Goal: Book appointment/travel/reservation

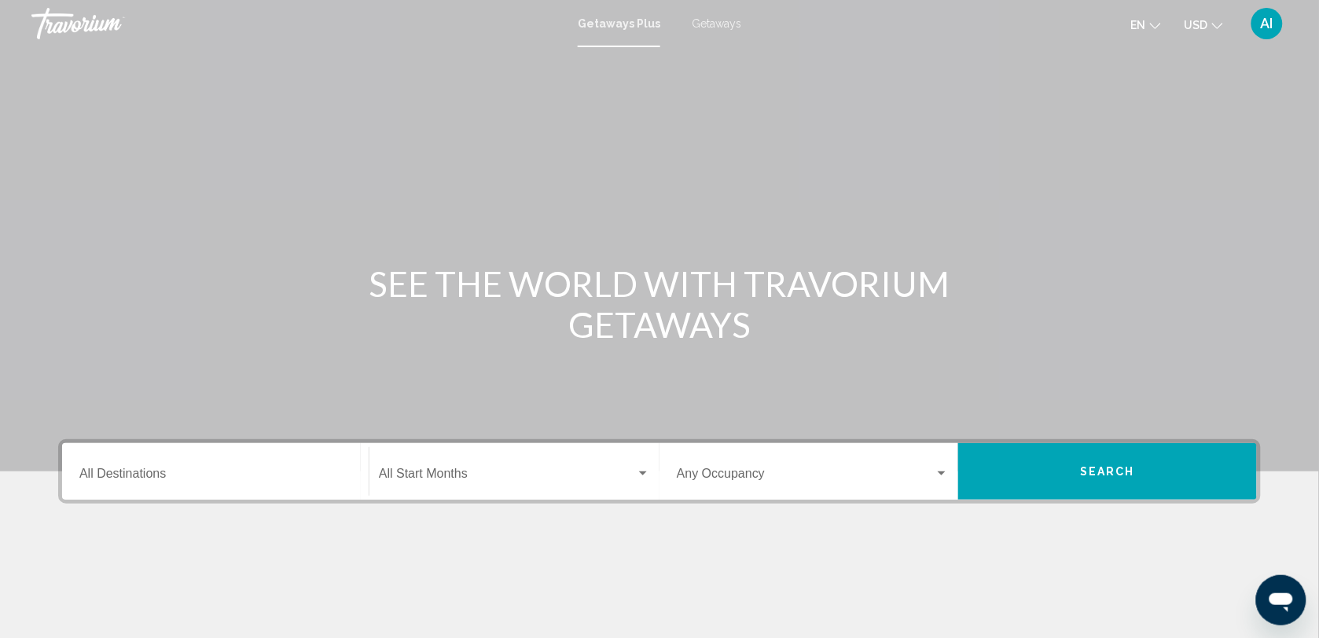
click at [709, 14] on div "Getaways Plus Getaways en English Español Français Italiano Português русский U…" at bounding box center [659, 23] width 1319 height 33
click at [709, 26] on span "Getaways" at bounding box center [717, 23] width 50 height 13
click at [480, 120] on div "Main content" at bounding box center [659, 236] width 1319 height 472
click at [118, 470] on input "Destination All Destinations" at bounding box center [215, 477] width 272 height 14
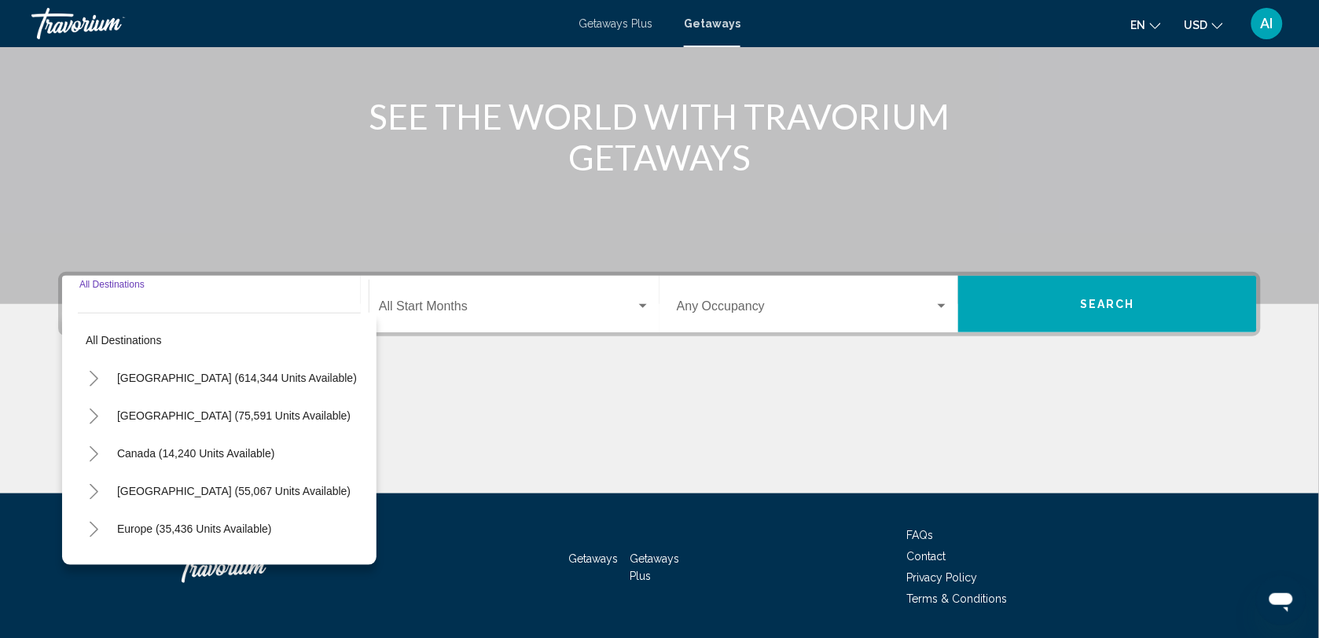
scroll to position [215, 0]
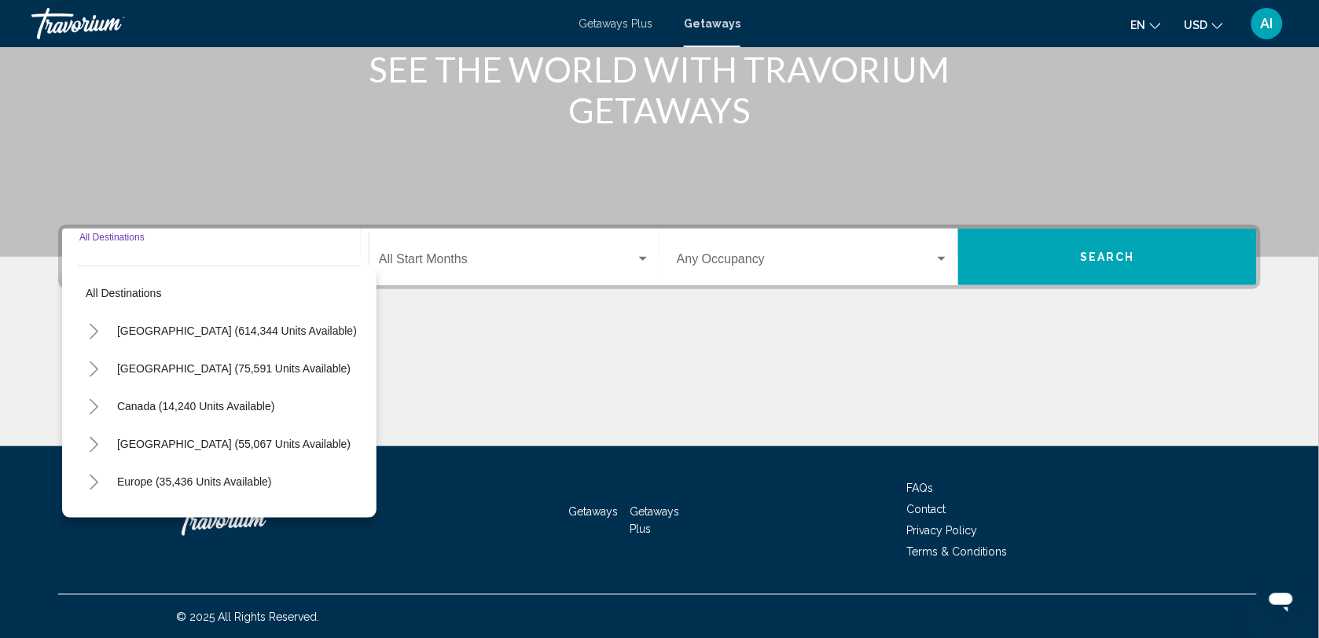
click at [118, 468] on button "Europe (35,436 units available)" at bounding box center [194, 482] width 171 height 36
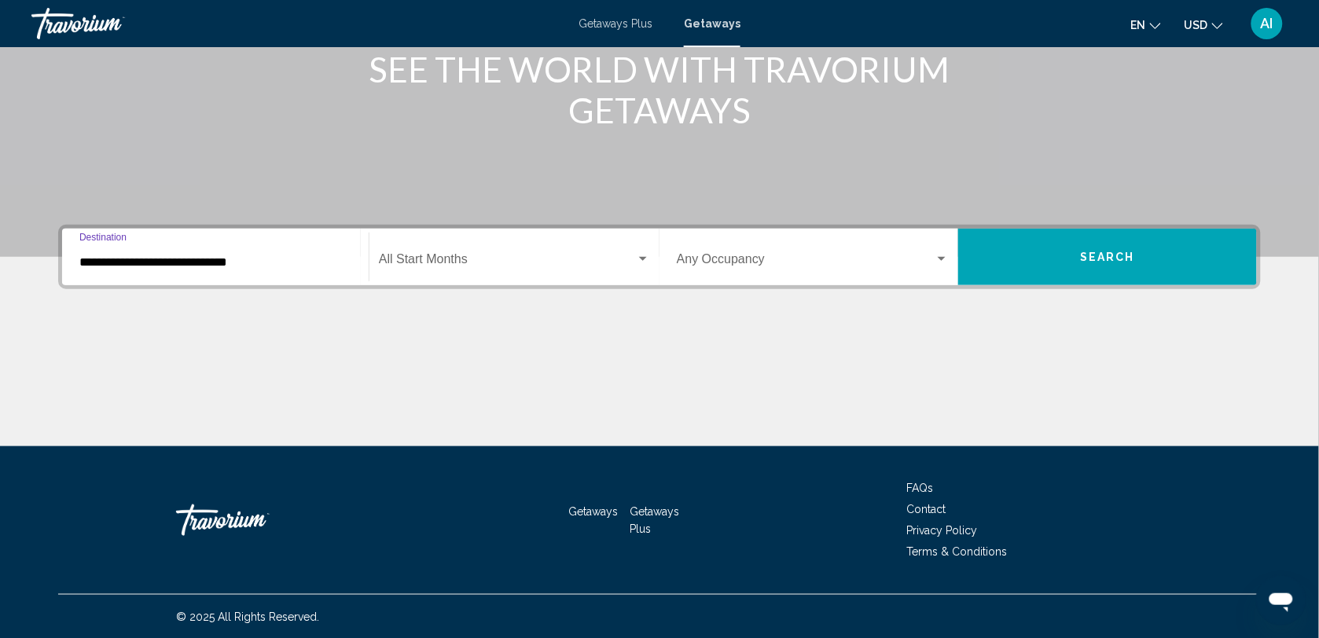
click at [212, 261] on input "**********" at bounding box center [215, 262] width 272 height 14
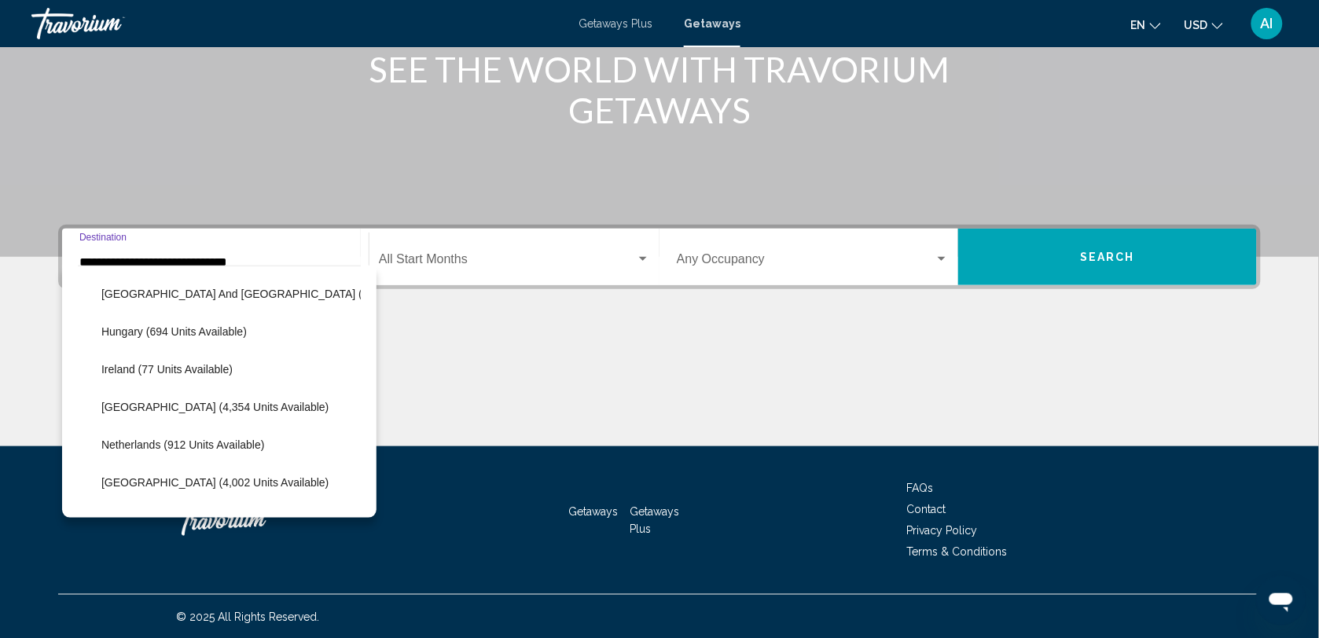
scroll to position [524, 0]
click at [152, 405] on span "[GEOGRAPHIC_DATA] (4,354 units available)" at bounding box center [214, 410] width 227 height 13
type input "**********"
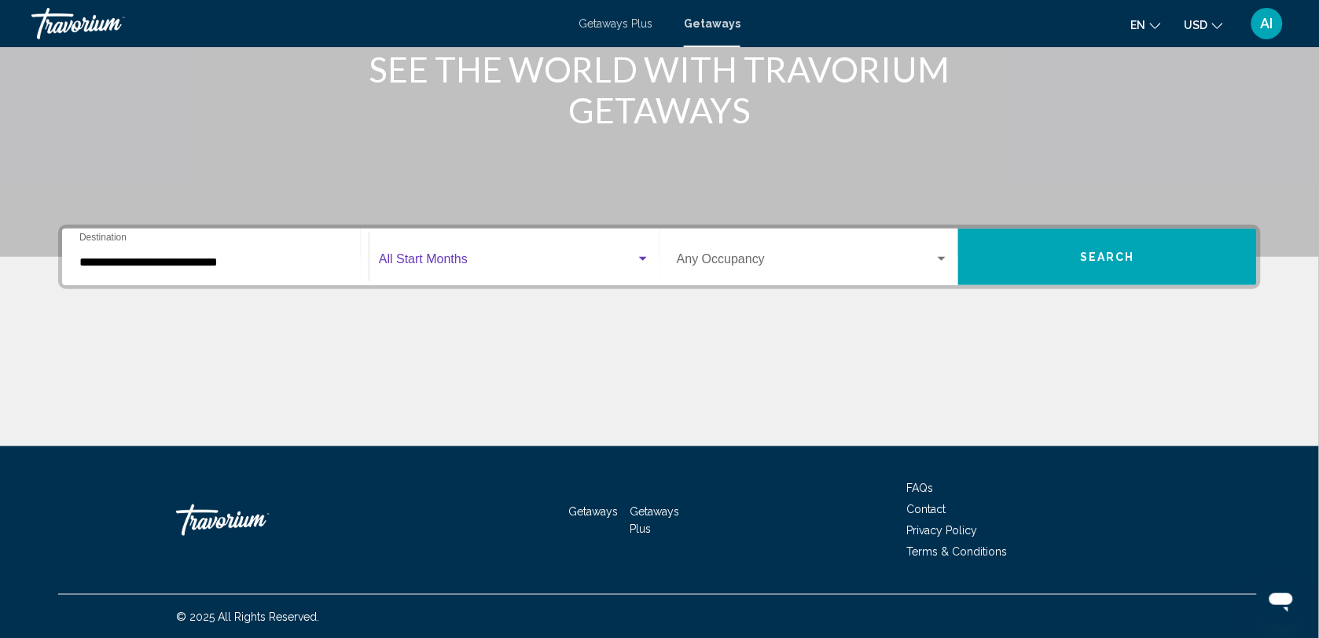
click at [519, 259] on span "Search widget" at bounding box center [507, 262] width 257 height 14
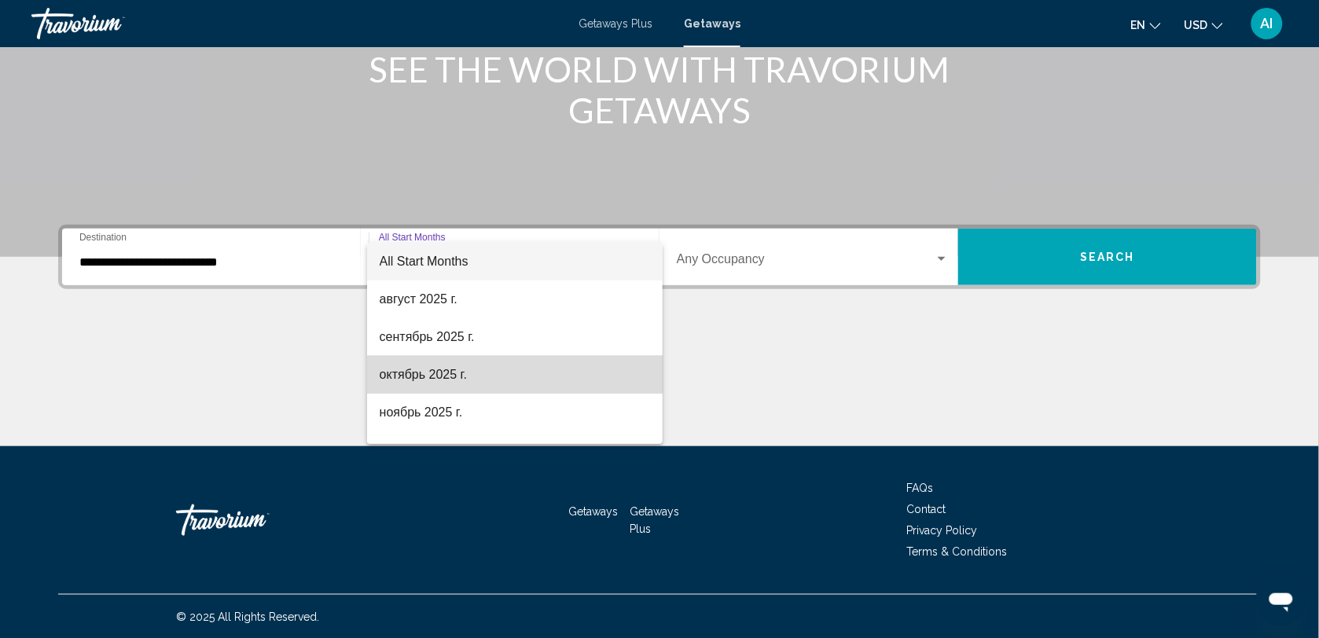
click at [519, 379] on span "октябрь 2025 г." at bounding box center [515, 375] width 271 height 38
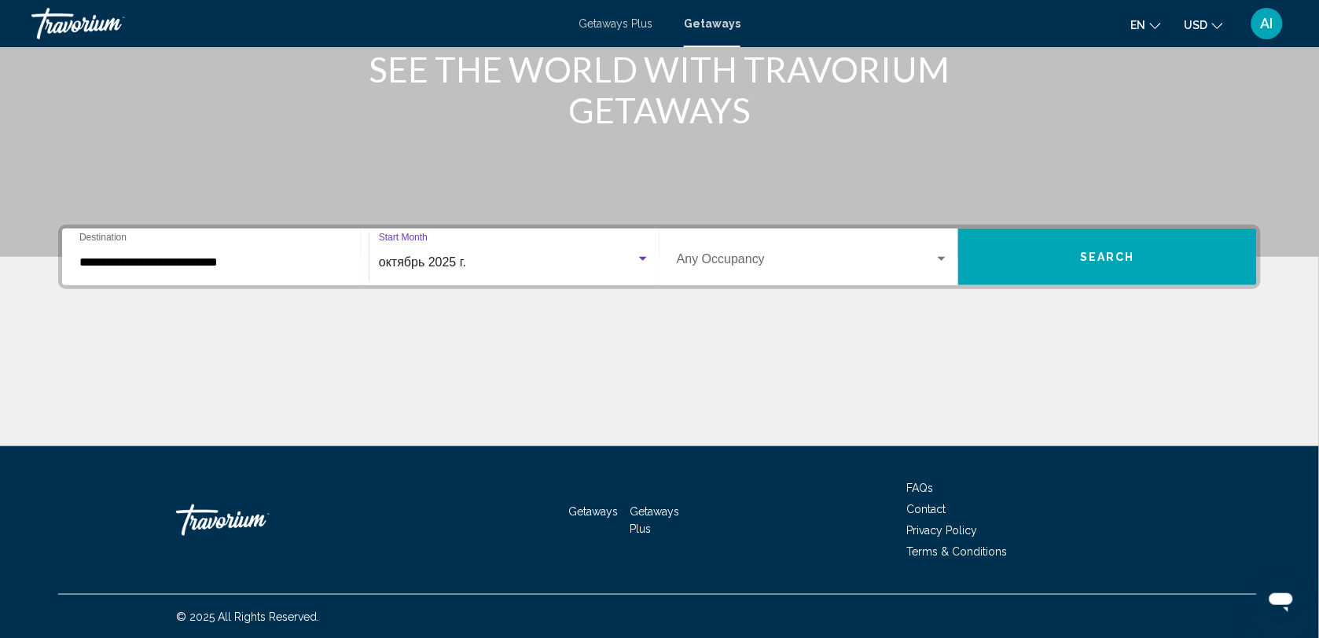
click at [1078, 254] on button "Search" at bounding box center [1107, 257] width 299 height 57
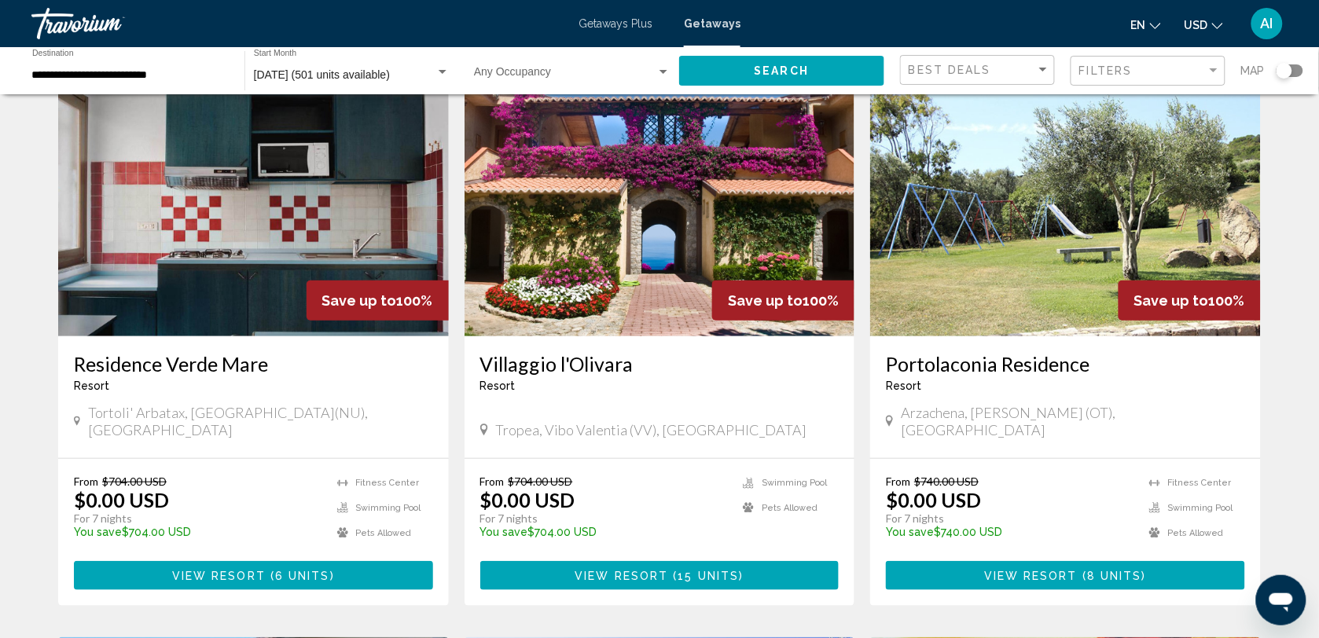
scroll to position [76, 0]
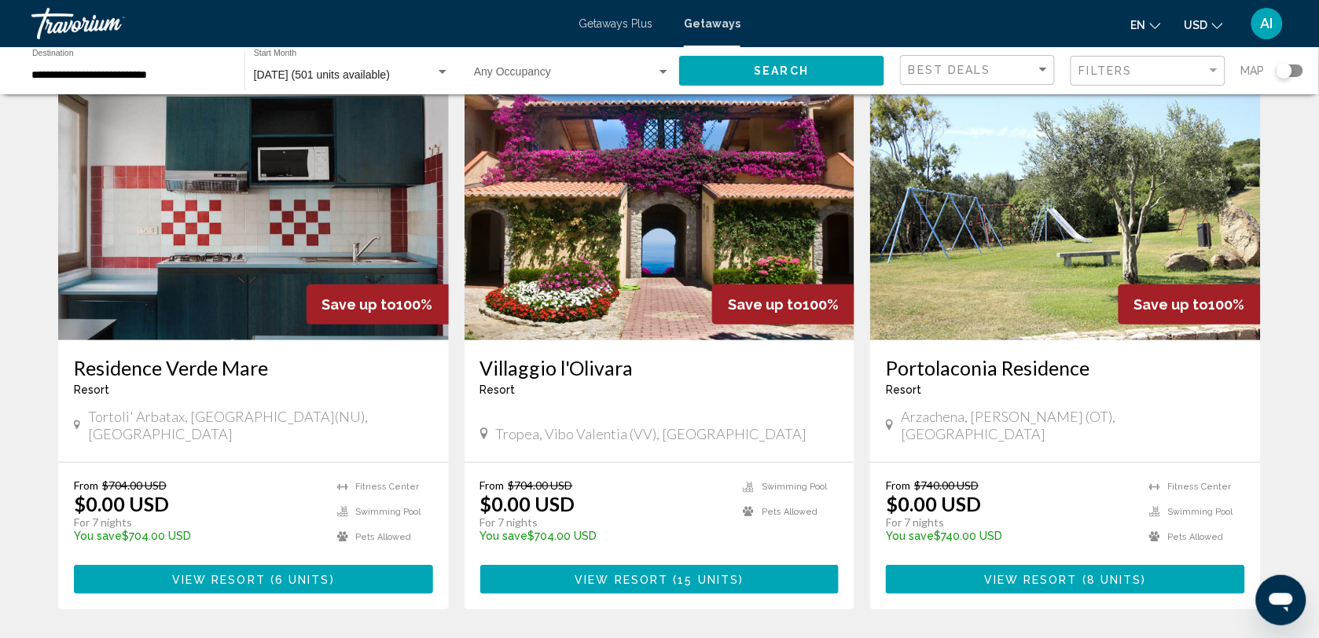
click at [1297, 68] on div "Search widget" at bounding box center [1289, 70] width 27 height 13
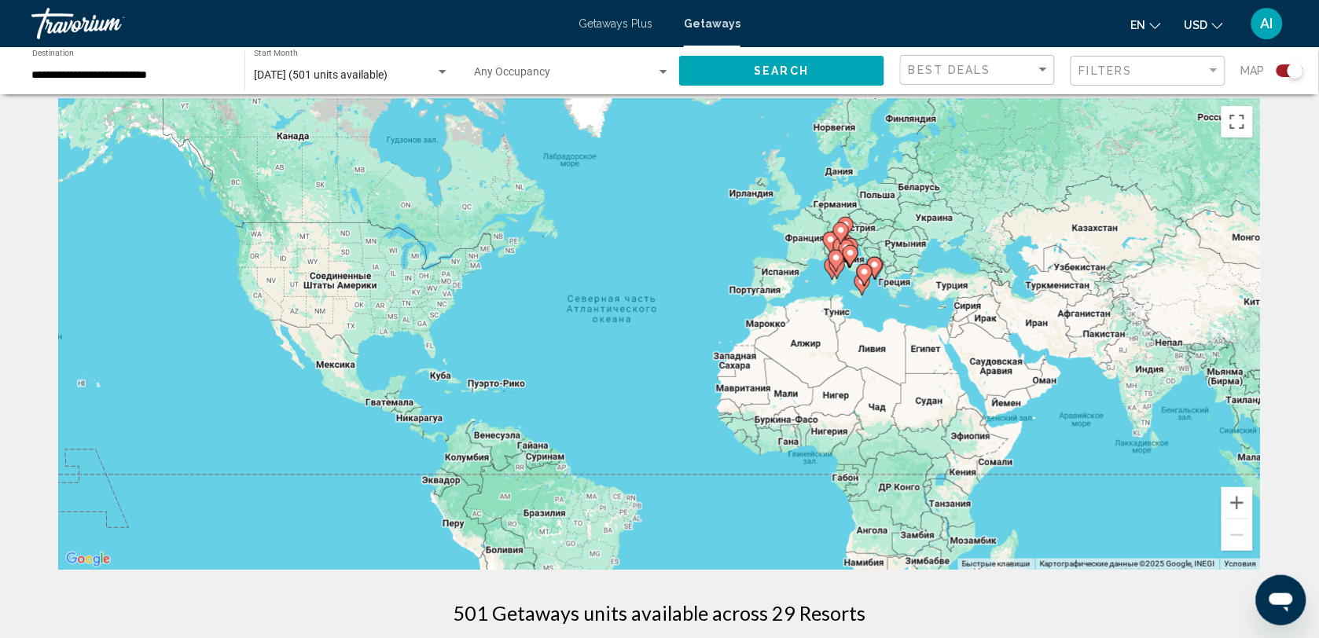
scroll to position [0, 0]
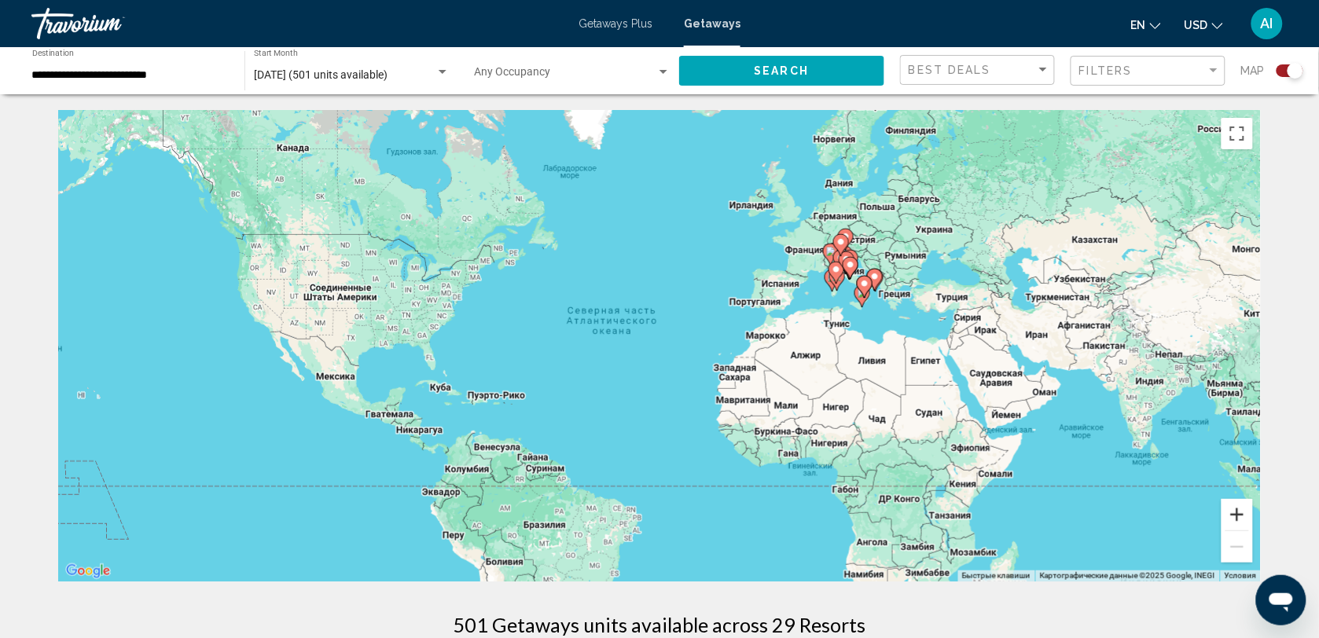
click at [1240, 515] on button "Увеличить" at bounding box center [1236, 514] width 31 height 31
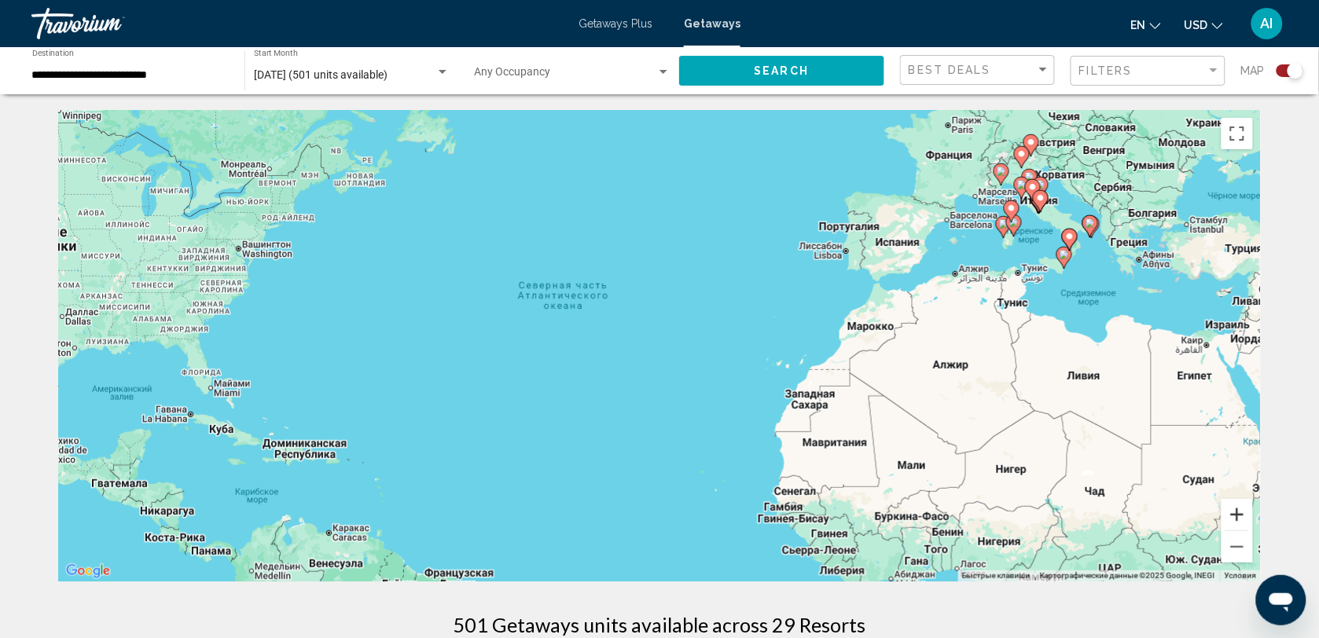
click at [1240, 515] on button "Увеличить" at bounding box center [1236, 514] width 31 height 31
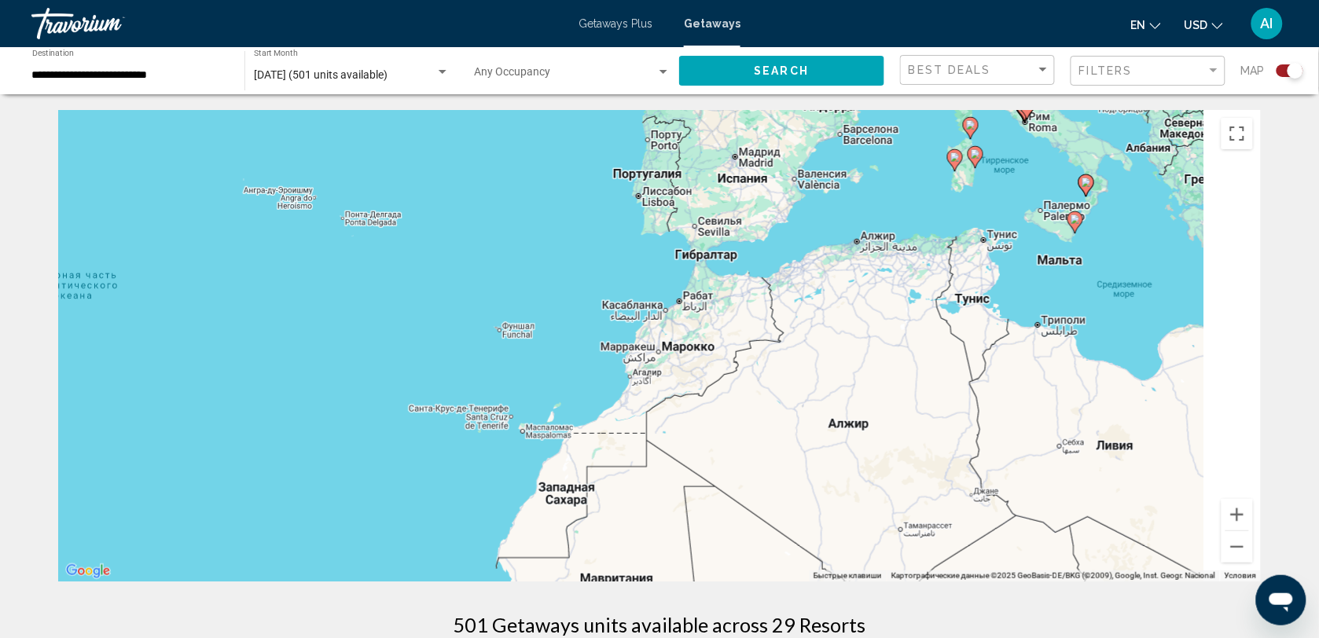
drag, startPoint x: 1042, startPoint y: 460, endPoint x: 640, endPoint y: 500, distance: 403.6
click at [640, 500] on div "Чтобы активировать перетаскивание с помощью клавиатуры, нажмите Alt + Ввод. Пос…" at bounding box center [659, 346] width 1202 height 472
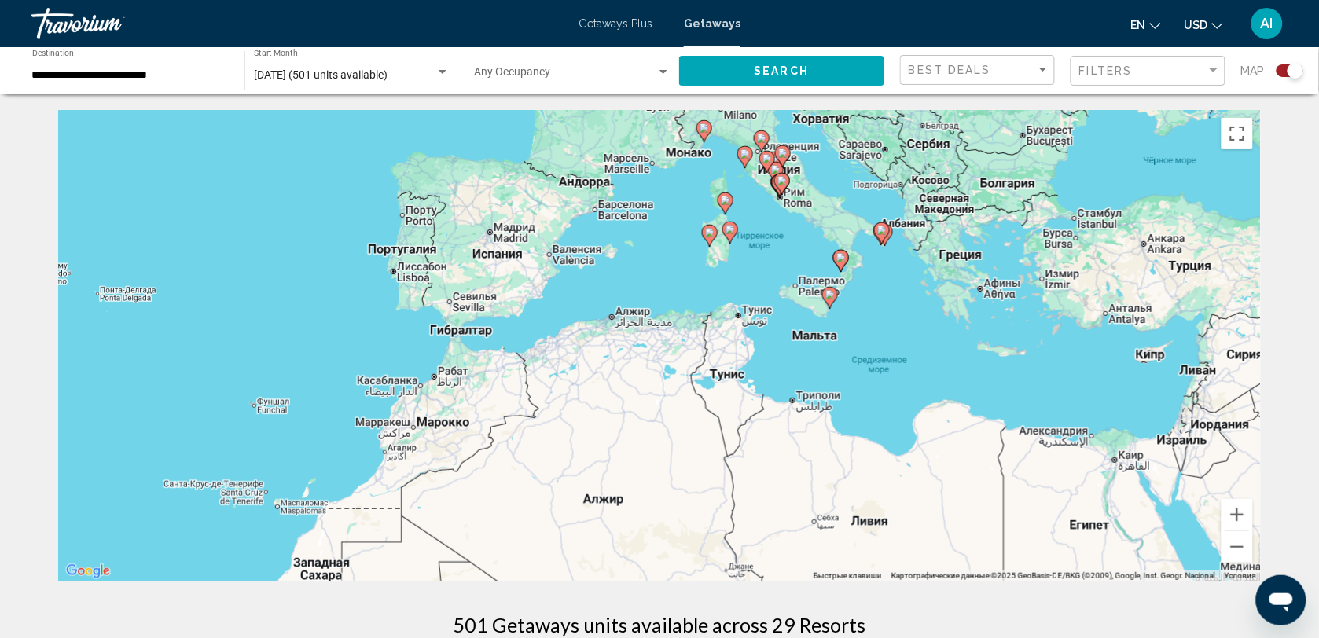
drag, startPoint x: 753, startPoint y: 446, endPoint x: 495, endPoint y: 529, distance: 270.9
click at [495, 529] on div "Чтобы активировать перетаскивание с помощью клавиатуры, нажмите Alt + Ввод. Пос…" at bounding box center [659, 346] width 1202 height 472
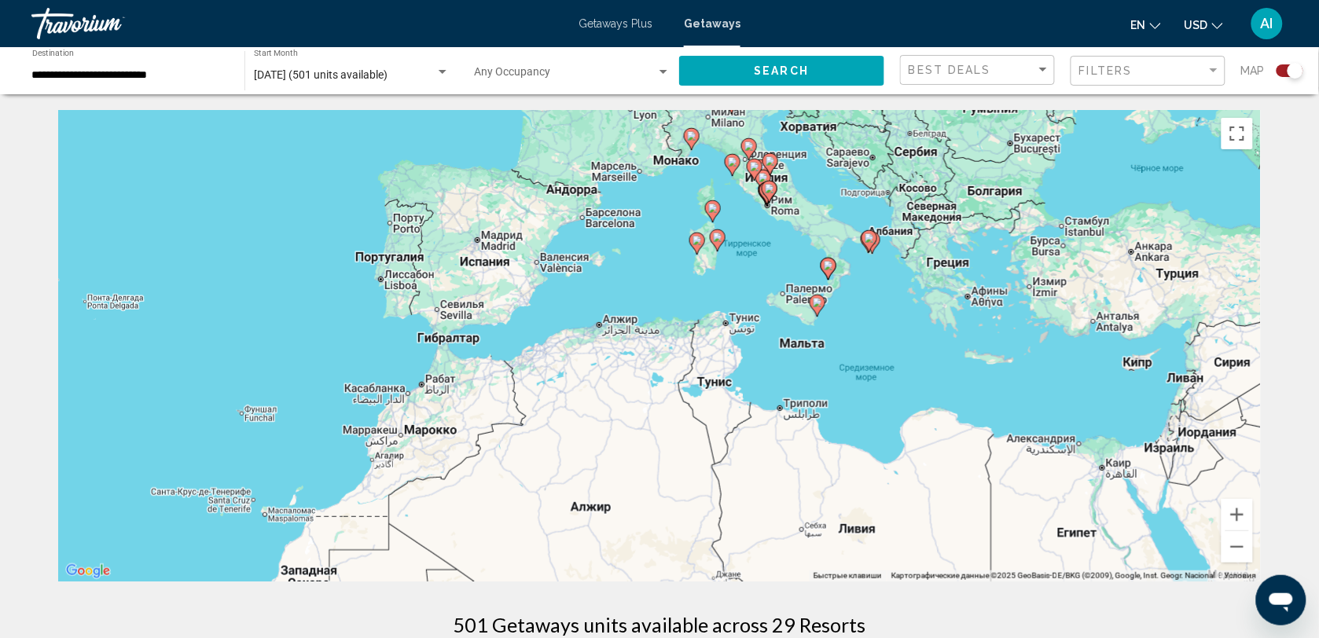
click at [696, 240] on image "Main content" at bounding box center [696, 240] width 9 height 9
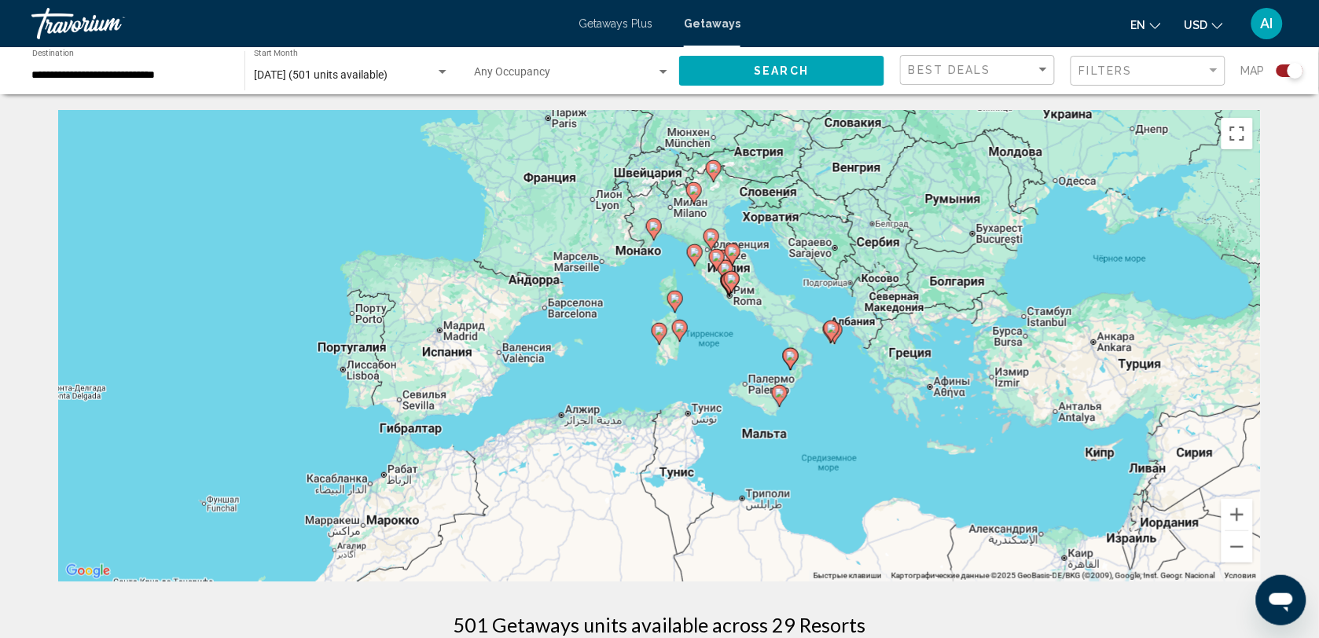
click at [661, 330] on image "Main content" at bounding box center [659, 330] width 9 height 9
type input "**********"
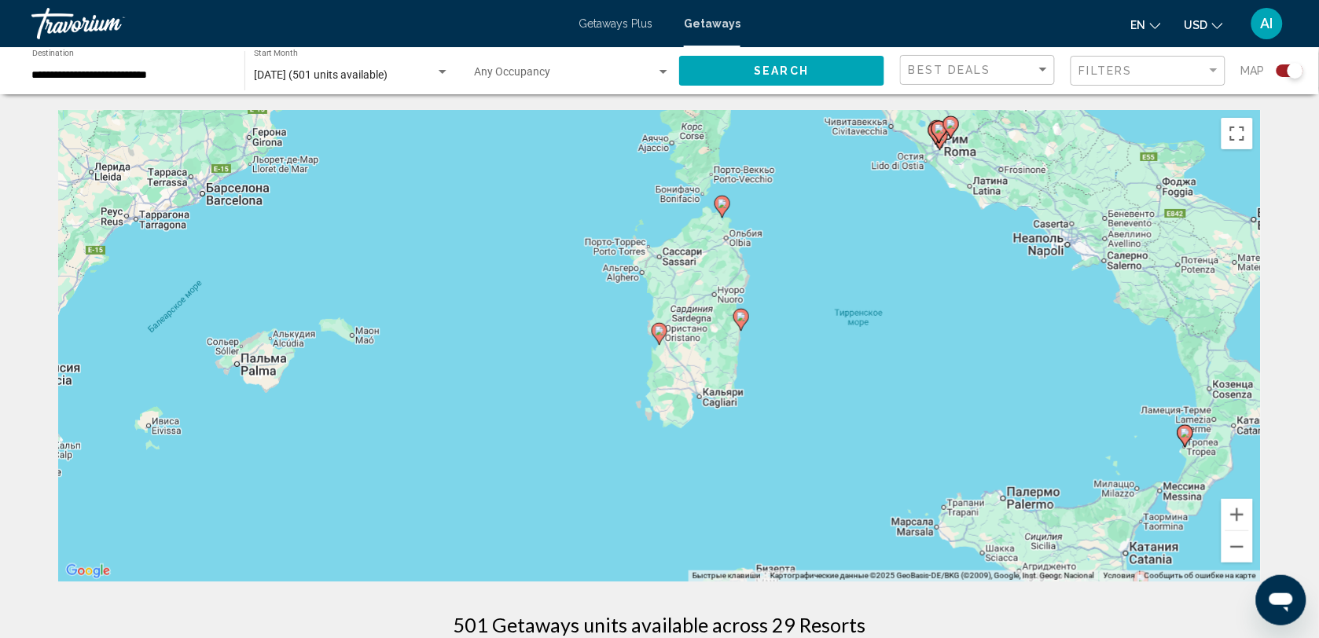
click at [661, 330] on image "Main content" at bounding box center [659, 330] width 9 height 9
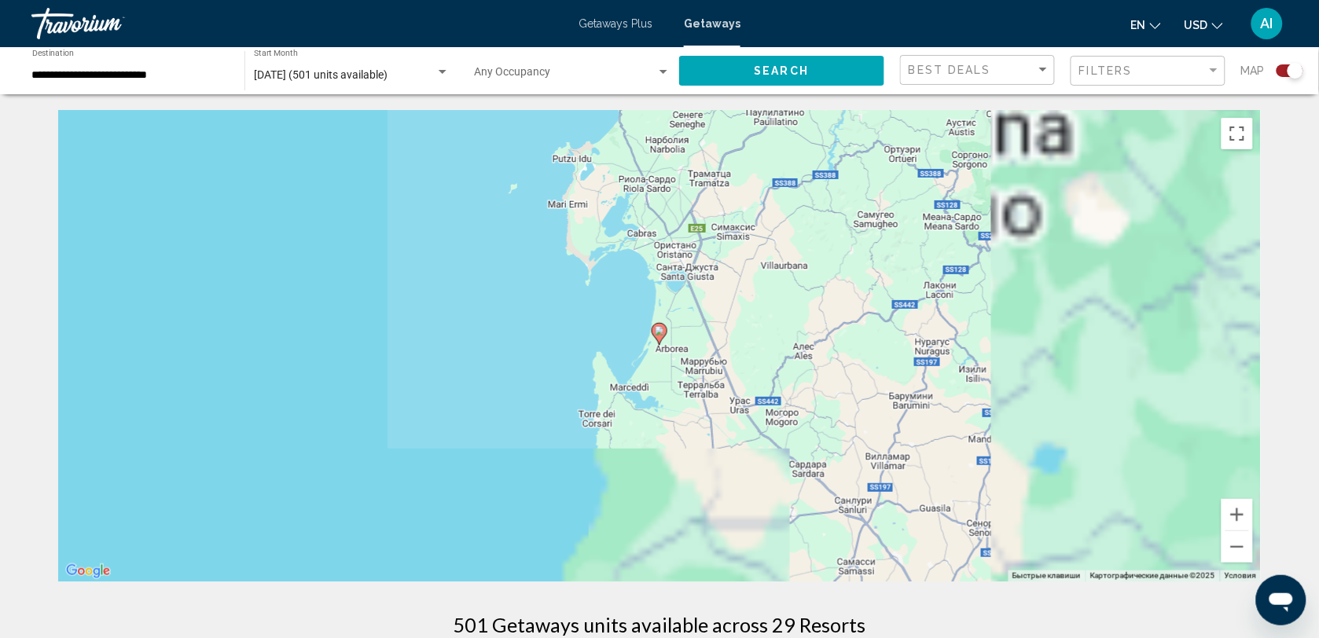
click at [661, 330] on image "Main content" at bounding box center [659, 330] width 9 height 9
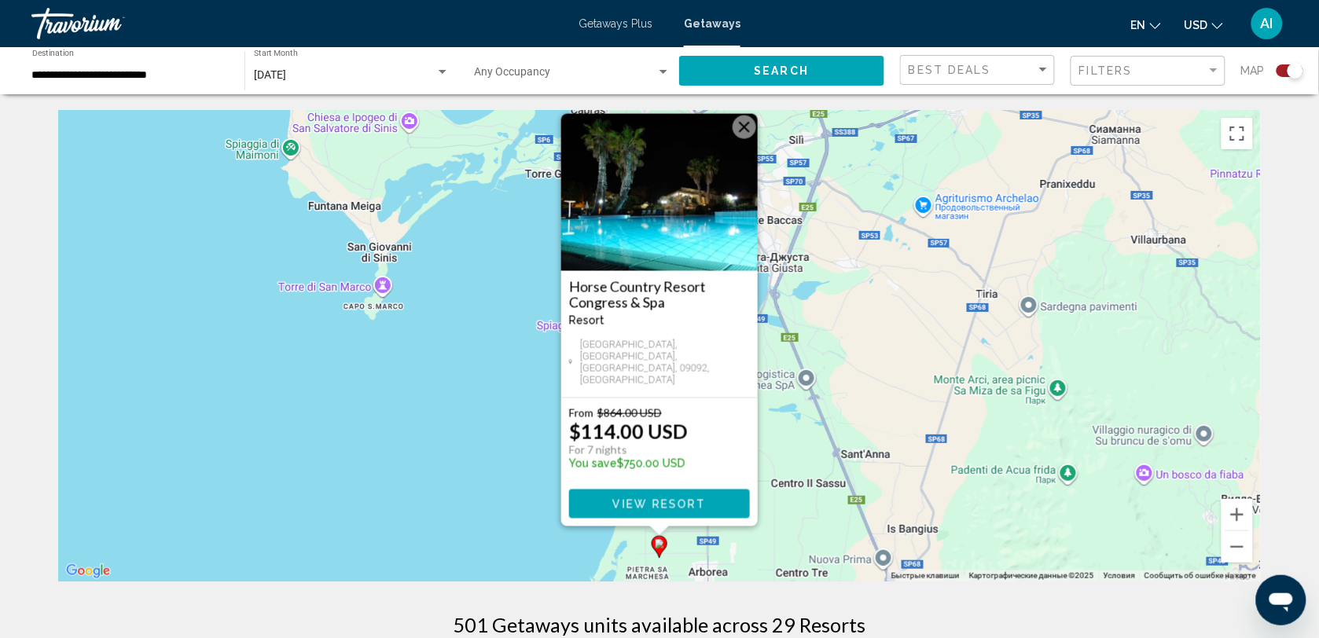
click at [677, 271] on img "Main content" at bounding box center [659, 192] width 196 height 157
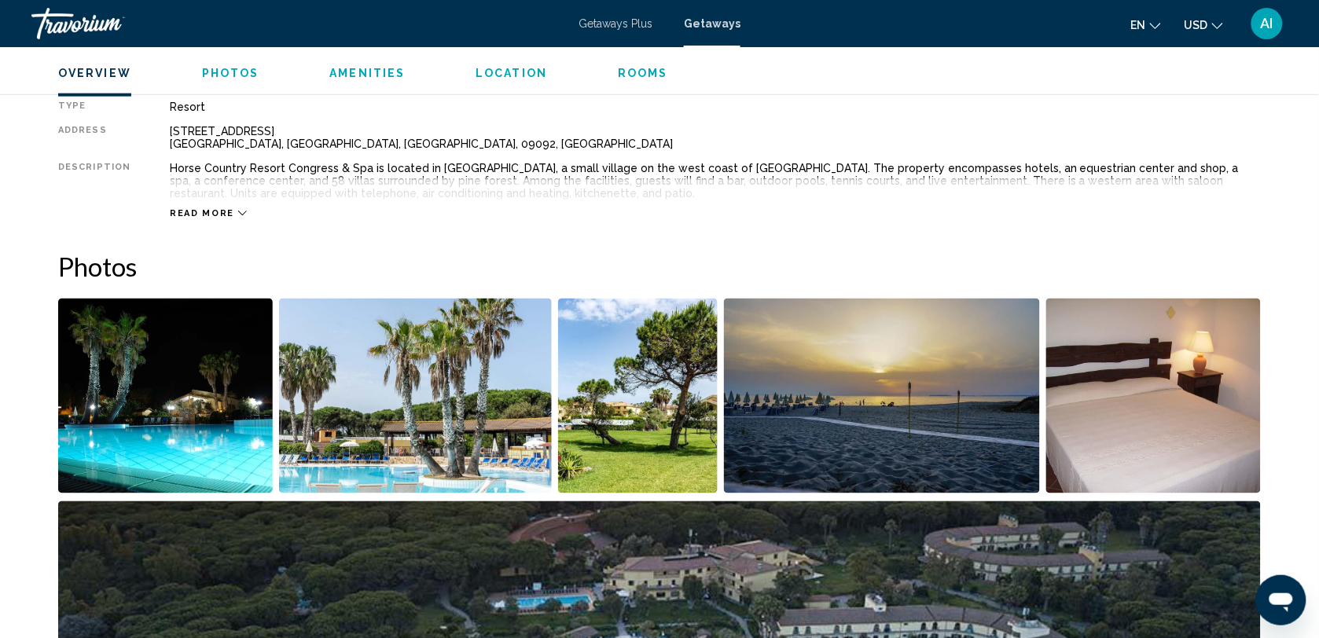
scroll to position [560, 0]
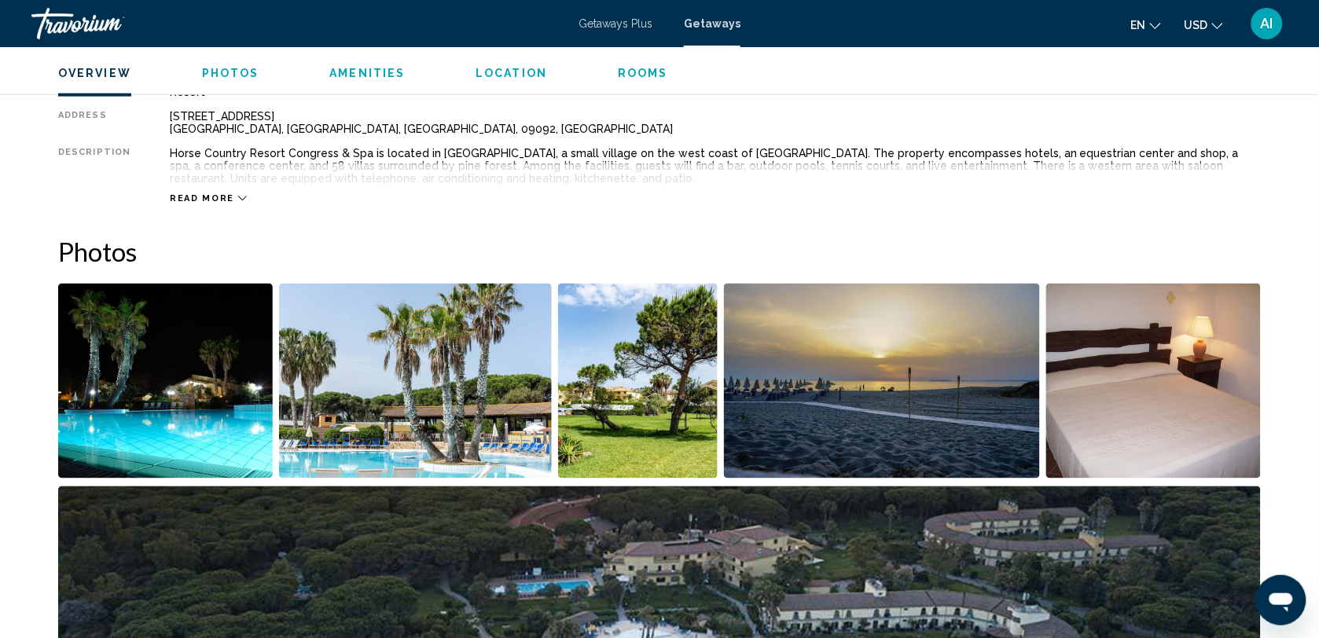
click at [209, 203] on button "Read more" at bounding box center [208, 199] width 77 height 12
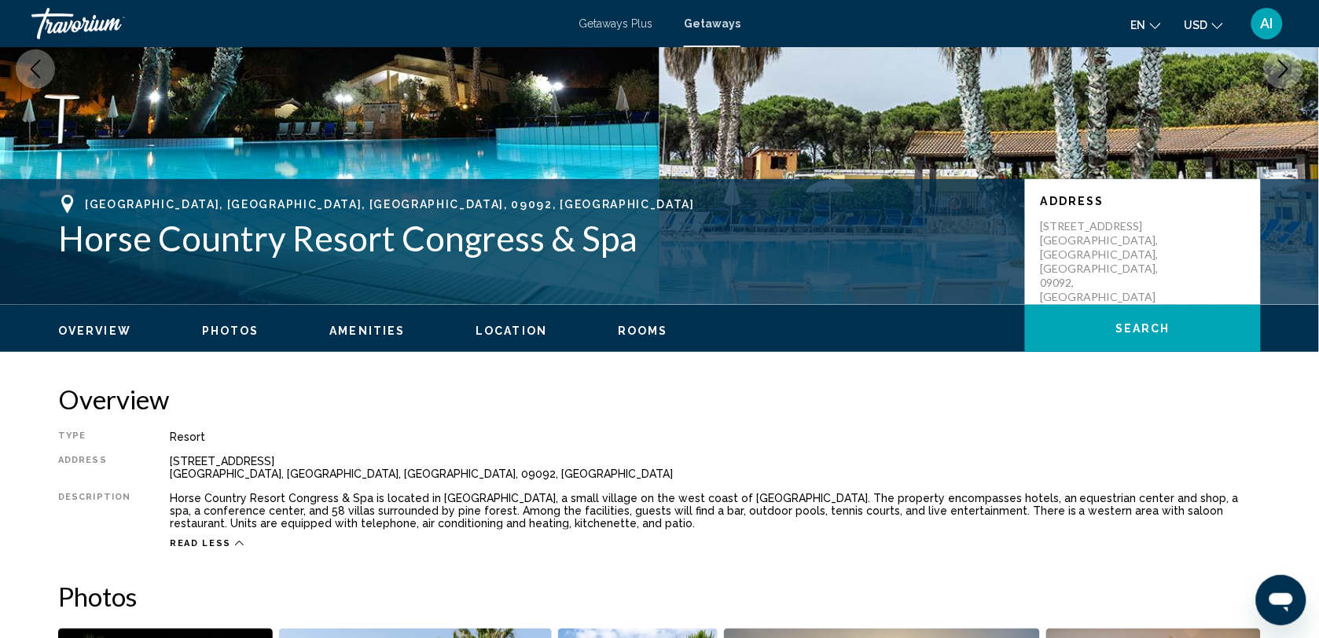
scroll to position [208, 0]
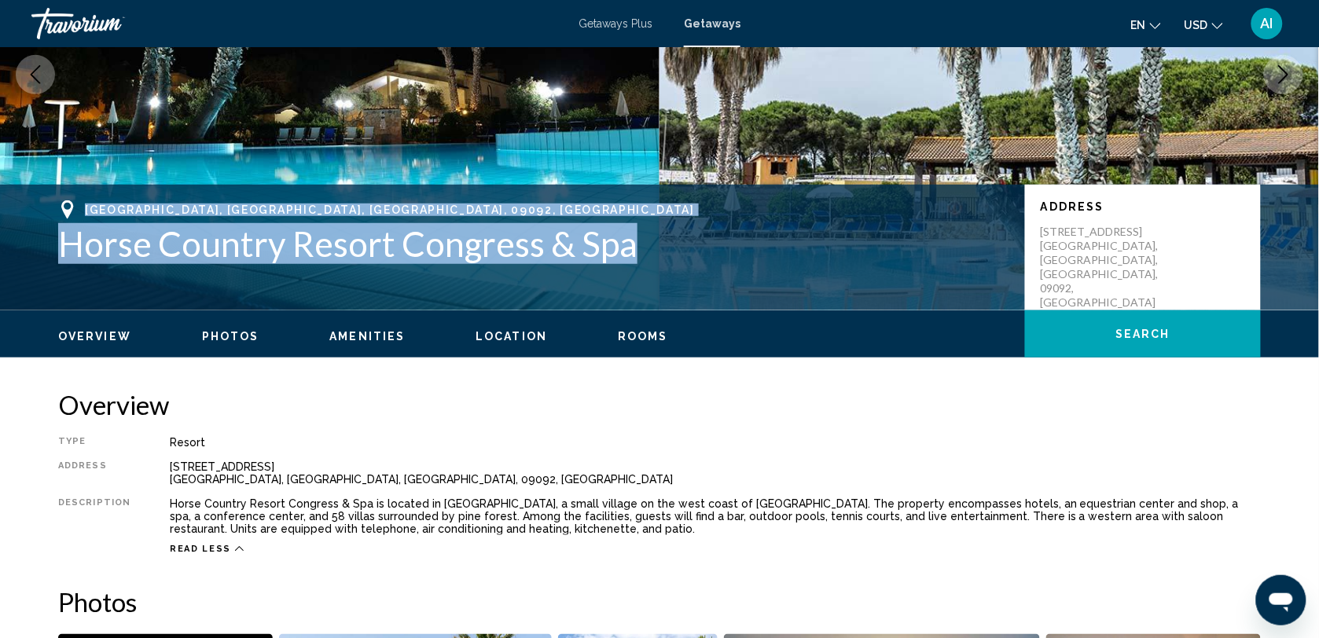
drag, startPoint x: 646, startPoint y: 234, endPoint x: 73, endPoint y: 213, distance: 573.3
click at [73, 213] on div "[GEOGRAPHIC_DATA], [GEOGRAPHIC_DATA], [GEOGRAPHIC_DATA], 09092, [GEOGRAPHIC_DAT…" at bounding box center [533, 232] width 951 height 64
drag, startPoint x: 73, startPoint y: 213, endPoint x: 95, endPoint y: 182, distance: 37.7
click at [95, 182] on div "[GEOGRAPHIC_DATA], [GEOGRAPHIC_DATA], [GEOGRAPHIC_DATA], 09092, [GEOGRAPHIC_DAT…" at bounding box center [659, 75] width 1319 height 472
copy div "[GEOGRAPHIC_DATA], [GEOGRAPHIC_DATA], [GEOGRAPHIC_DATA], 09092, [GEOGRAPHIC_DAT…"
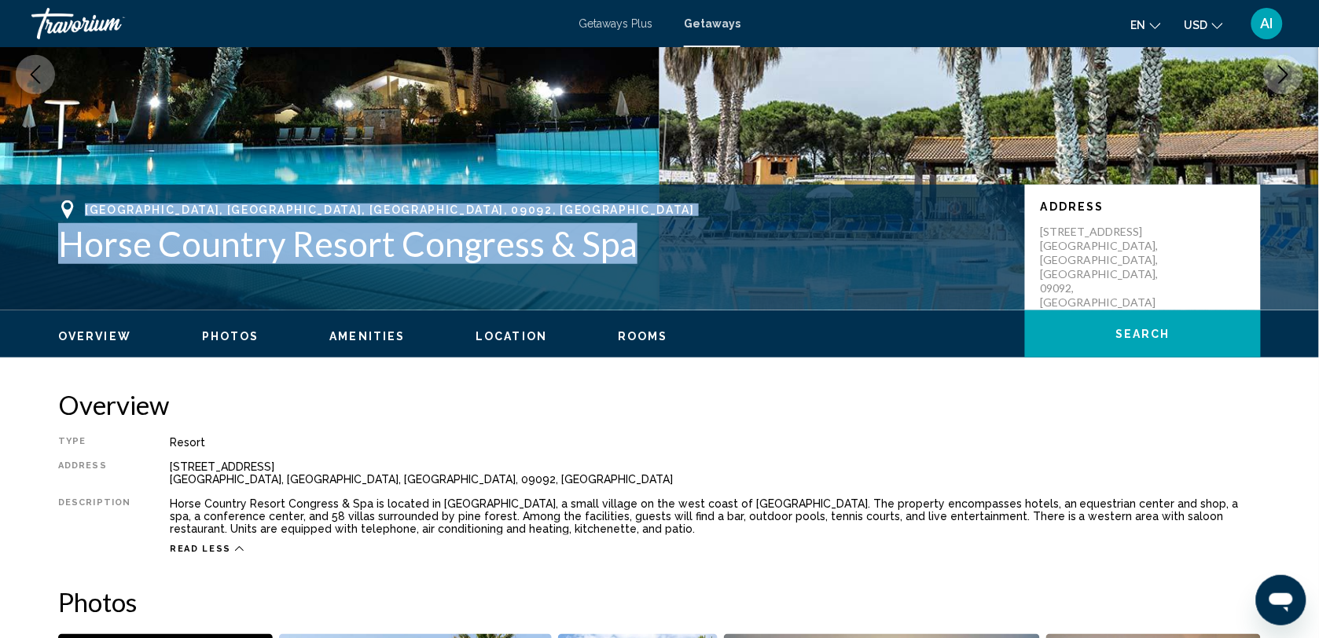
click at [635, 332] on span "Rooms" at bounding box center [643, 336] width 50 height 13
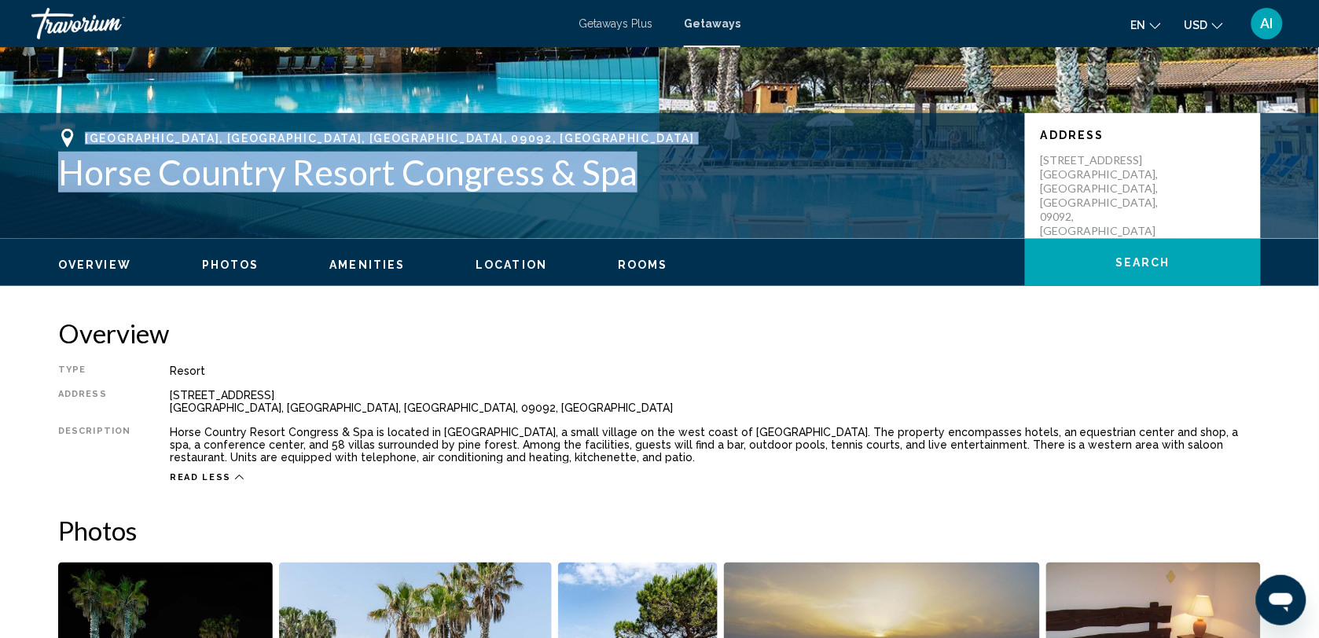
scroll to position [255, 0]
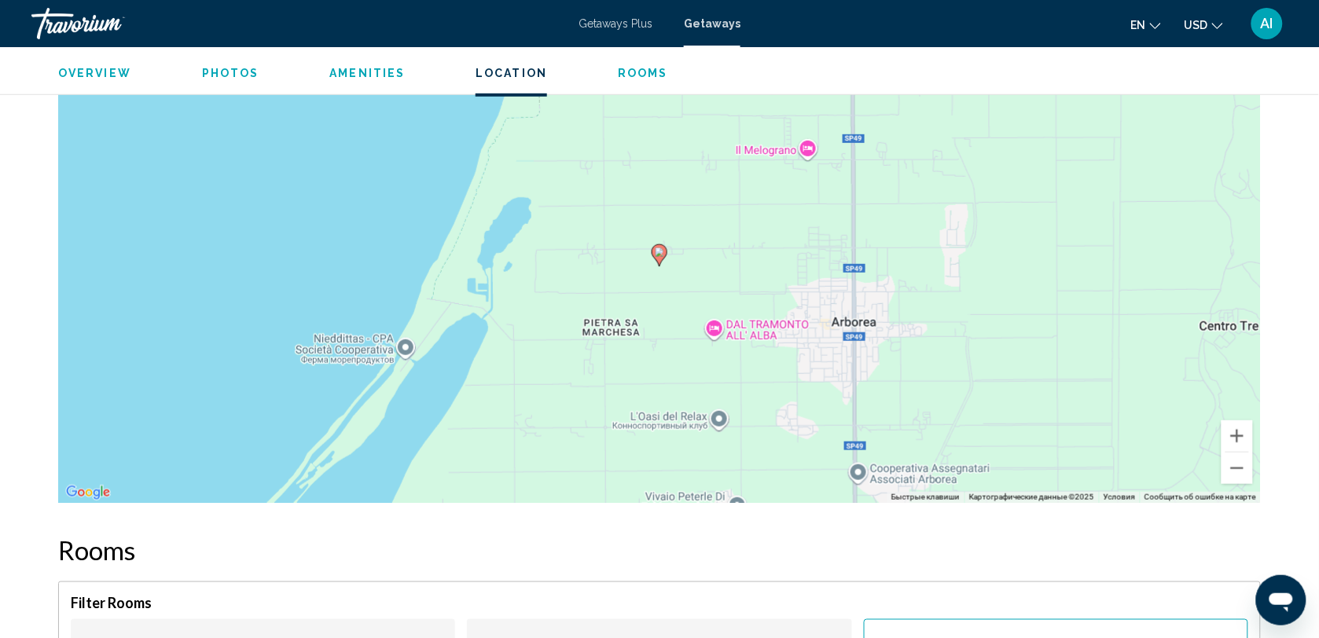
scroll to position [1995, 0]
click at [1239, 473] on button "Уменьшить" at bounding box center [1236, 467] width 31 height 31
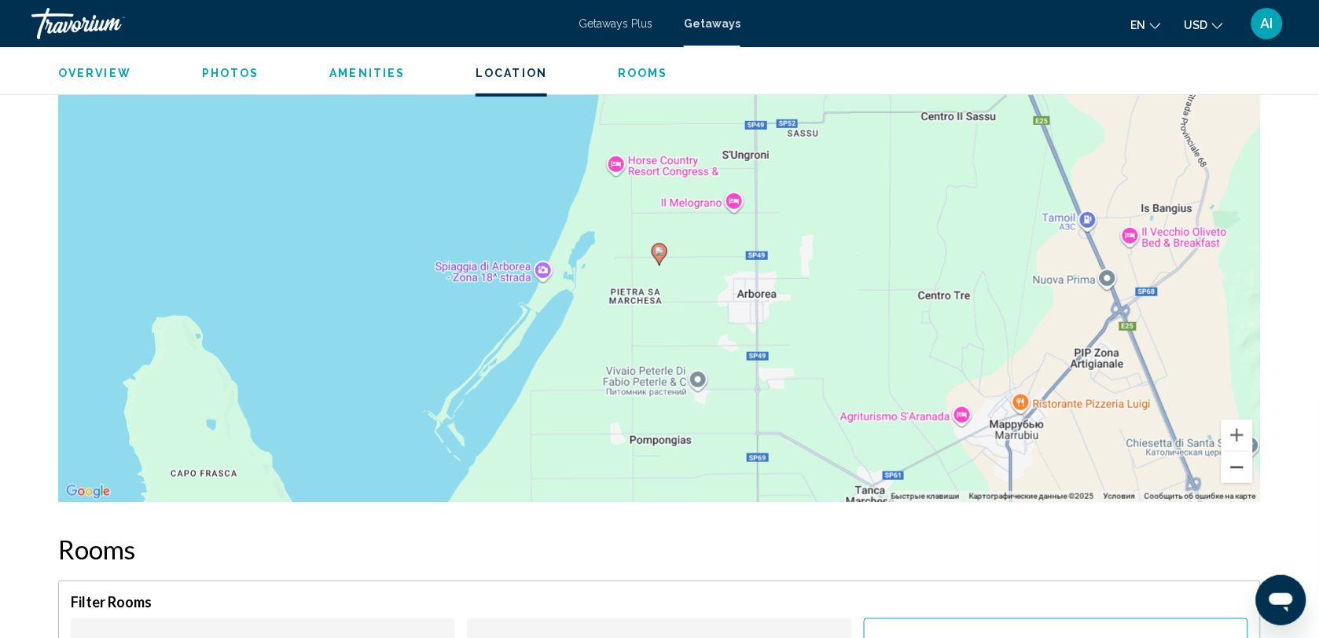
click at [1239, 473] on button "Уменьшить" at bounding box center [1236, 467] width 31 height 31
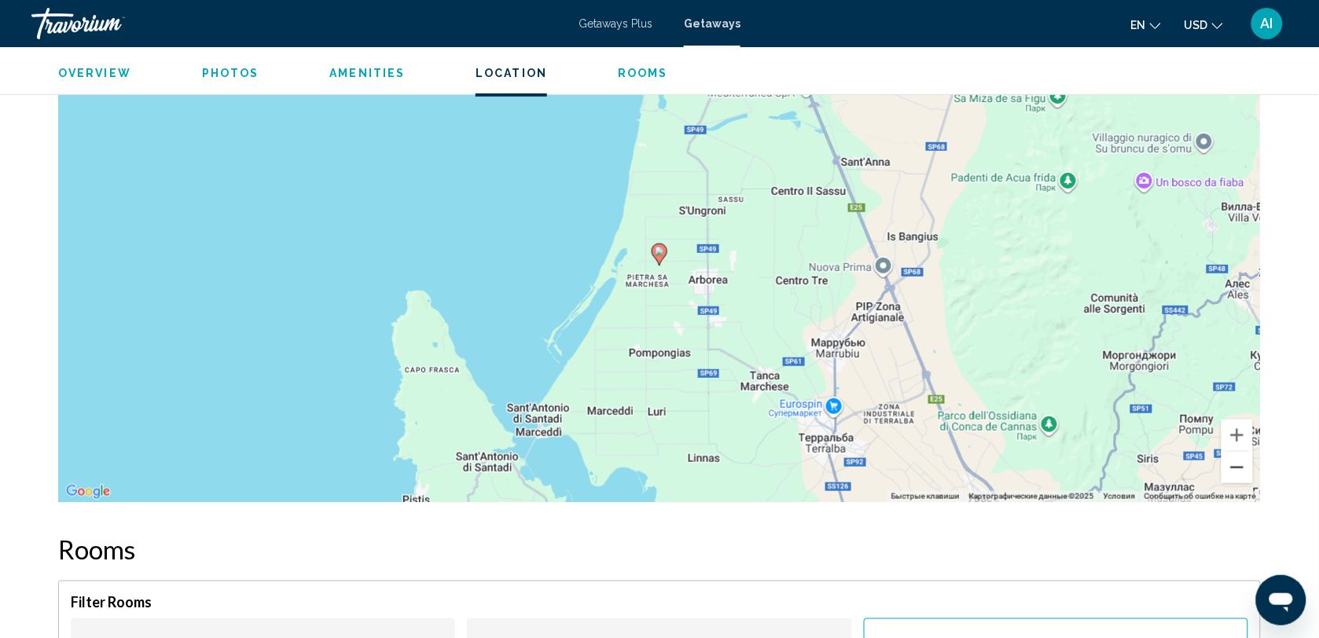
click at [1239, 473] on button "Уменьшить" at bounding box center [1236, 467] width 31 height 31
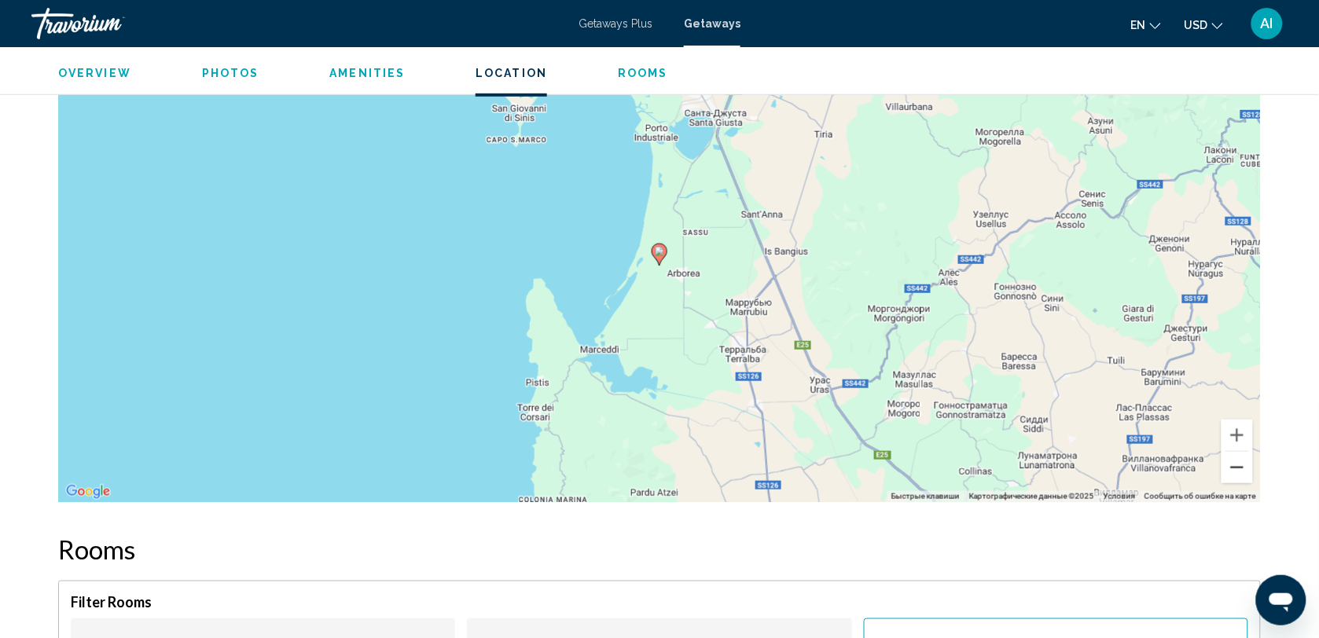
click at [1239, 473] on button "Уменьшить" at bounding box center [1236, 467] width 31 height 31
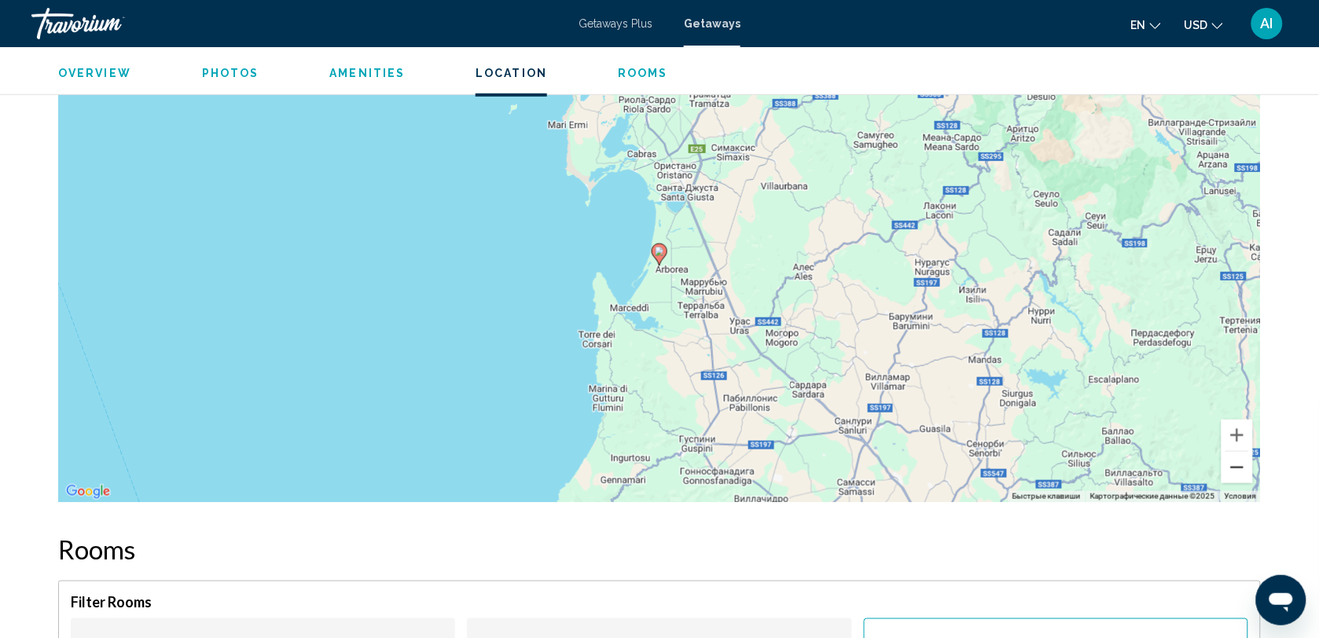
click at [1239, 473] on button "Уменьшить" at bounding box center [1236, 467] width 31 height 31
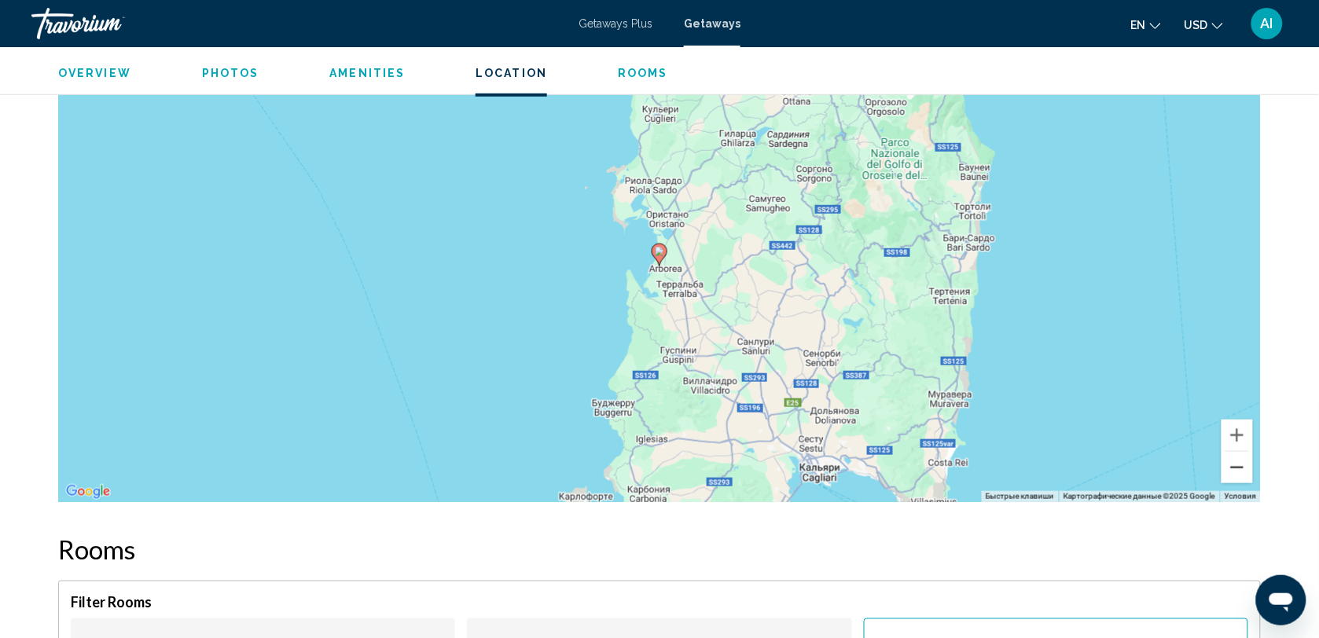
click at [1239, 473] on button "Уменьшить" at bounding box center [1236, 467] width 31 height 31
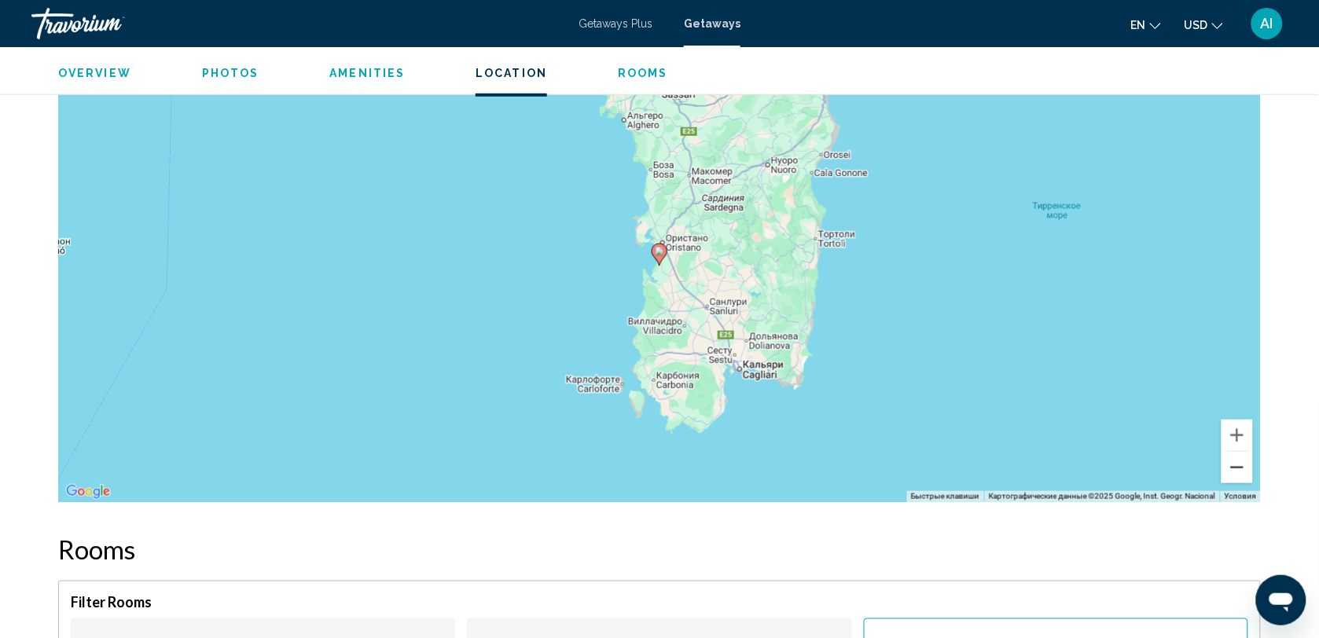
click at [1239, 473] on button "Уменьшить" at bounding box center [1236, 467] width 31 height 31
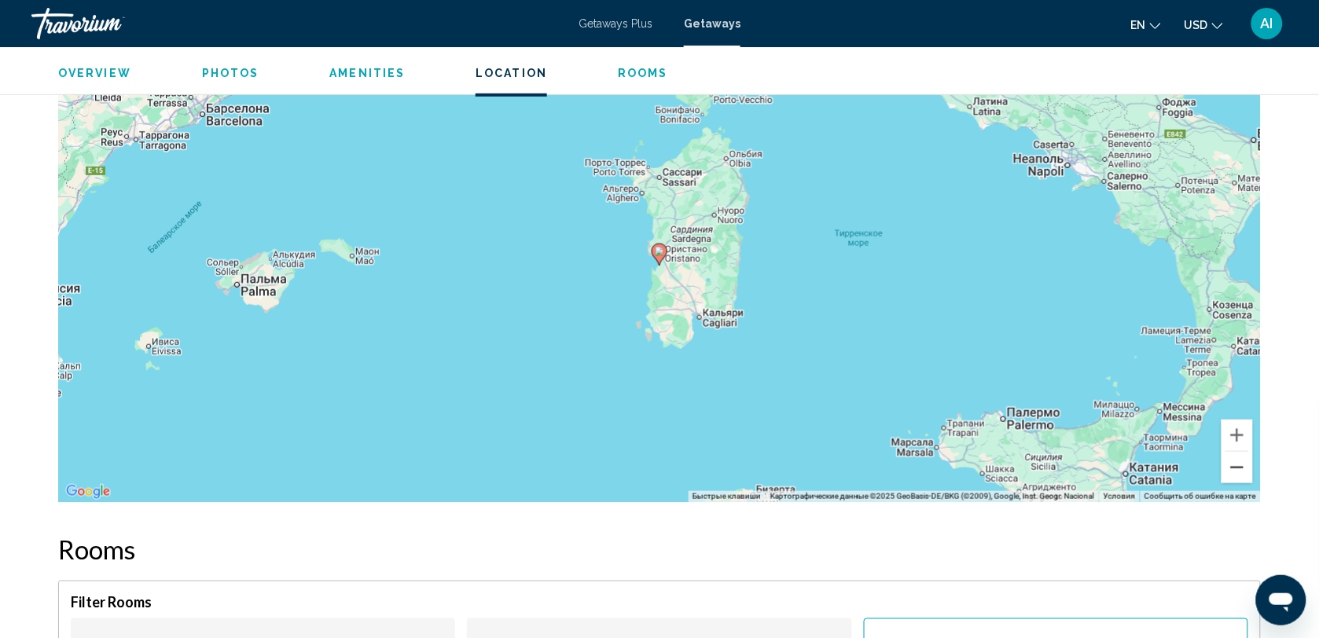
click at [1239, 473] on button "Уменьшить" at bounding box center [1236, 467] width 31 height 31
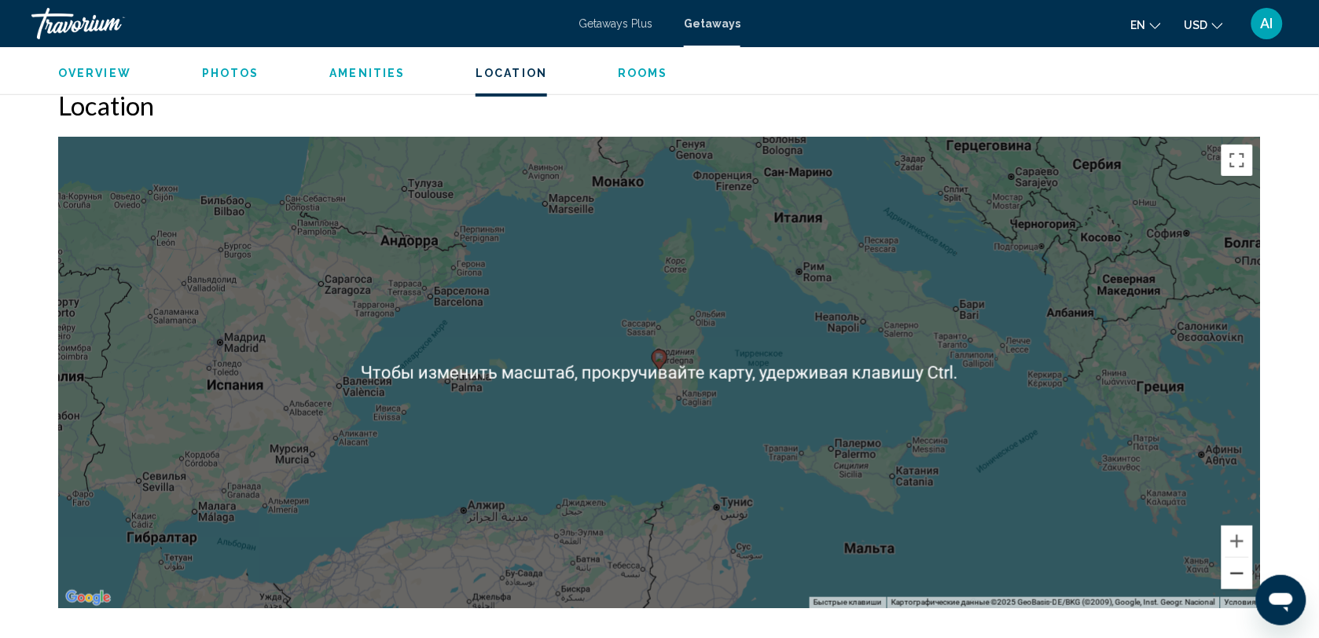
scroll to position [1743, 0]
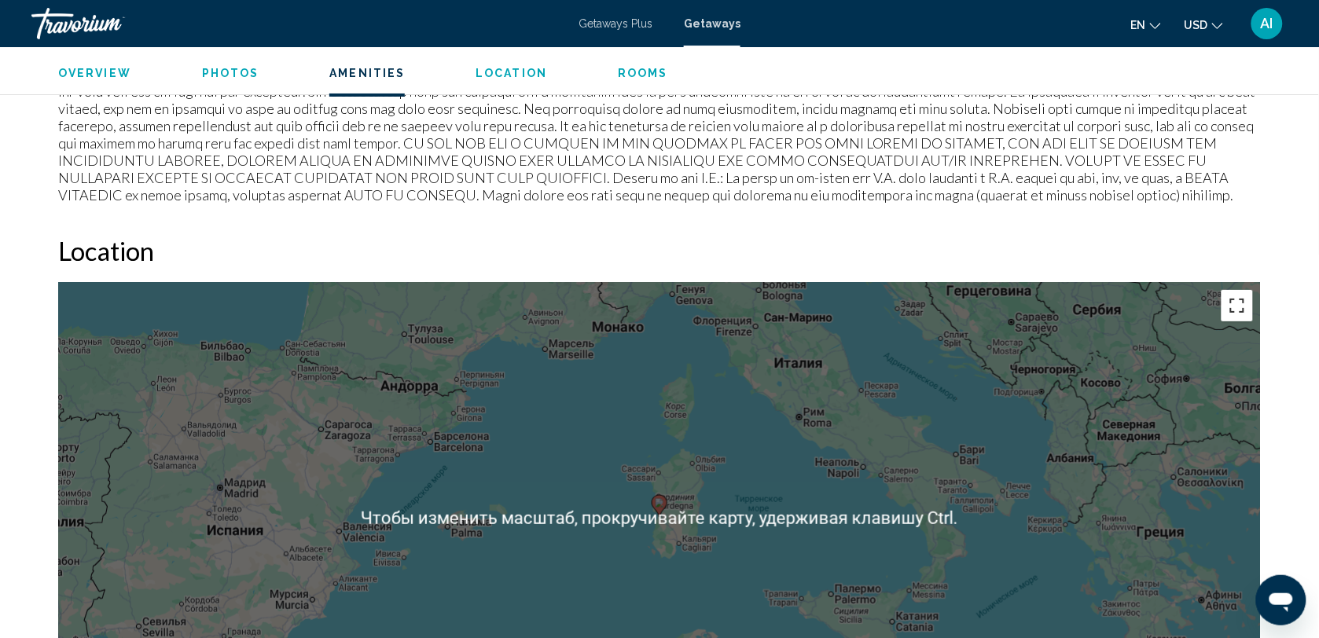
click at [1228, 305] on button "Включить полноэкранный режим" at bounding box center [1236, 305] width 31 height 31
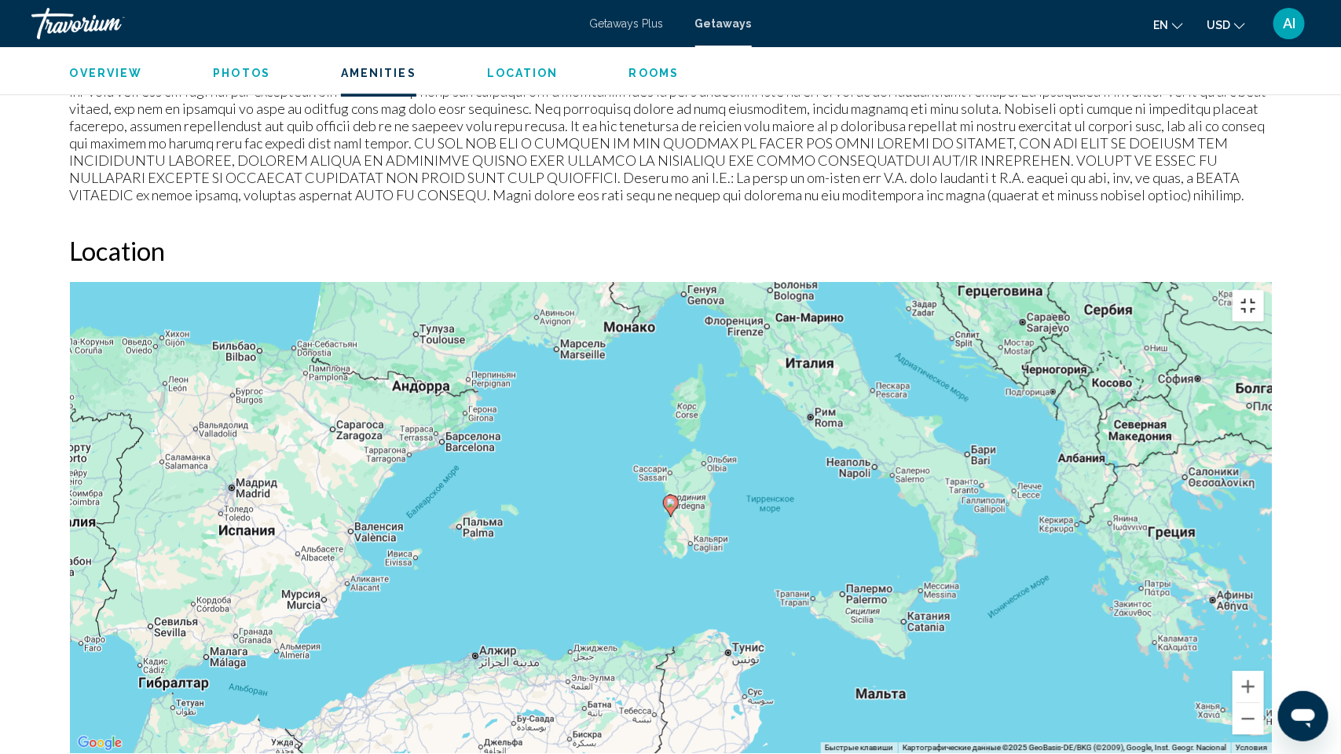
click at [1264, 290] on button "Включить полноэкранный режим" at bounding box center [1248, 305] width 31 height 31
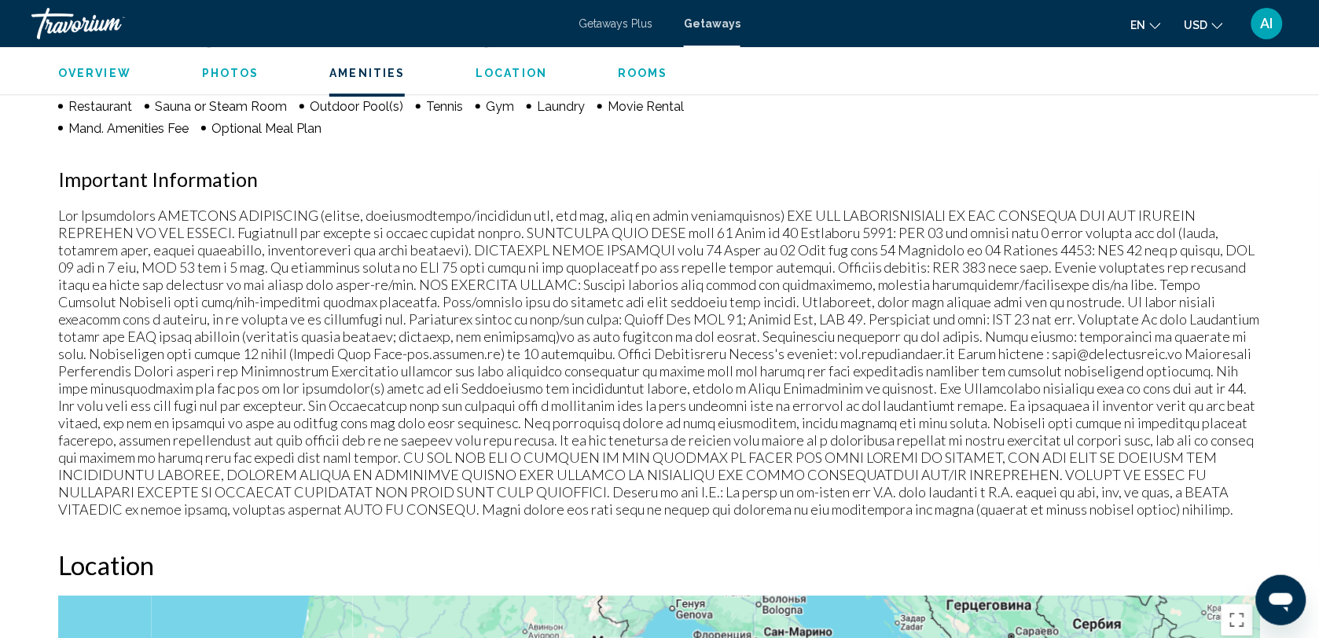
scroll to position [1177, 0]
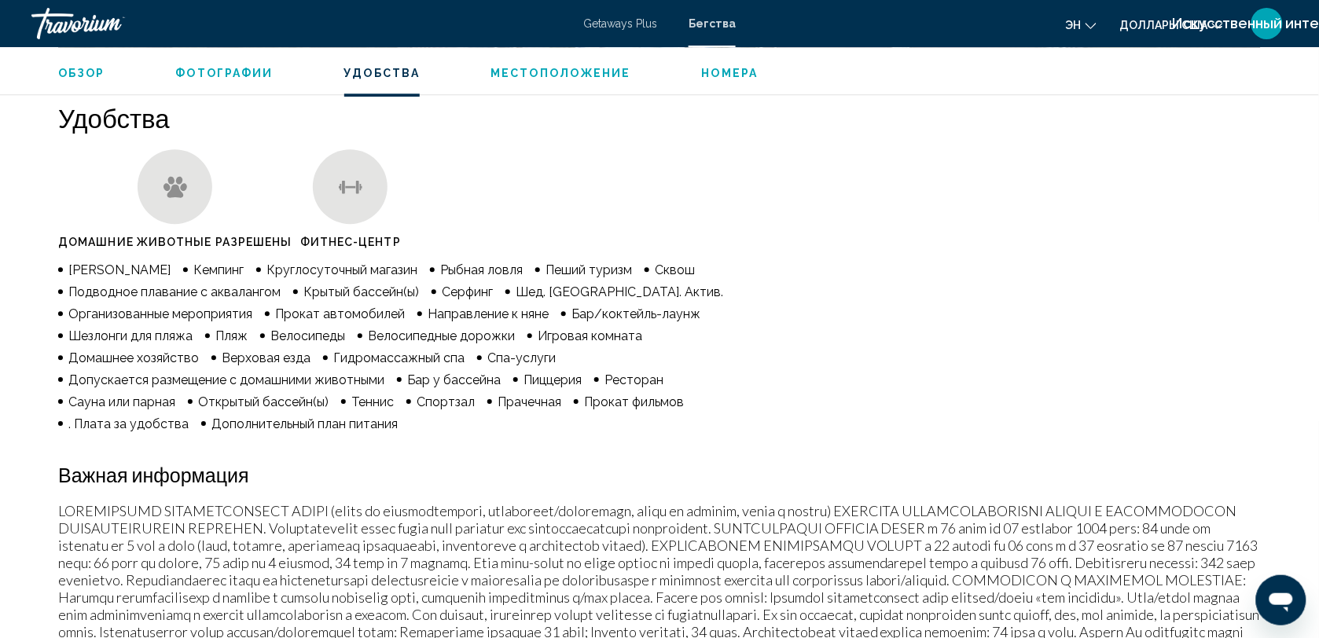
click at [83, 71] on span "Обзор" at bounding box center [81, 73] width 47 height 13
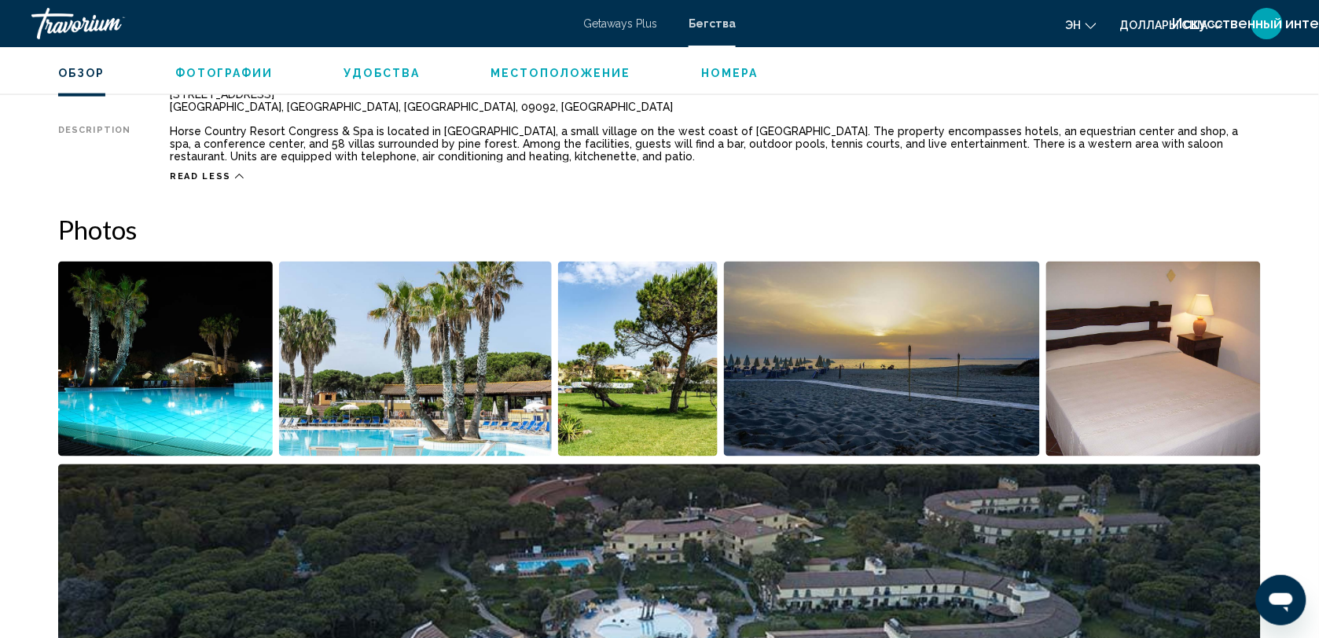
scroll to position [504, 0]
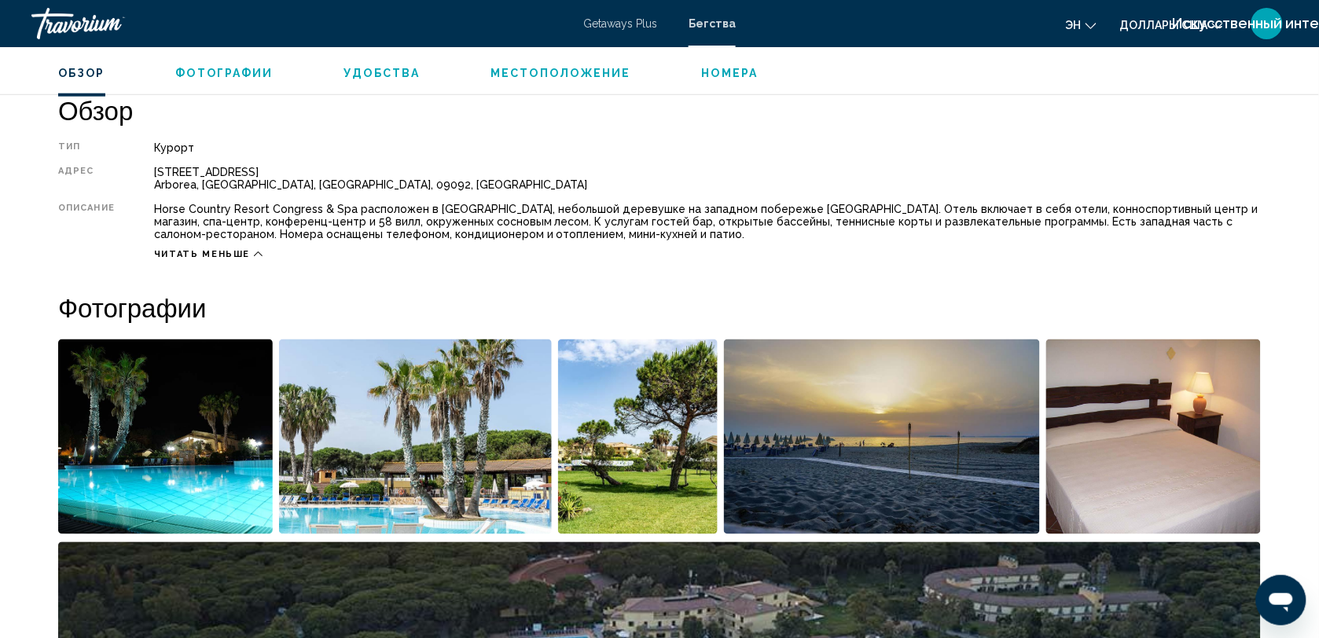
click at [373, 75] on span "Удобства" at bounding box center [382, 73] width 76 height 13
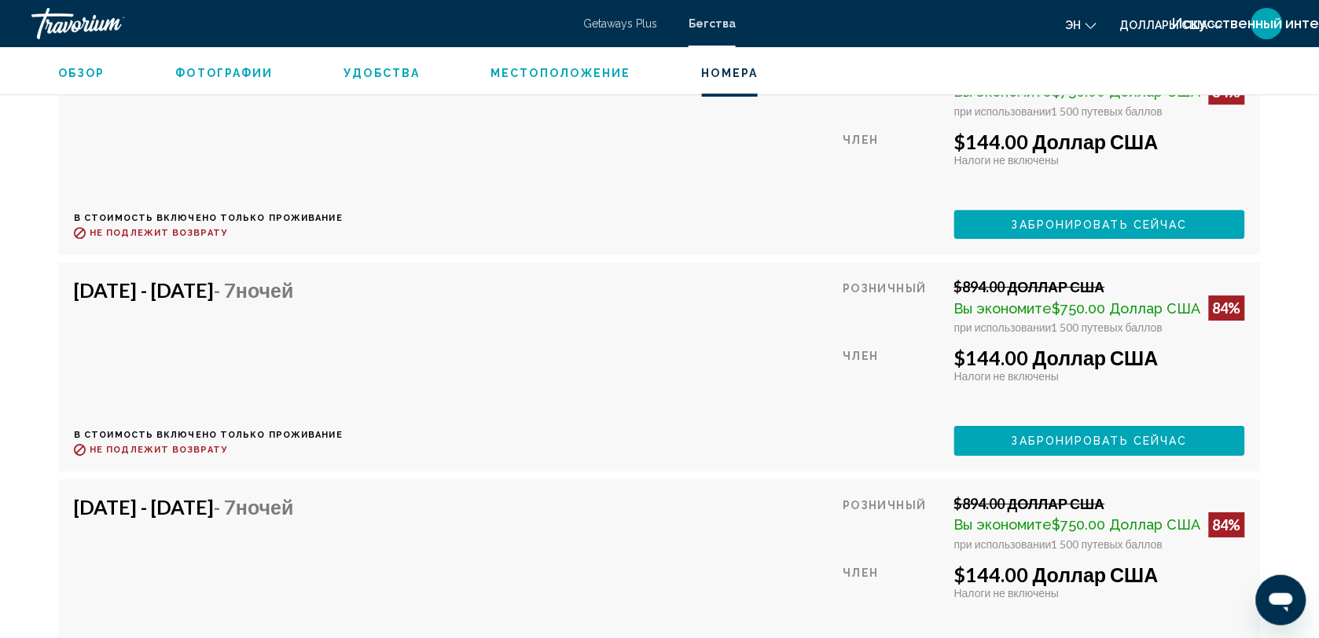
scroll to position [3145, 0]
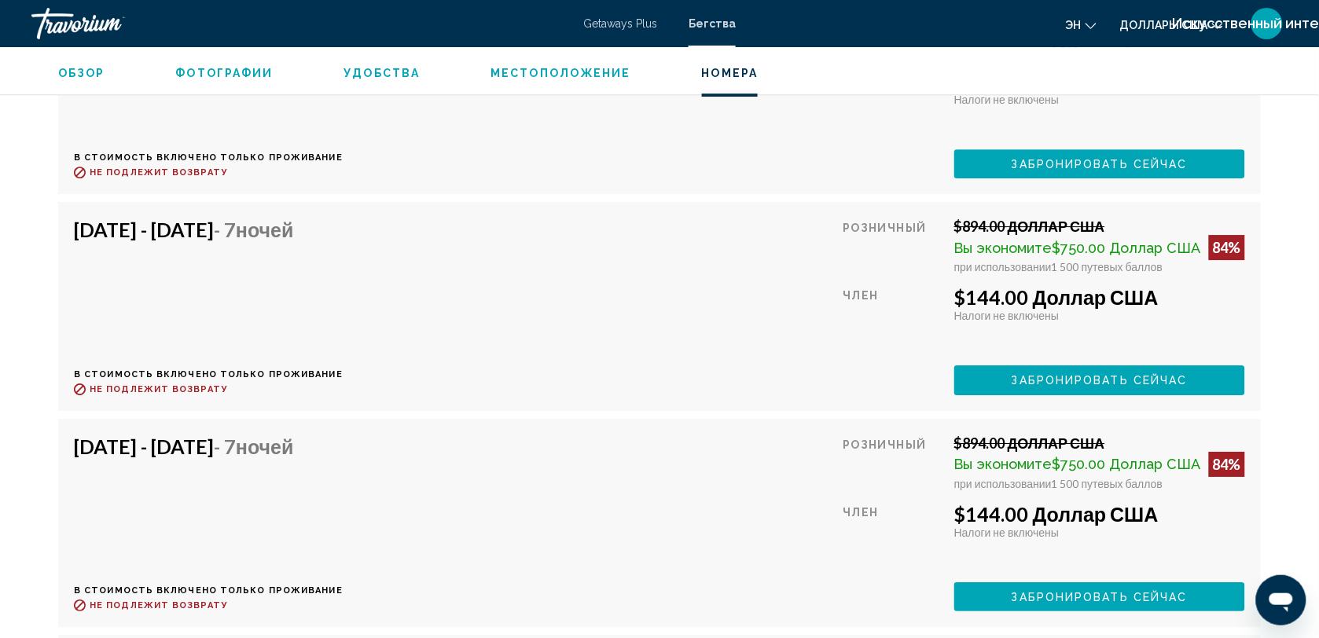
drag, startPoint x: 64, startPoint y: 288, endPoint x: 1154, endPoint y: 369, distance: 1093.1
click at [1154, 369] on div "[DATE] - [DATE] - 7 ночей В стоимость включено только проживание Refundable unt…" at bounding box center [659, 306] width 1202 height 208
copy div "[DATE] - [DATE] - 7 ночей В стоимость включено только проживание Refundable unt…"
click at [343, 340] on div "[DATE] - [DATE] - 7 ночей В стоимость включено только проживание Refundable unt…" at bounding box center [208, 306] width 269 height 177
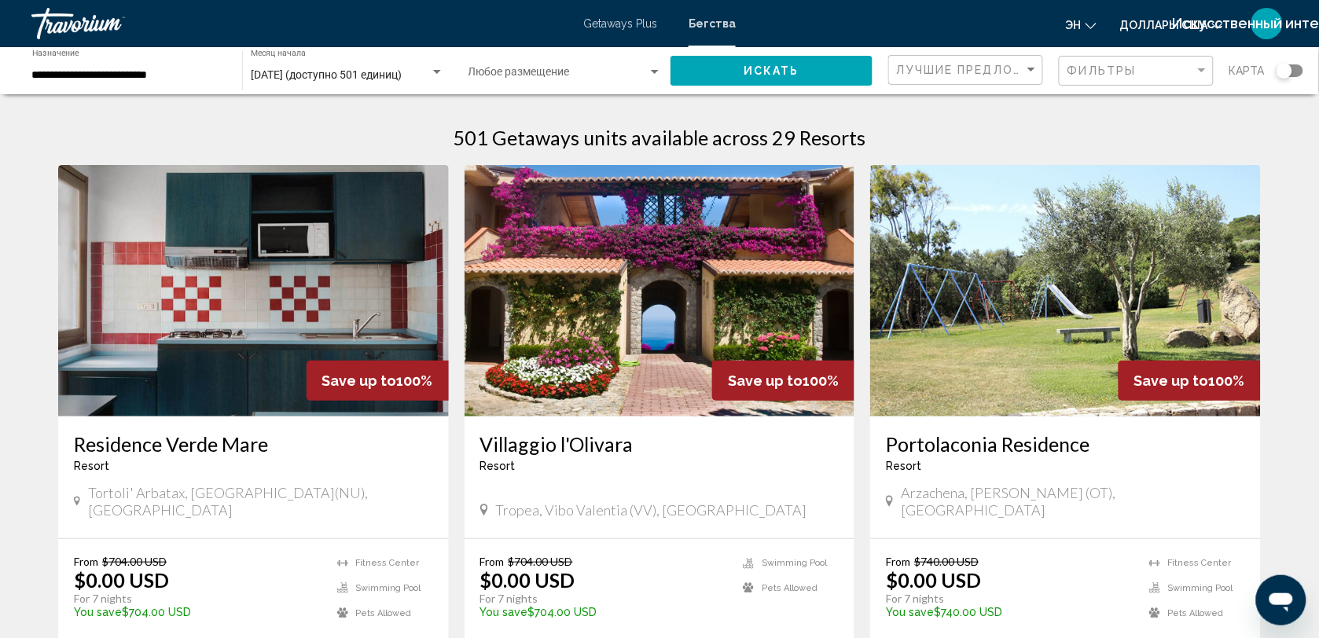
click at [1301, 64] on div "Виджет поиска" at bounding box center [1283, 70] width 39 height 13
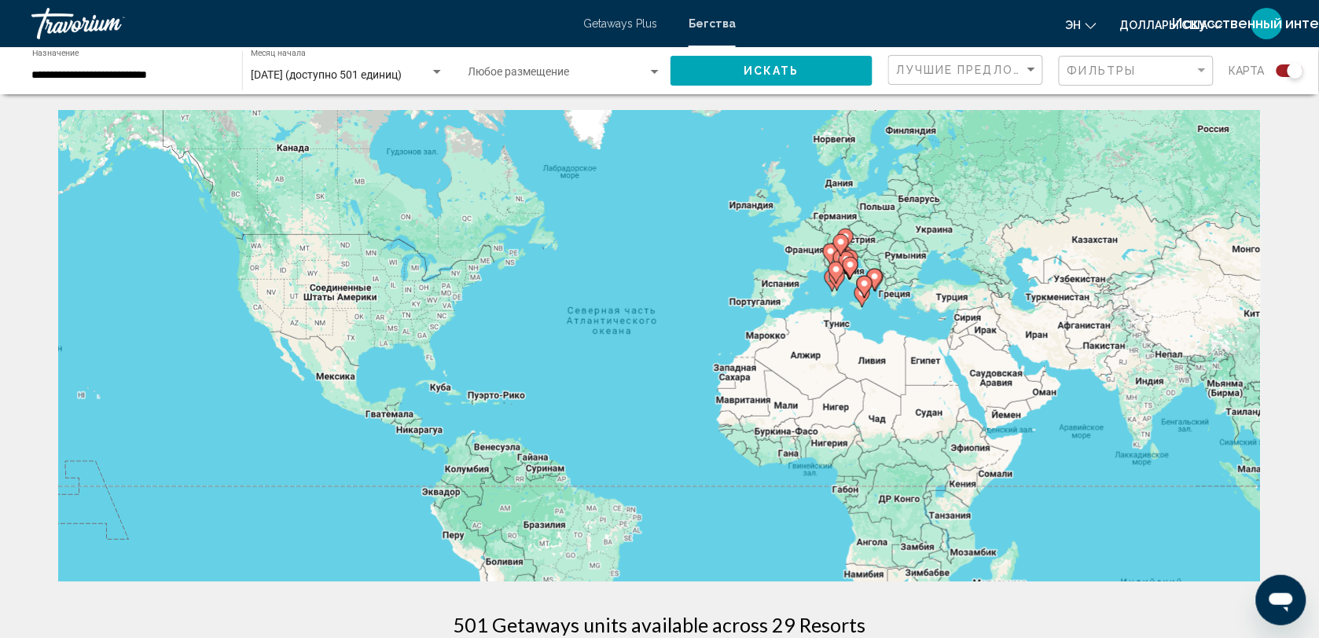
click at [1301, 64] on div "Виджет поиска" at bounding box center [1295, 71] width 16 height 16
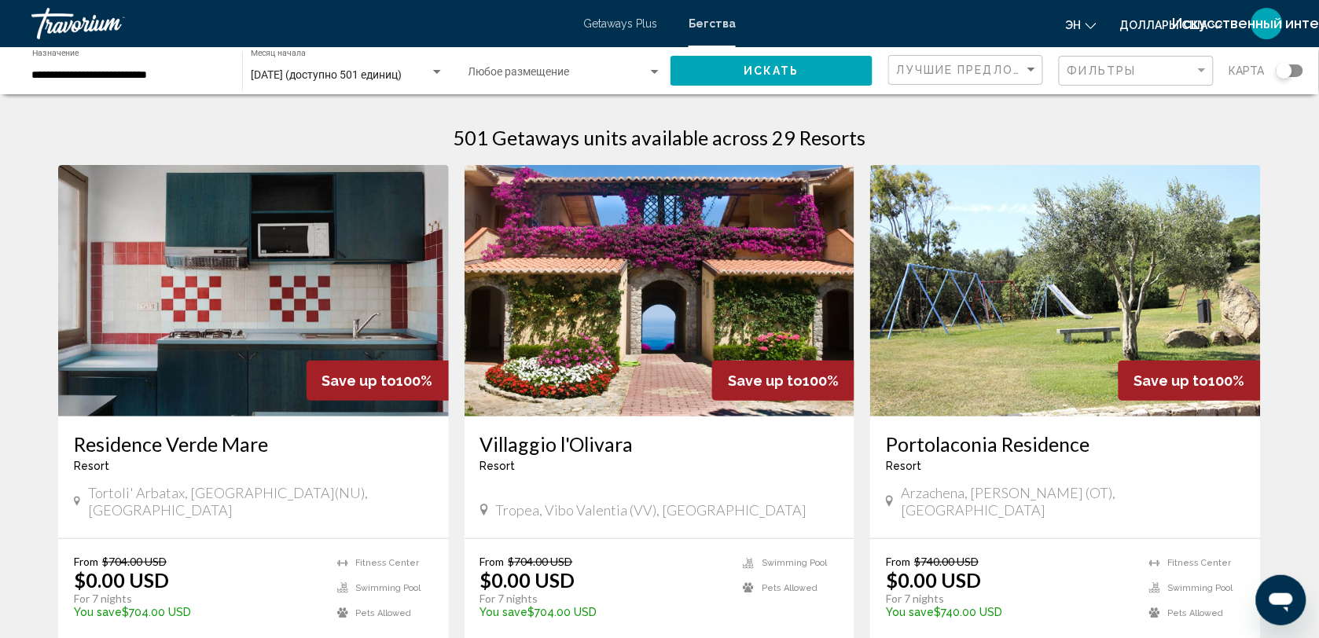
click at [1301, 64] on div "Виджет поиска" at bounding box center [1283, 70] width 39 height 13
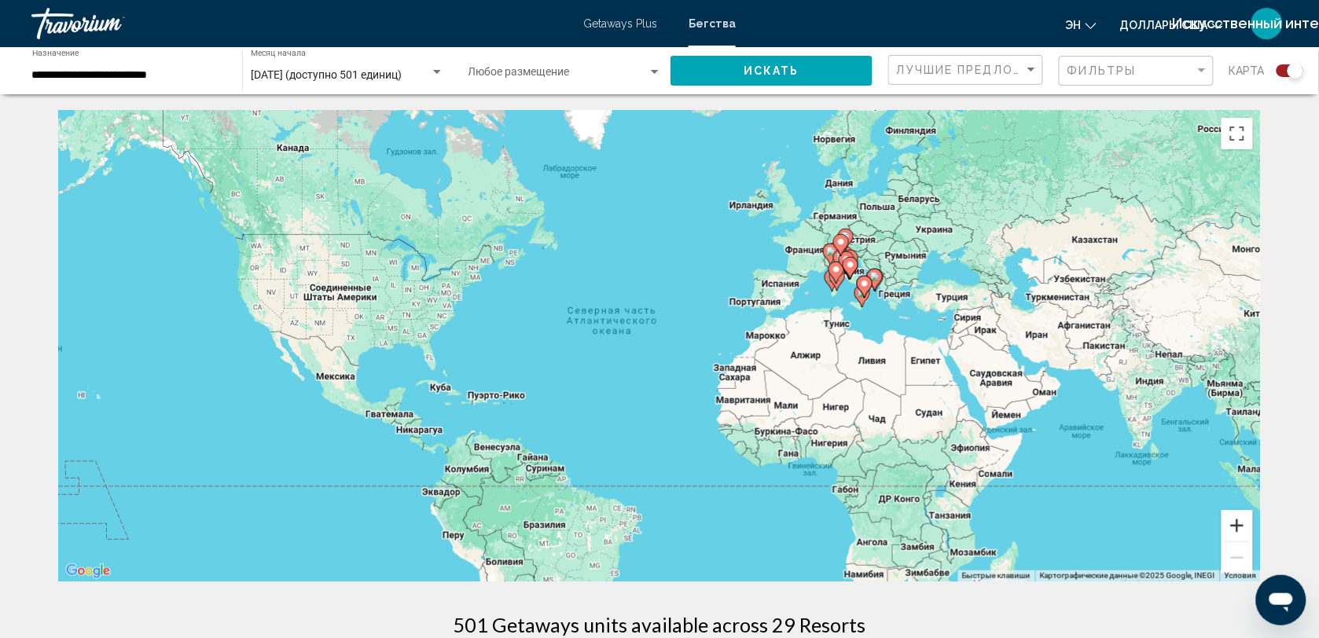
click at [1236, 525] on button "Увеличить" at bounding box center [1236, 525] width 31 height 31
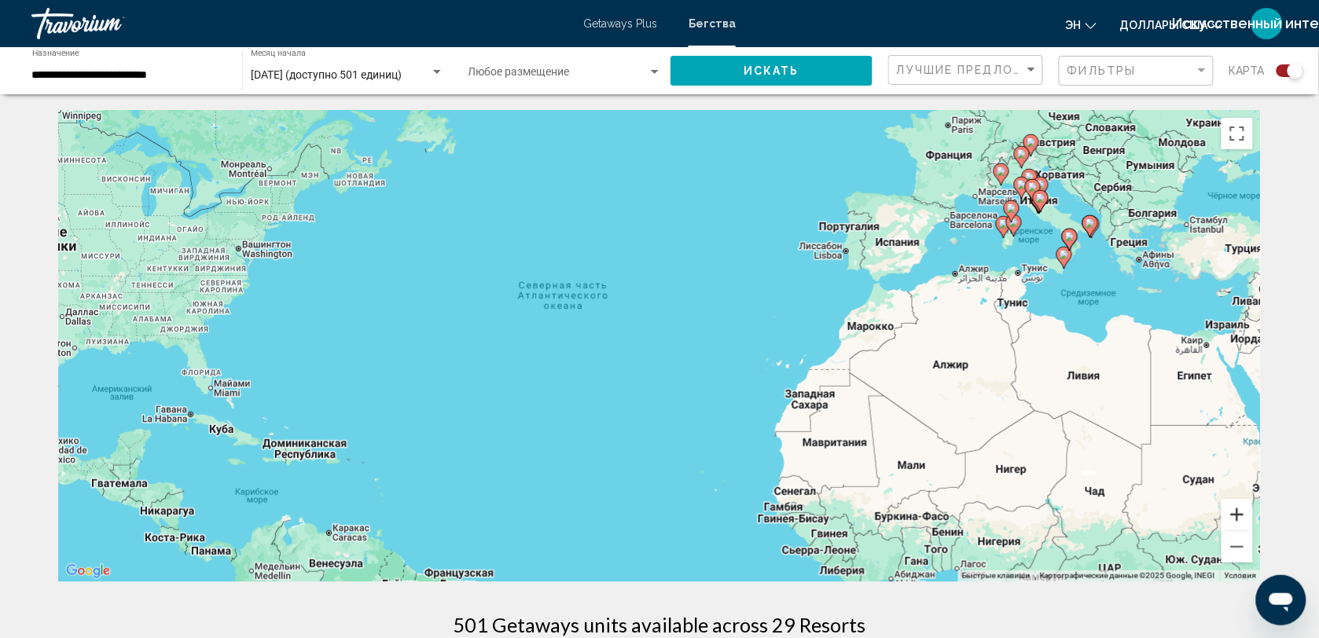
click at [1236, 525] on button "Увеличить" at bounding box center [1236, 514] width 31 height 31
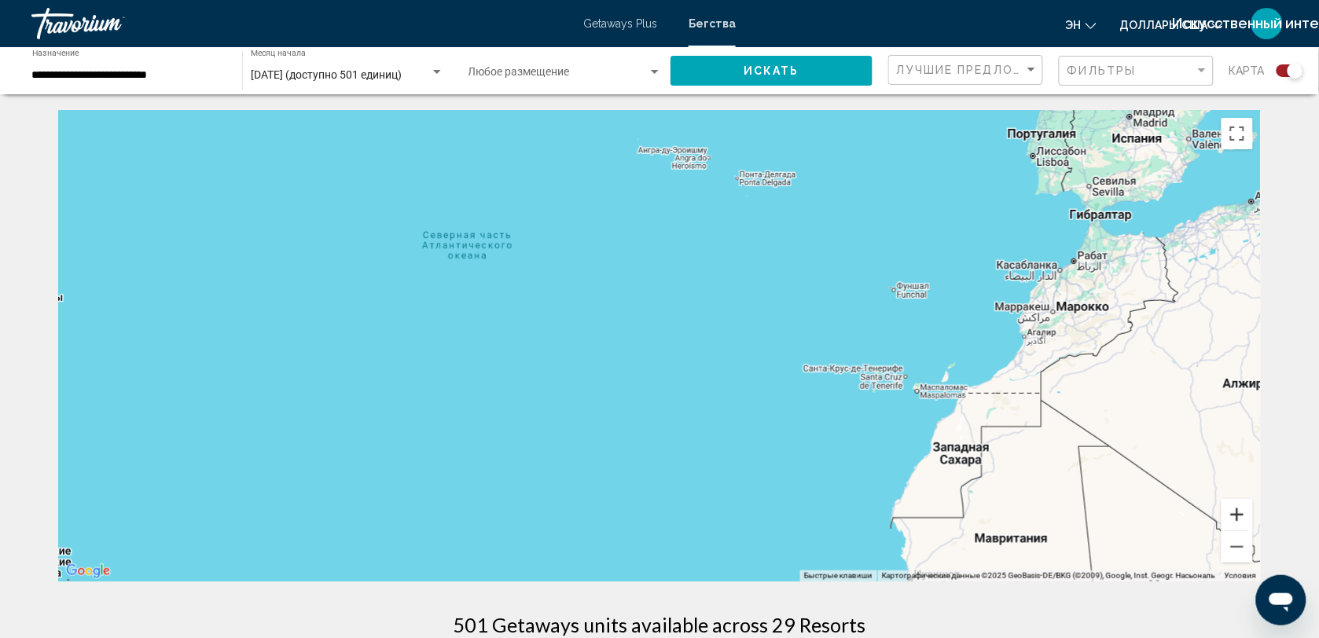
drag, startPoint x: 1236, startPoint y: 525, endPoint x: 845, endPoint y: 520, distance: 391.4
click at [845, 520] on div "Чтобы активировать перетаскивание с помощью клавиатуры, нажмите Alt + Ввод. Пос…" at bounding box center [659, 346] width 1202 height 472
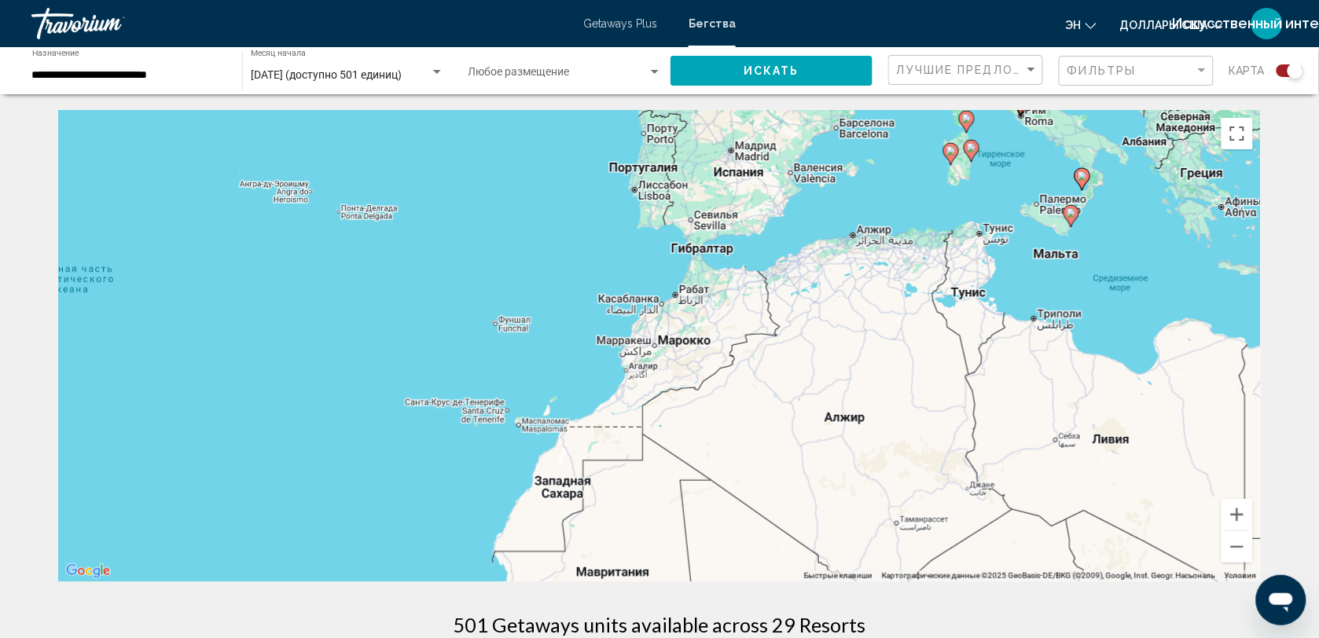
drag, startPoint x: 688, startPoint y: 521, endPoint x: 289, endPoint y: 555, distance: 399.9
click at [289, 555] on div "Чтобы активировать перетаскивание с помощью клавиатуры, нажмите Alt + Ввод. Пос…" at bounding box center [659, 346] width 1202 height 472
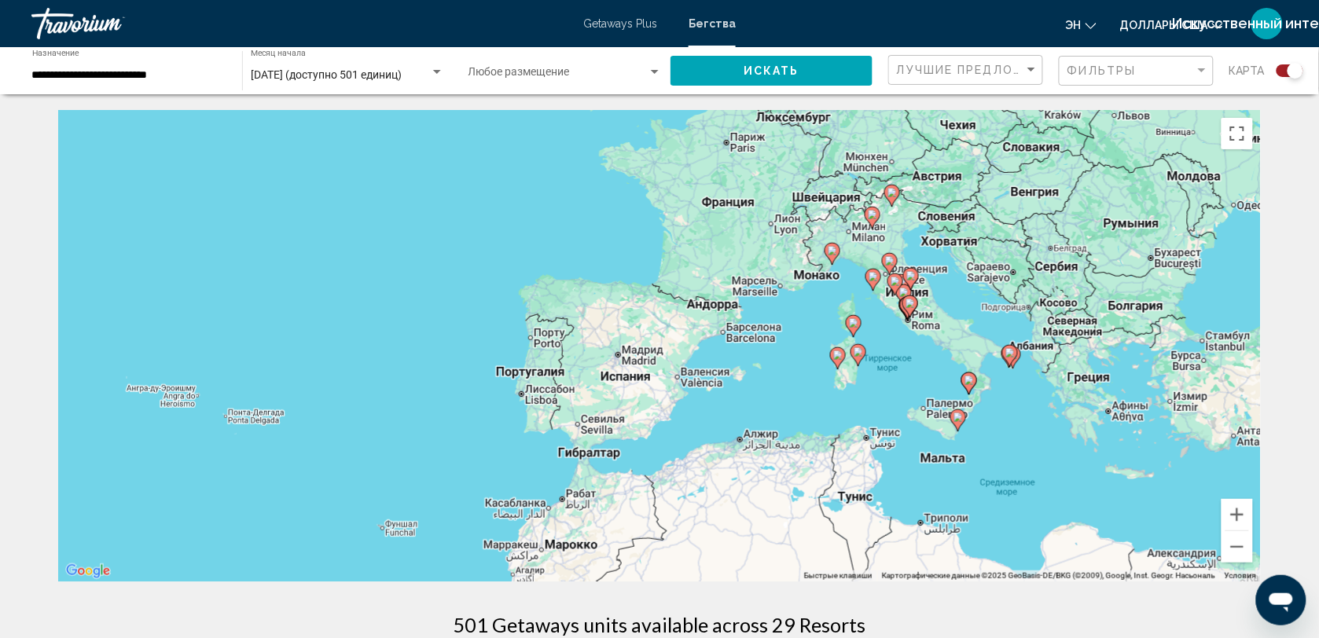
drag, startPoint x: 512, startPoint y: 334, endPoint x: 398, endPoint y: 540, distance: 234.9
click at [398, 540] on div "Чтобы активировать перетаскивание с помощью клавиатуры, нажмите Alt + Ввод. Пос…" at bounding box center [659, 346] width 1202 height 472
click at [831, 253] on image "Основное содержание" at bounding box center [832, 250] width 9 height 9
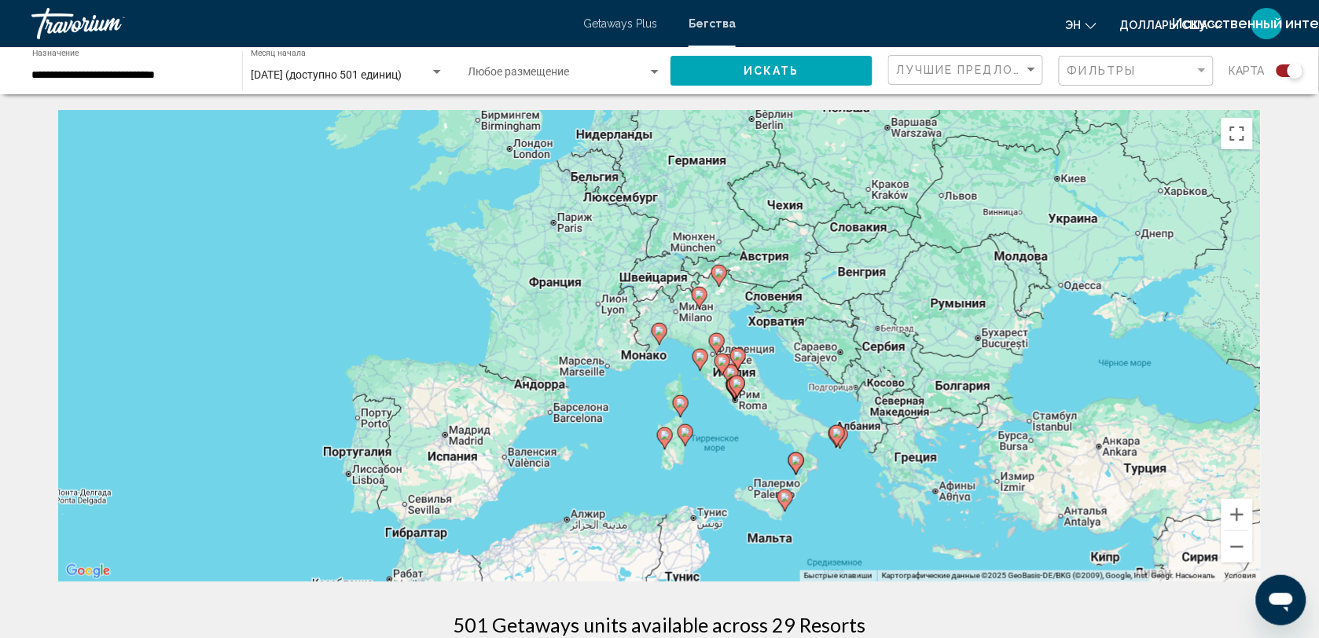
click at [660, 338] on icon "Основное содержание" at bounding box center [659, 334] width 14 height 20
type input "**********"
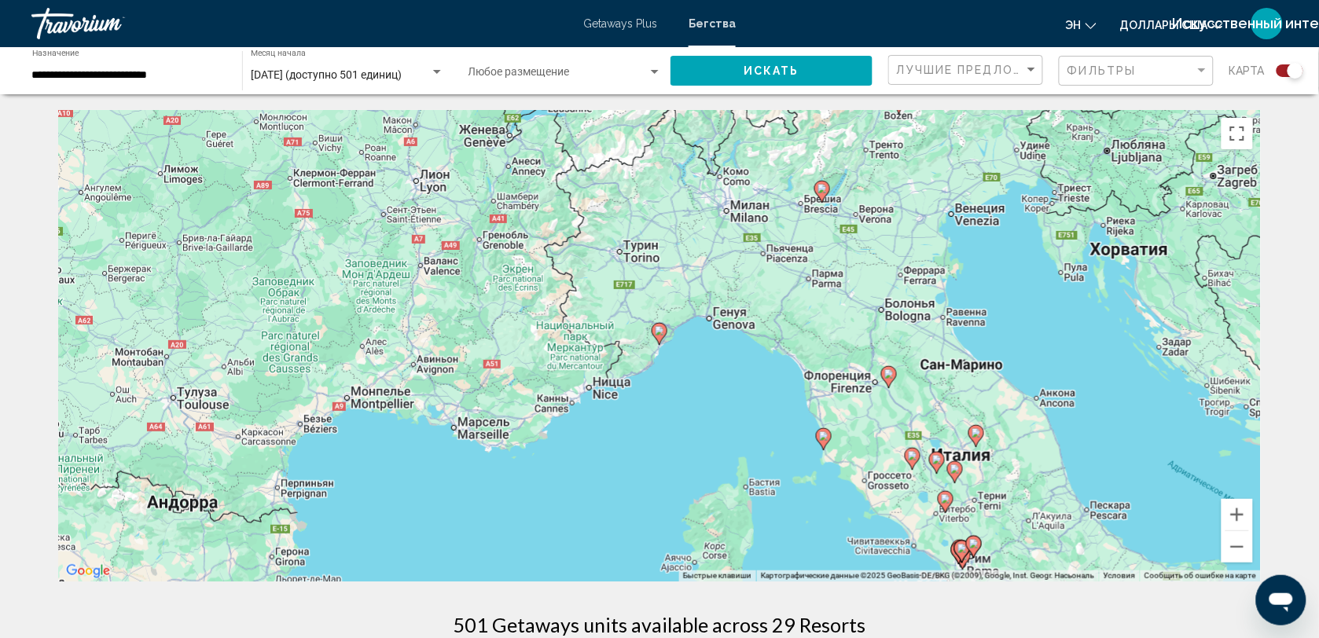
click at [660, 338] on icon "Основное содержание" at bounding box center [659, 334] width 14 height 20
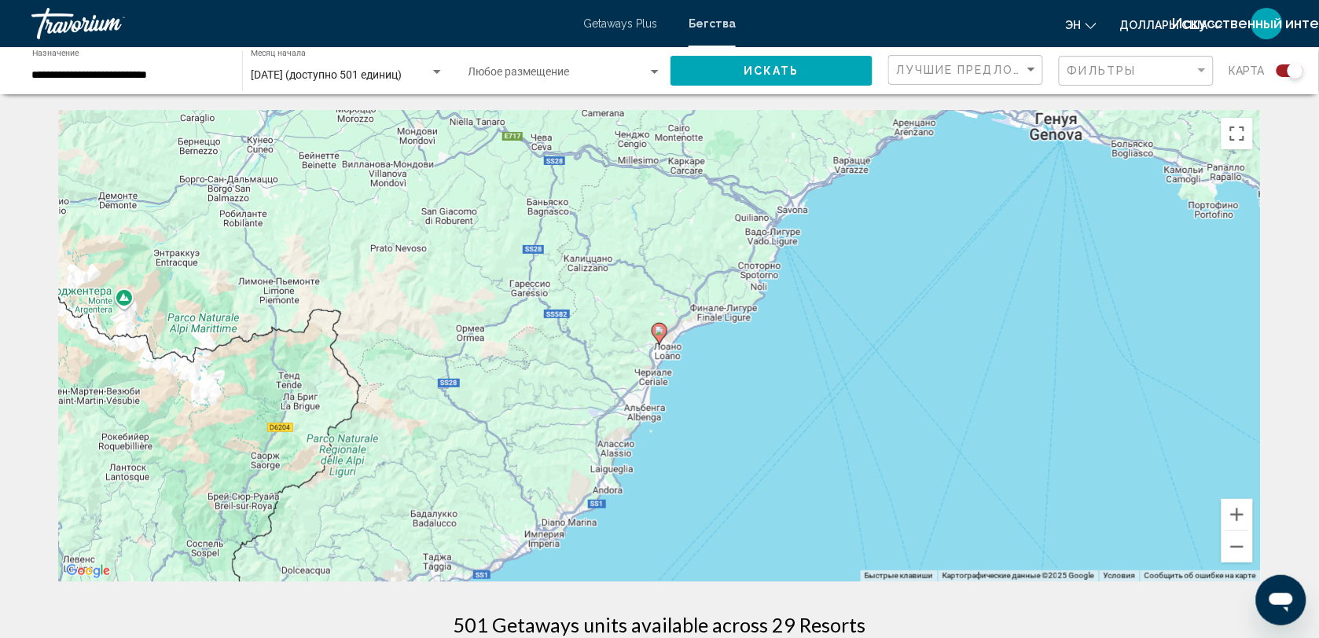
click at [660, 338] on icon "Основное содержание" at bounding box center [659, 334] width 14 height 20
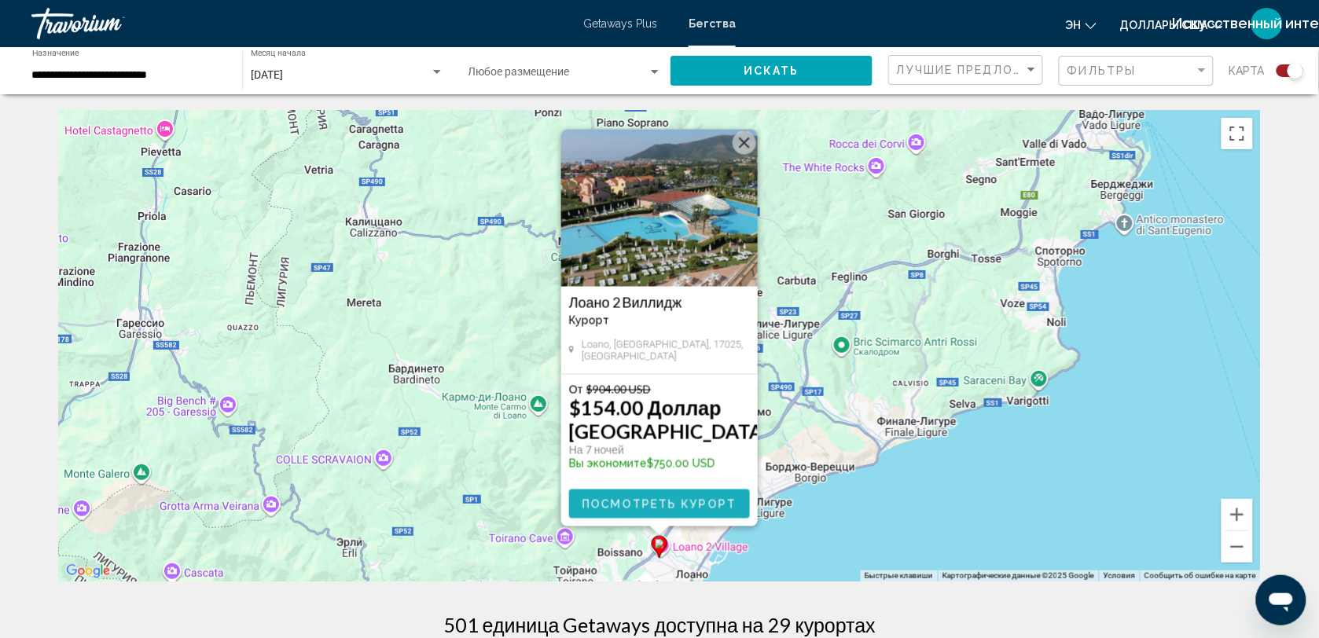
click at [670, 499] on span "Посмотреть курорт" at bounding box center [659, 504] width 154 height 13
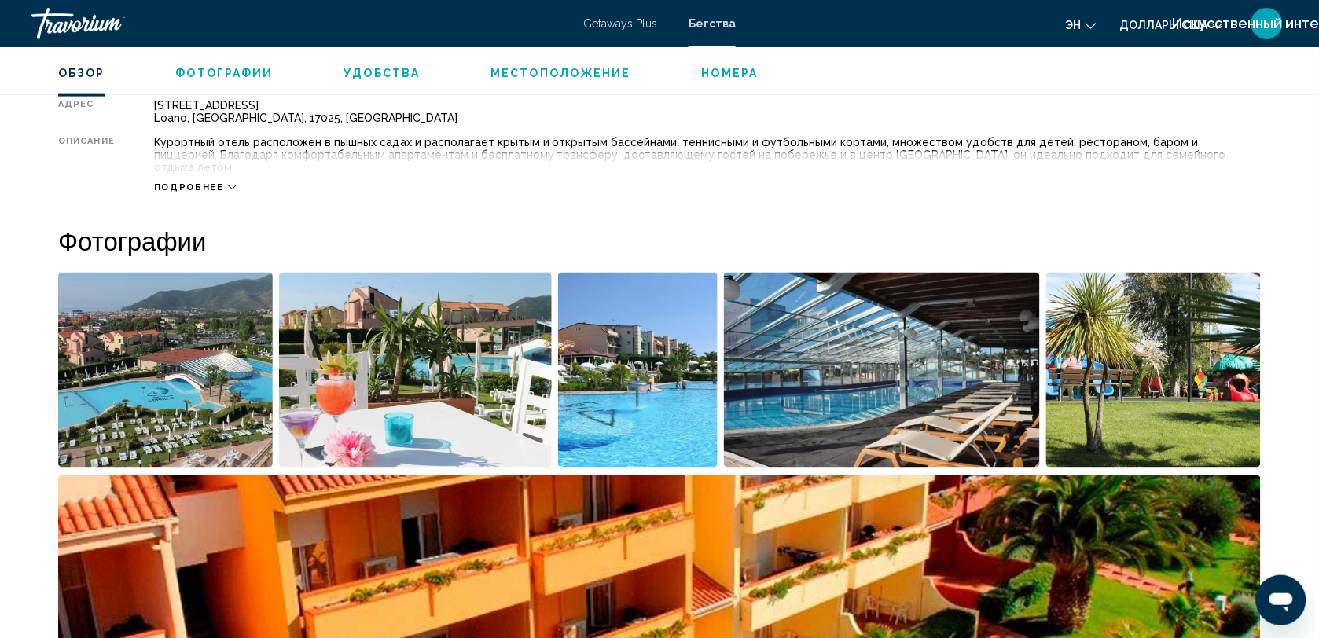
scroll to position [562, 0]
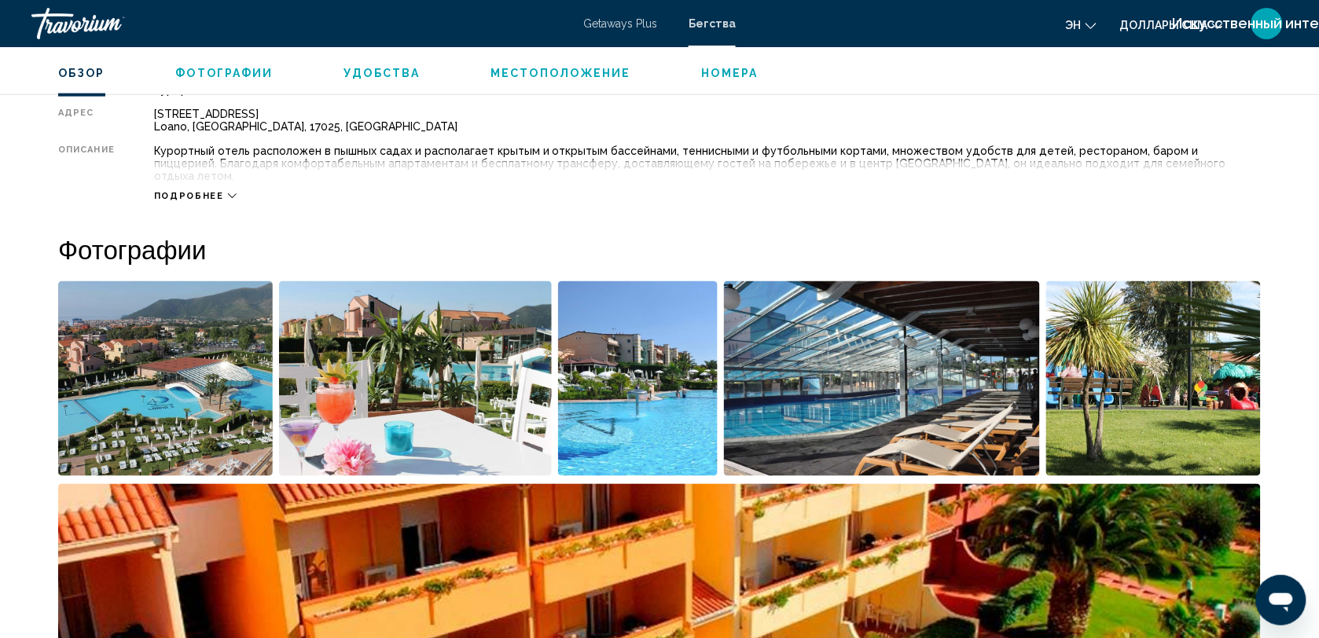
click at [724, 77] on span "Номера" at bounding box center [730, 73] width 57 height 13
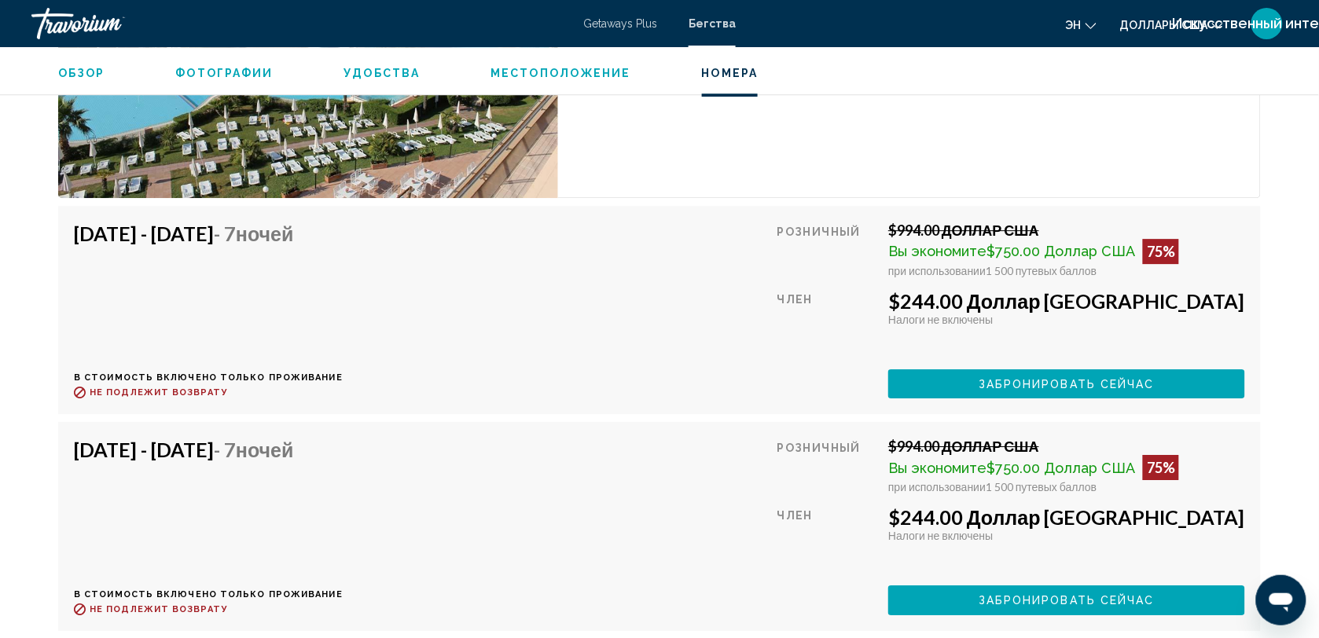
scroll to position [3040, 0]
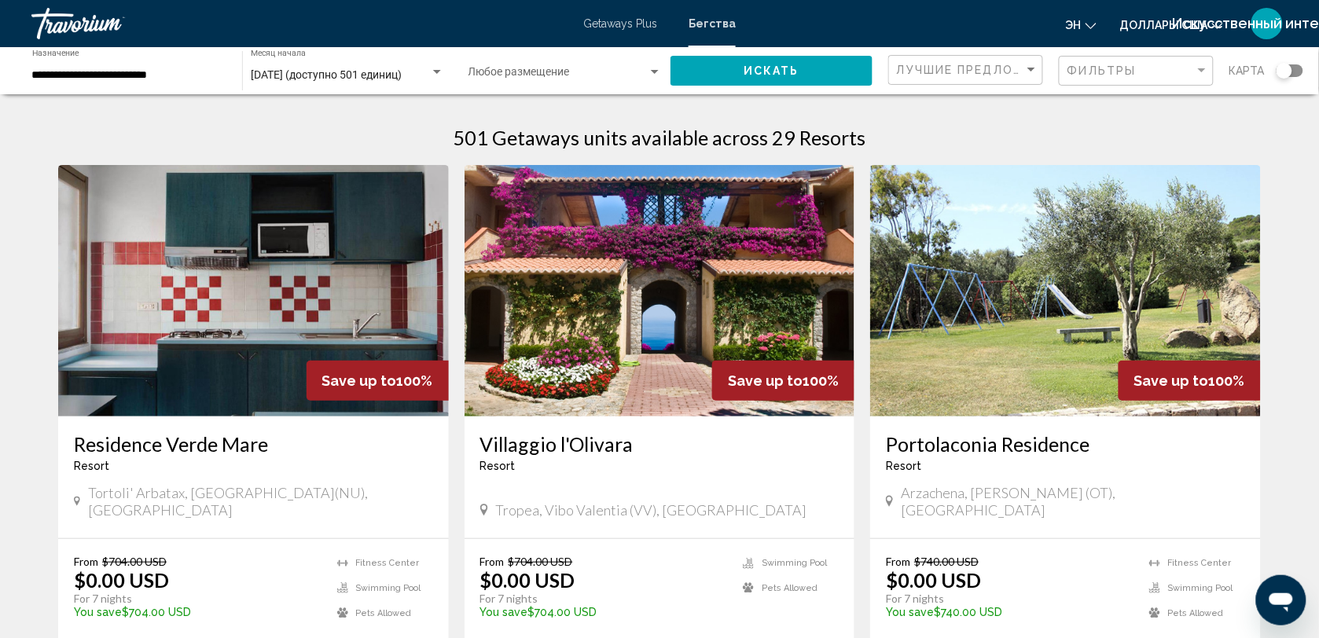
click at [1294, 65] on div "Виджет поиска" at bounding box center [1289, 70] width 27 height 13
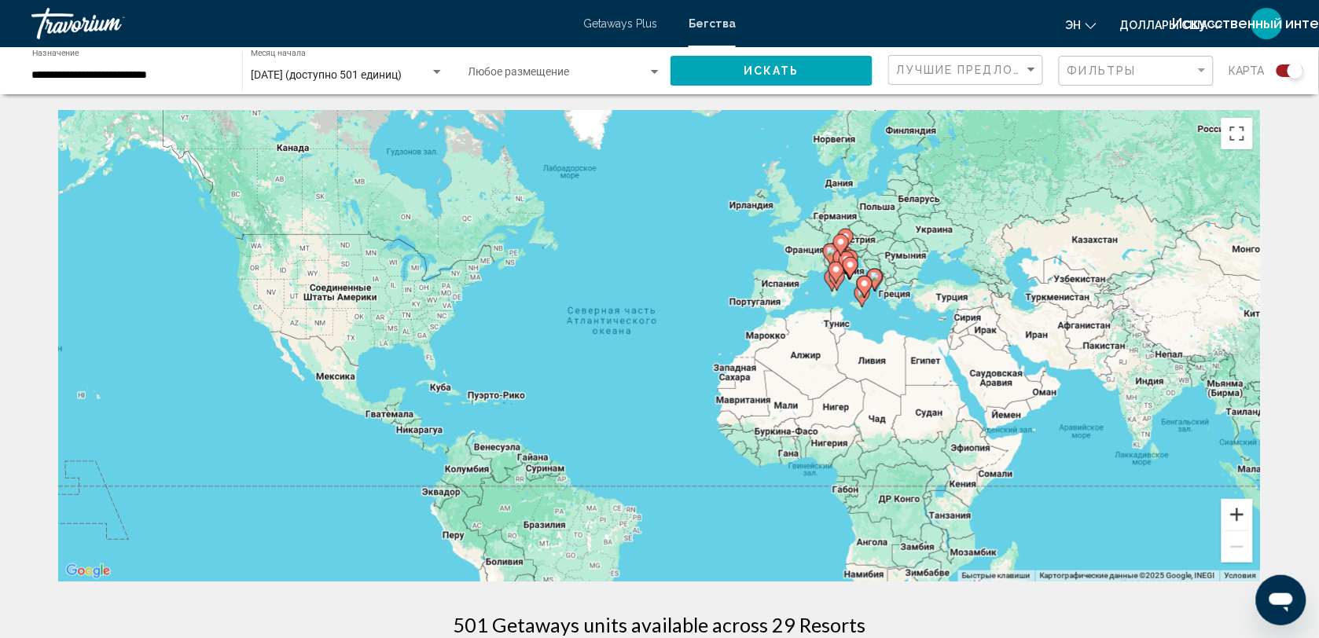
click at [1228, 505] on button "Увеличить" at bounding box center [1236, 514] width 31 height 31
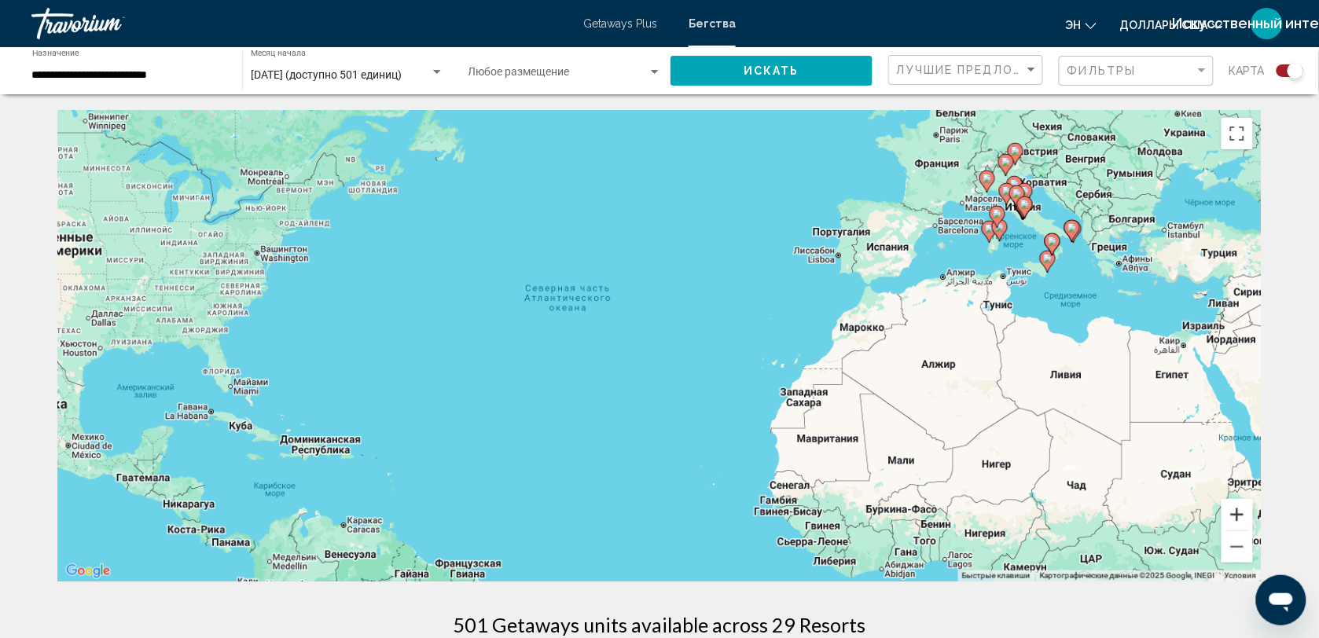
click at [1228, 505] on button "Увеличить" at bounding box center [1236, 514] width 31 height 31
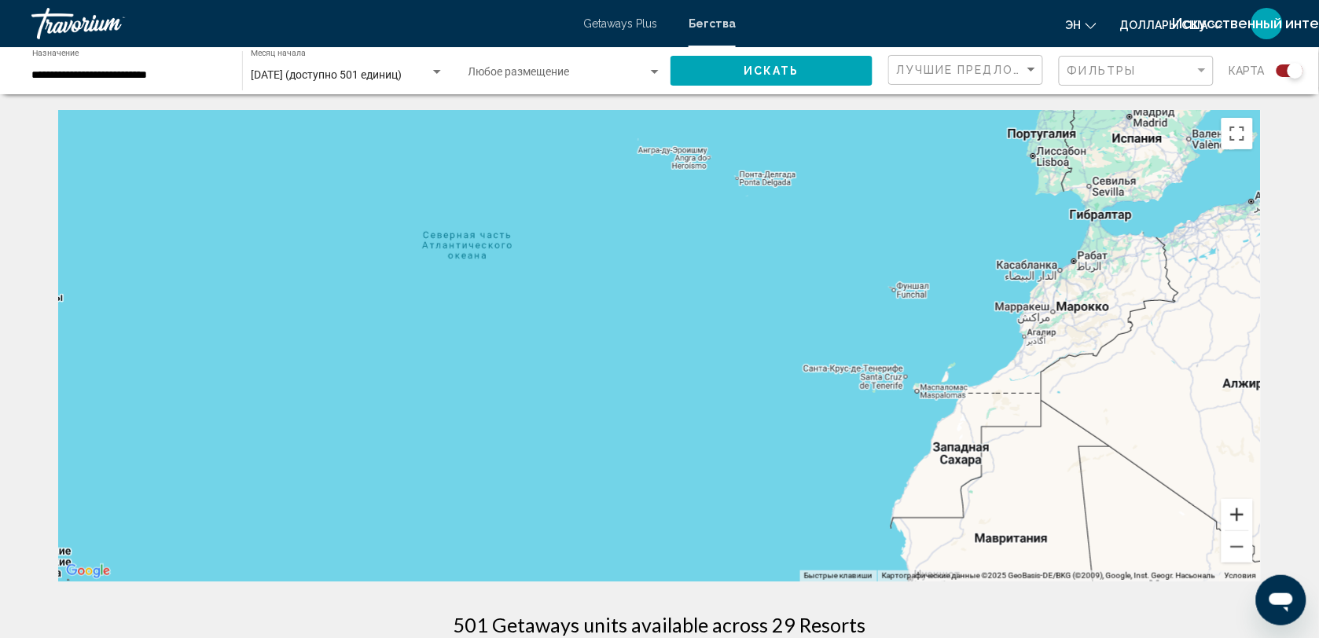
drag, startPoint x: 1228, startPoint y: 505, endPoint x: 1055, endPoint y: 490, distance: 174.3
click at [1055, 490] on div "Чтобы активировать перетаскивание с помощью клавиатуры, нажмите Alt + Ввод. Пос…" at bounding box center [659, 346] width 1202 height 472
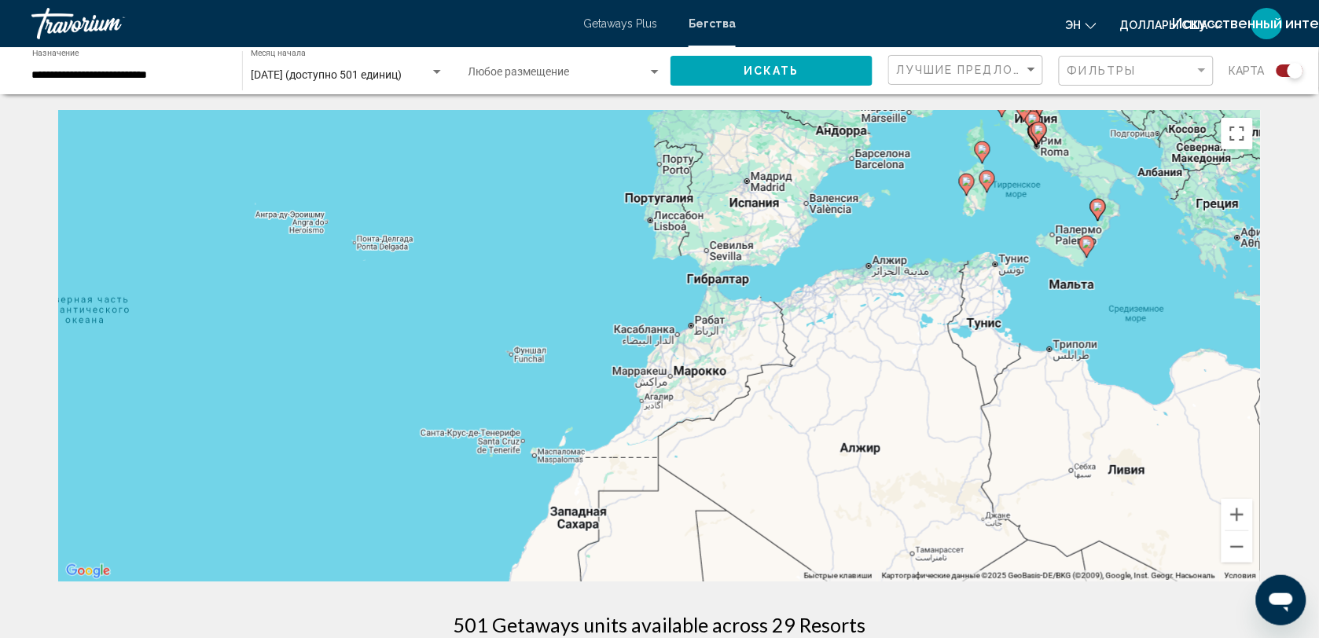
drag, startPoint x: 897, startPoint y: 486, endPoint x: 515, endPoint y: 550, distance: 388.1
click at [515, 550] on div "Чтобы активировать перетаскивание с помощью клавиатуры, нажмите Alt + Ввод. Пос…" at bounding box center [659, 346] width 1202 height 472
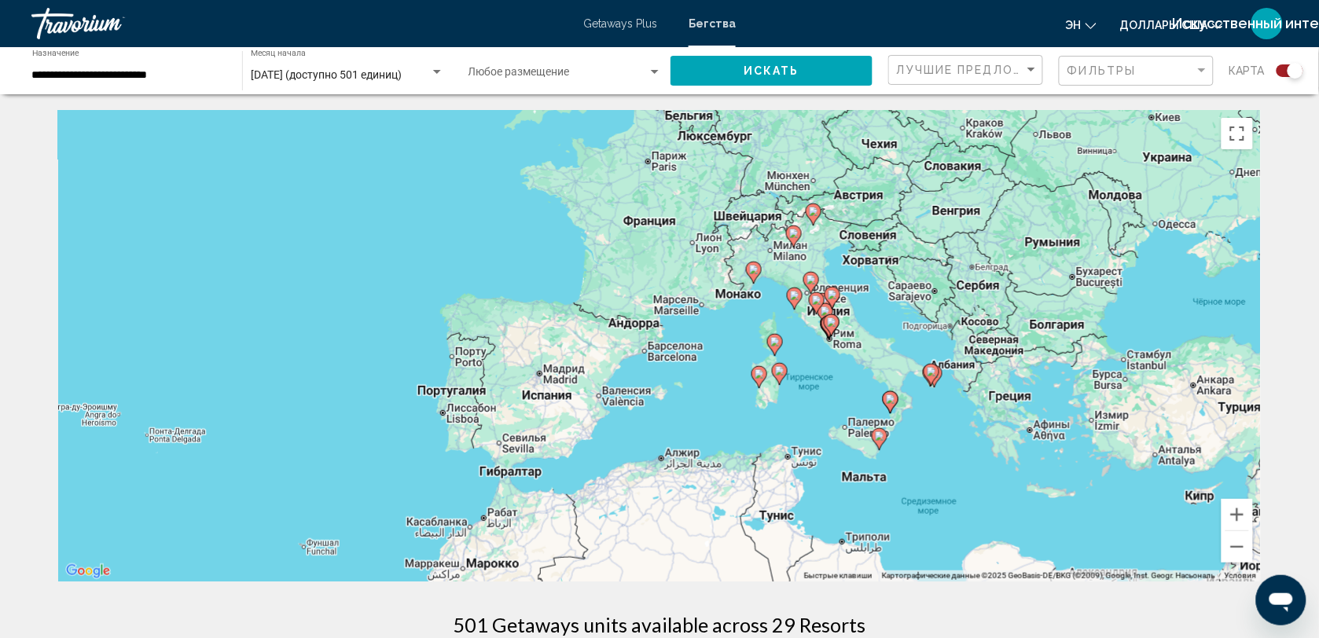
drag, startPoint x: 787, startPoint y: 321, endPoint x: 568, endPoint y: 523, distance: 298.6
click at [568, 523] on div "Чтобы активировать перетаскивание с помощью клавиатуры, нажмите Alt + Ввод. Пос…" at bounding box center [659, 346] width 1202 height 472
click at [1239, 516] on button "Увеличить" at bounding box center [1236, 514] width 31 height 31
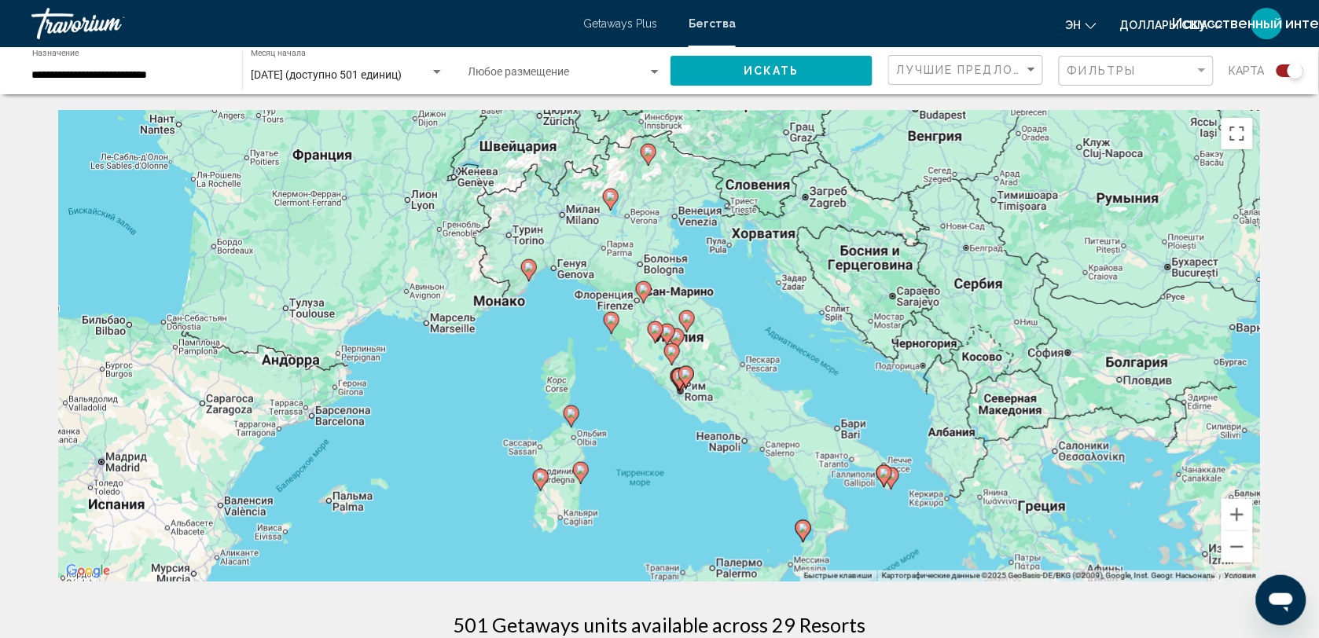
drag, startPoint x: 1156, startPoint y: 464, endPoint x: 835, endPoint y: 524, distance: 326.2
click at [835, 524] on div "Чтобы активировать перетаскивание с помощью клавиатуры, нажмите Alt + Ввод. Пос…" at bounding box center [659, 346] width 1202 height 472
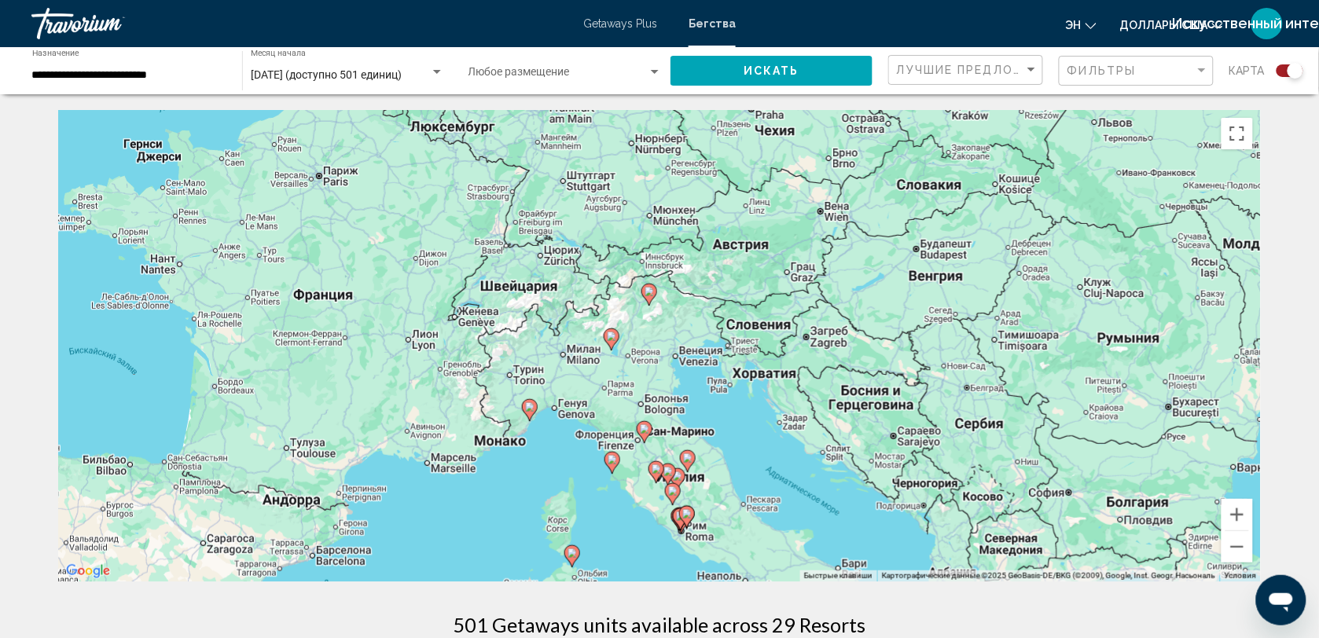
drag, startPoint x: 795, startPoint y: 332, endPoint x: 794, endPoint y: 479, distance: 147.7
click at [794, 479] on div "Чтобы активировать перетаскивание с помощью клавиатуры, нажмите Alt + Ввод. Пос…" at bounding box center [659, 346] width 1202 height 472
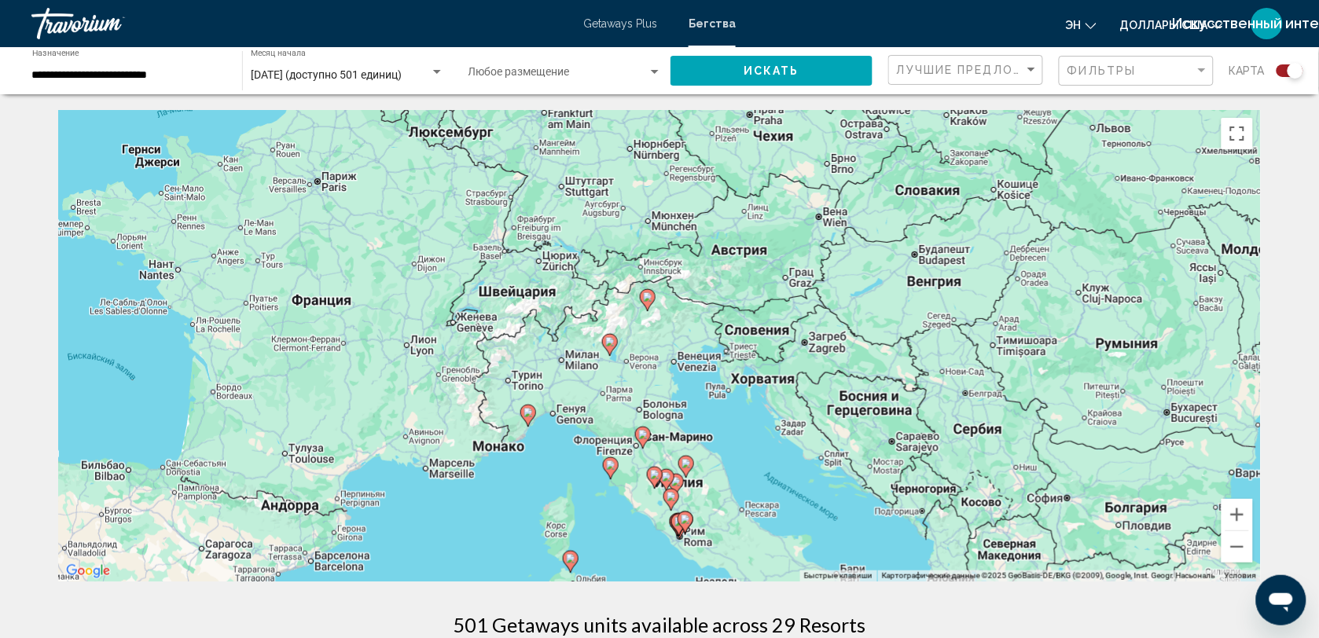
click at [611, 468] on image "Основное содержание" at bounding box center [610, 465] width 9 height 9
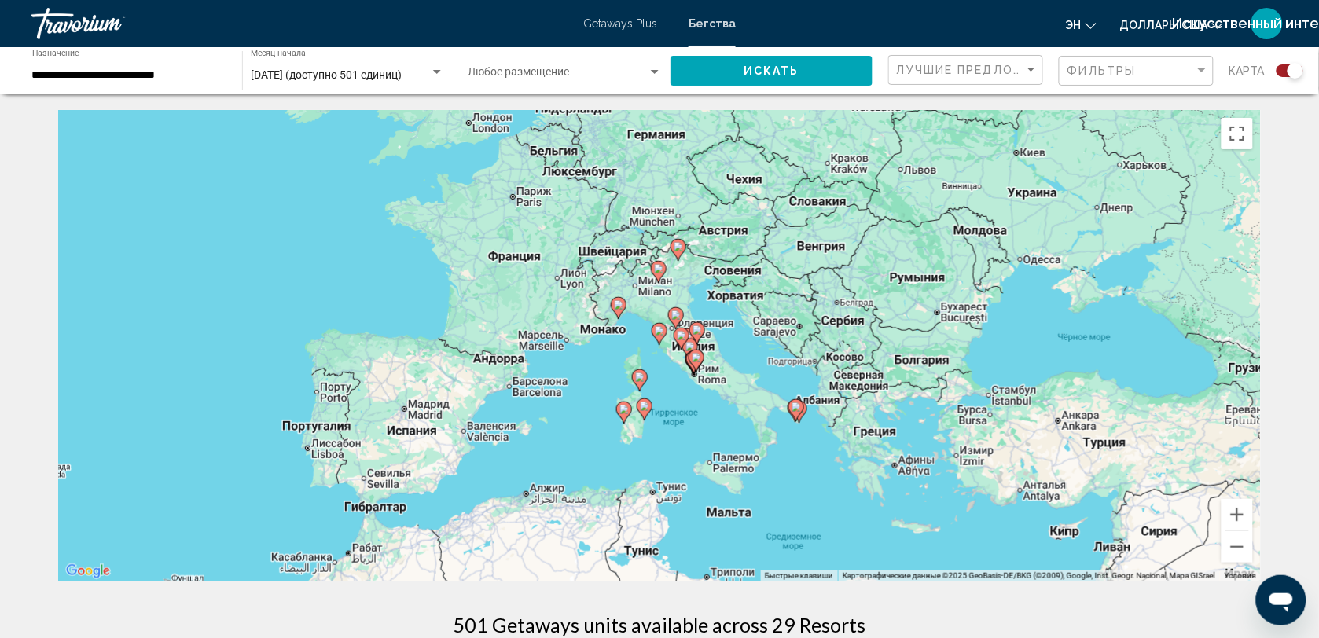
click at [659, 332] on image "Основное содержание" at bounding box center [659, 330] width 9 height 9
type input "**********"
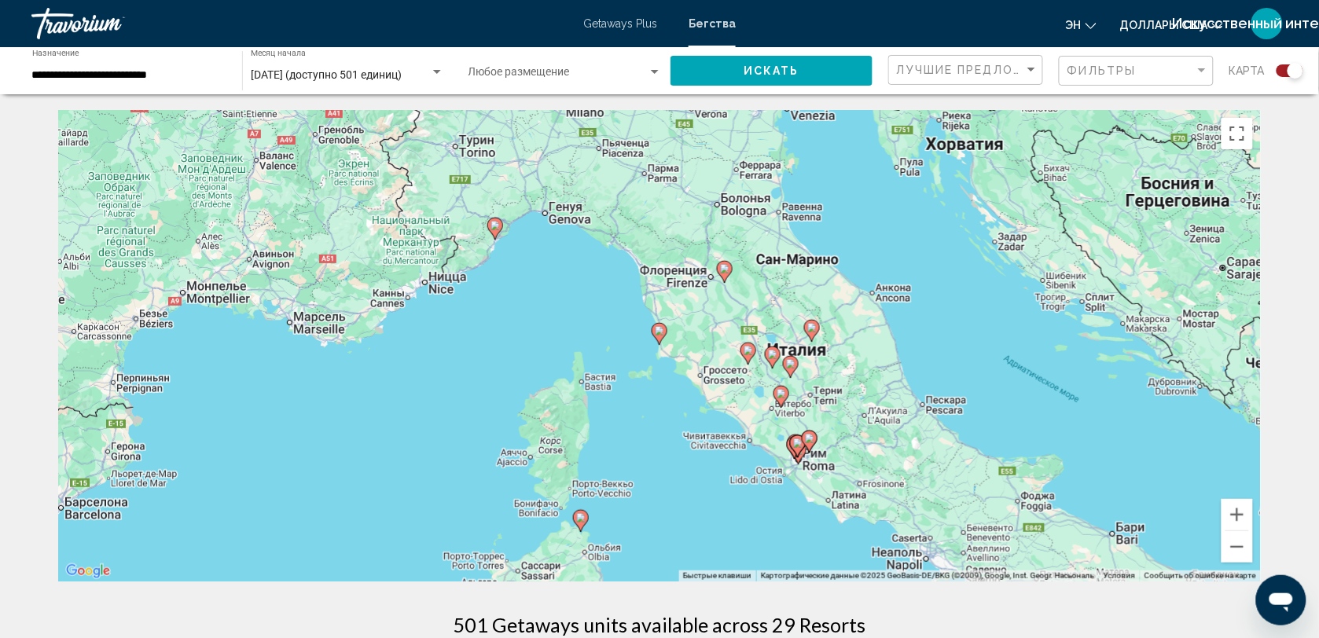
click at [659, 332] on image "Основное содержание" at bounding box center [659, 330] width 9 height 9
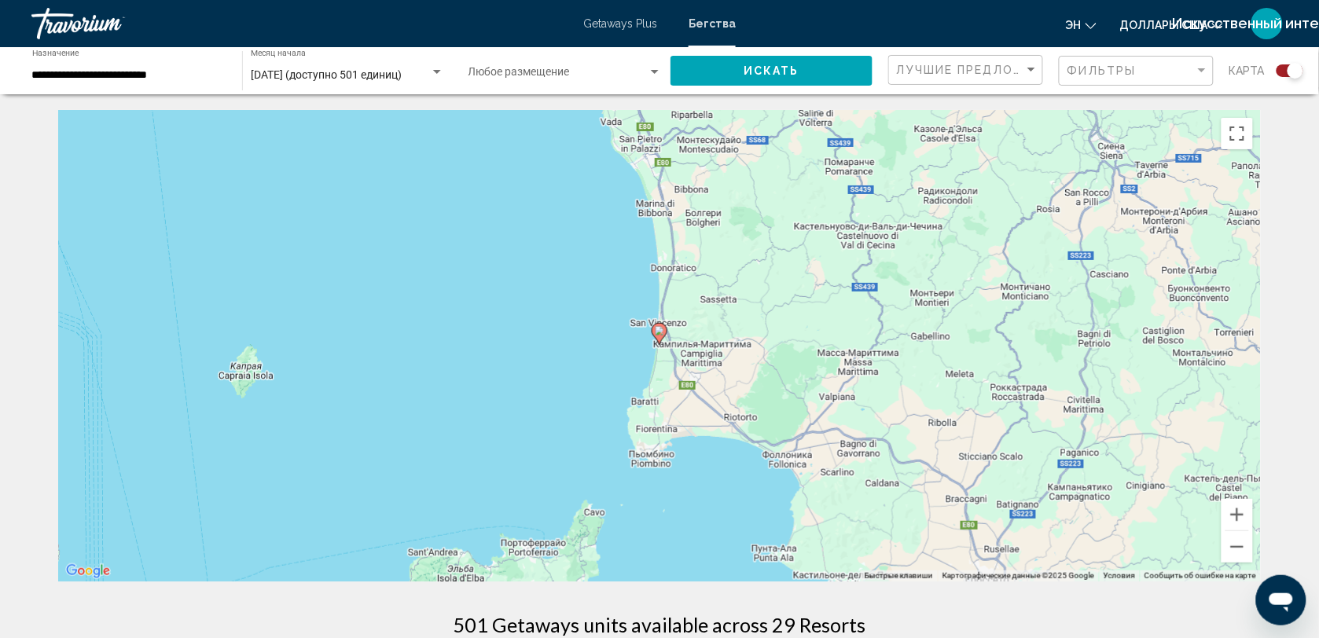
click at [659, 332] on image "Основное содержание" at bounding box center [659, 330] width 9 height 9
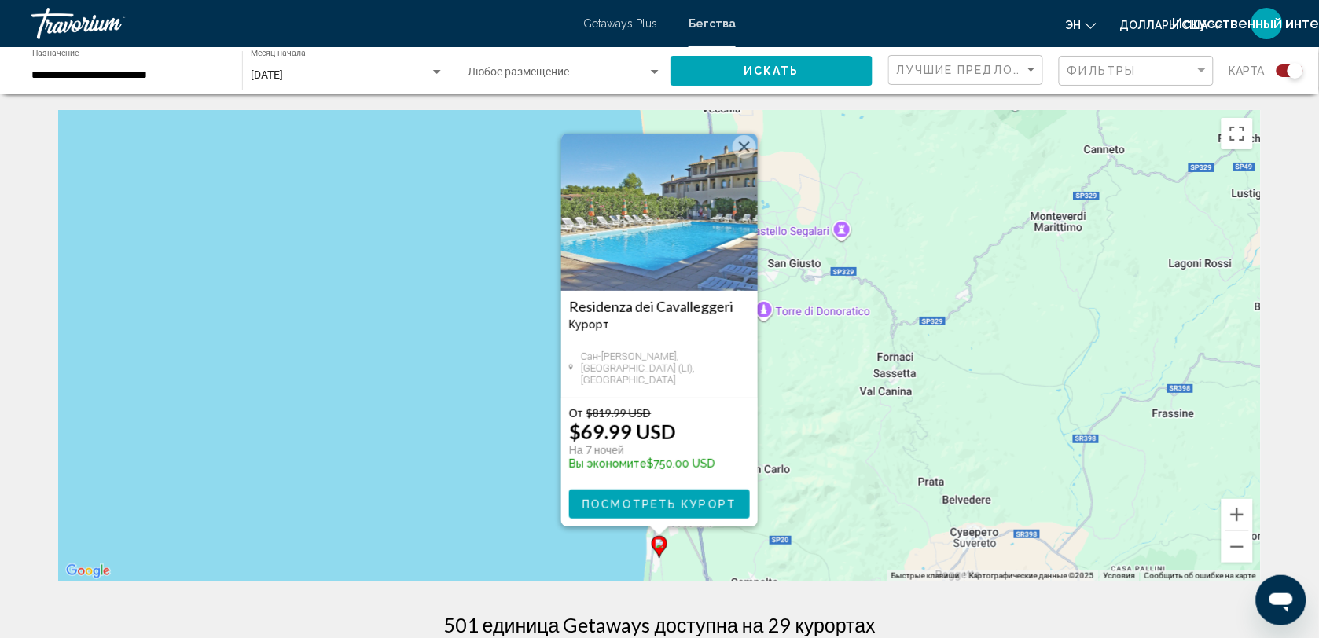
click at [673, 257] on img "Основное содержание" at bounding box center [659, 212] width 196 height 157
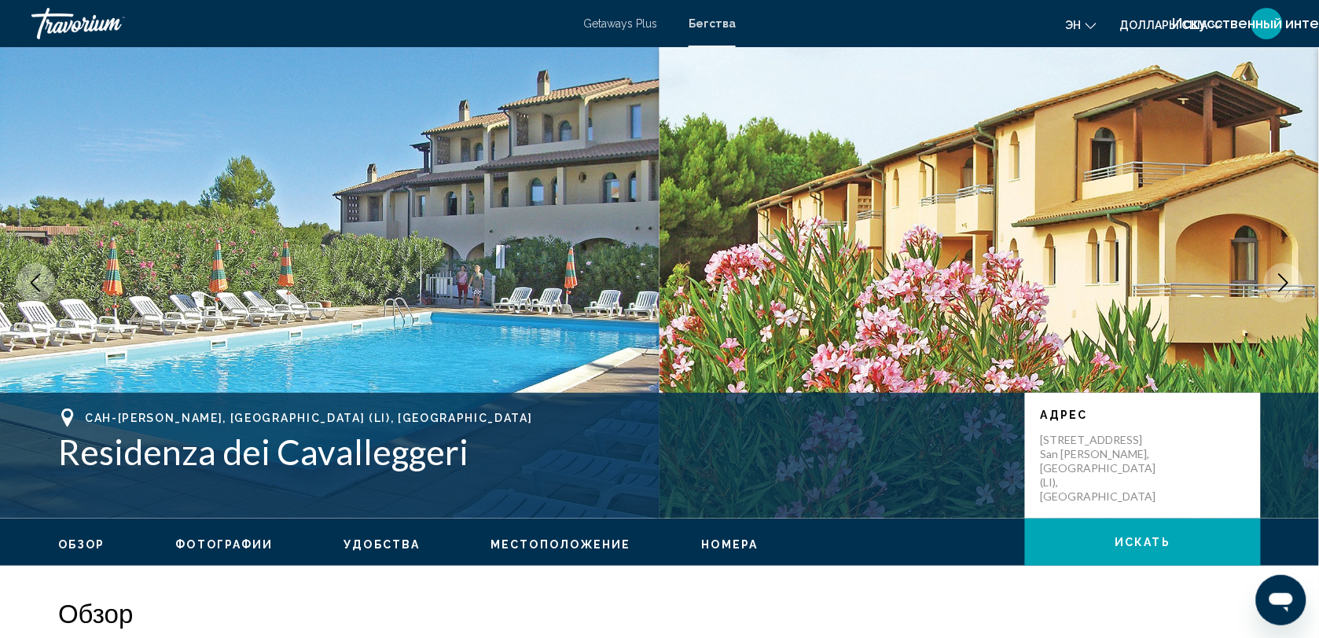
click at [713, 538] on span "Номера" at bounding box center [730, 544] width 57 height 13
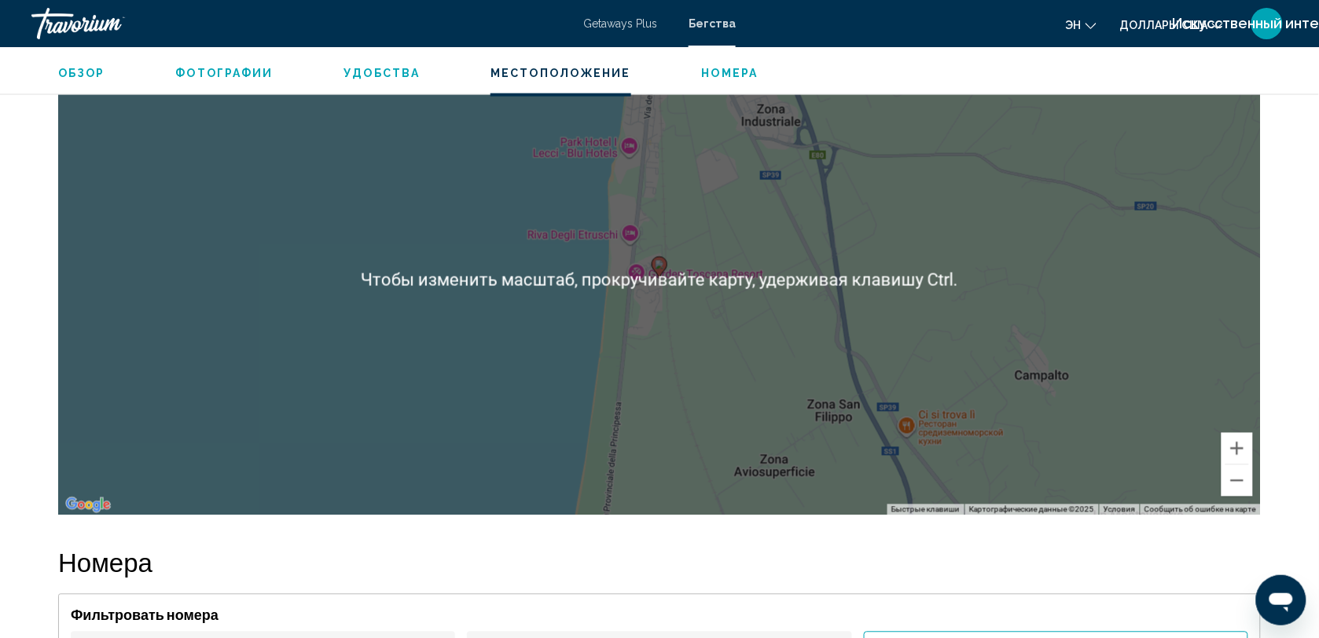
scroll to position [2344, 0]
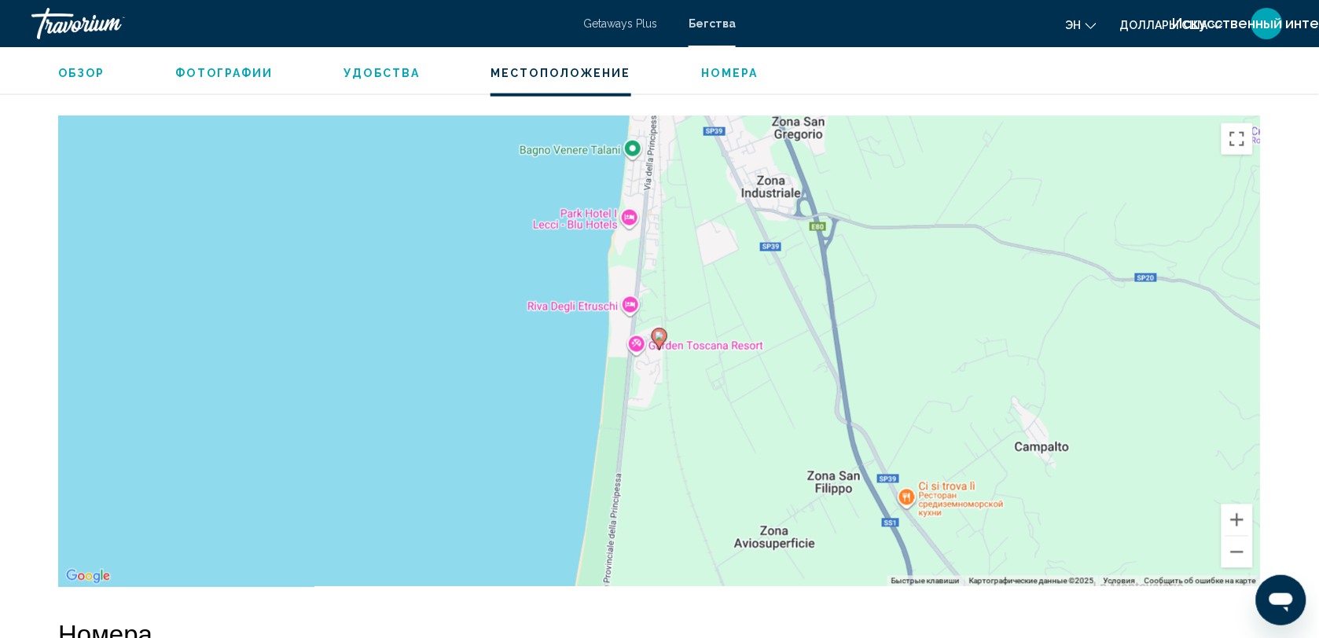
click at [84, 73] on span "Обзор" at bounding box center [81, 73] width 47 height 13
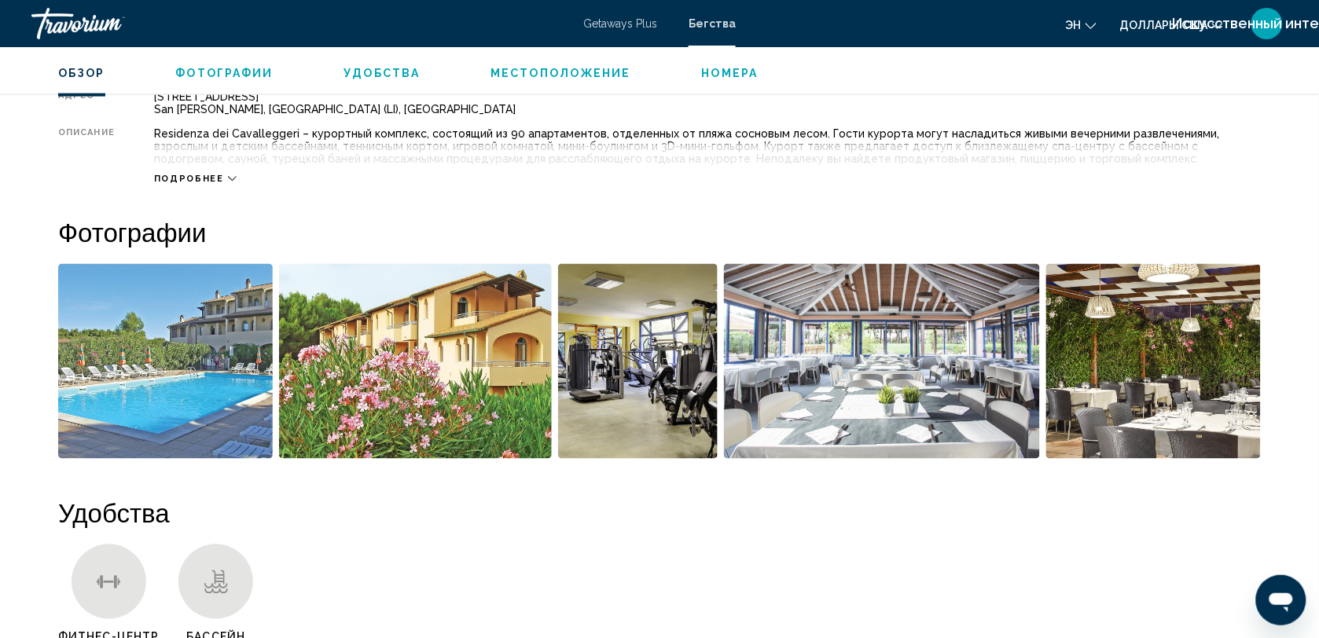
scroll to position [504, 0]
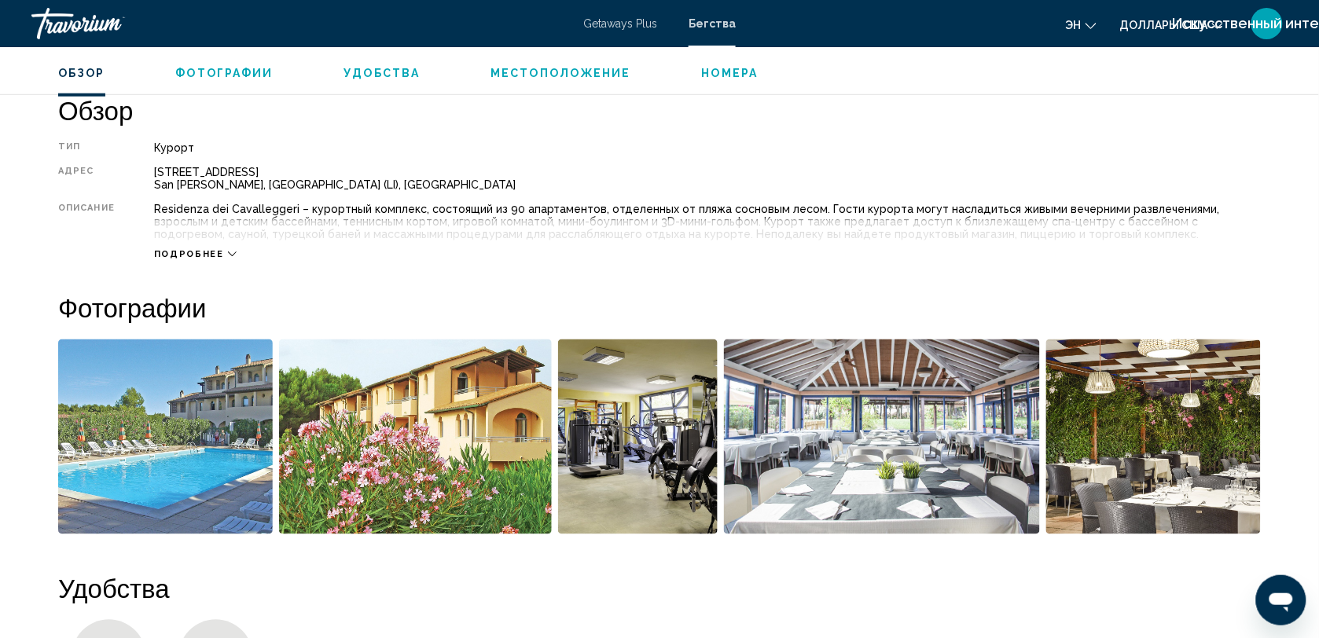
click at [185, 255] on span "Подробнее" at bounding box center [189, 254] width 70 height 10
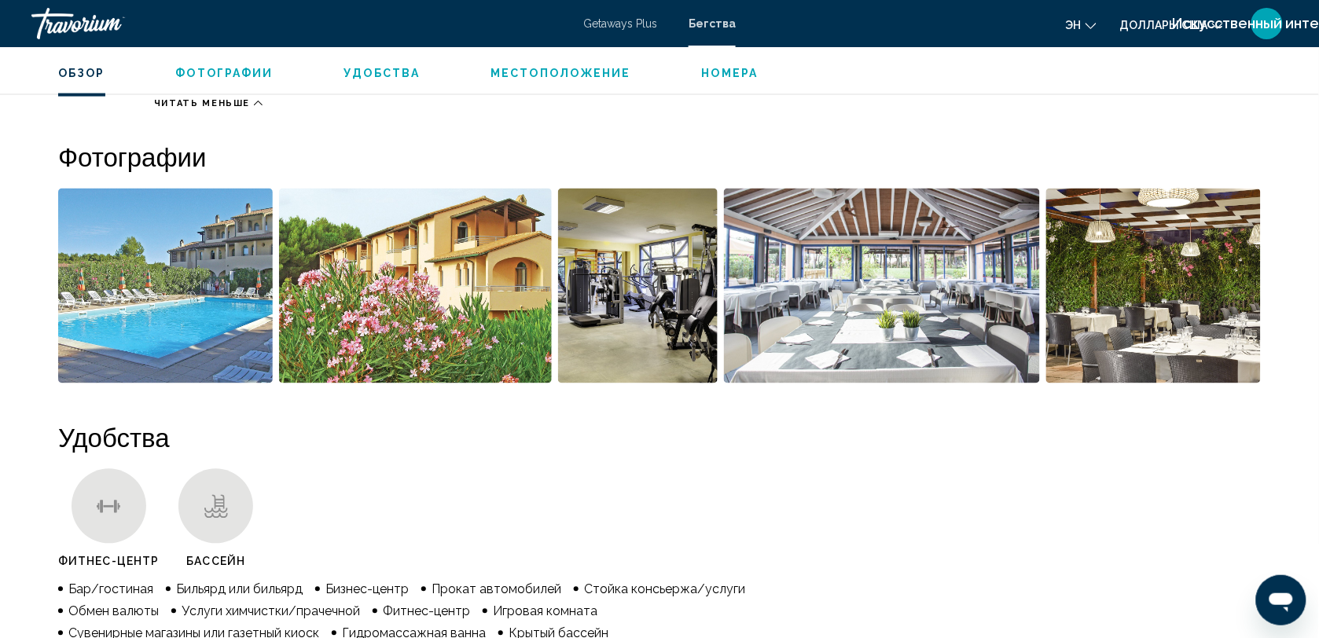
scroll to position [710, 0]
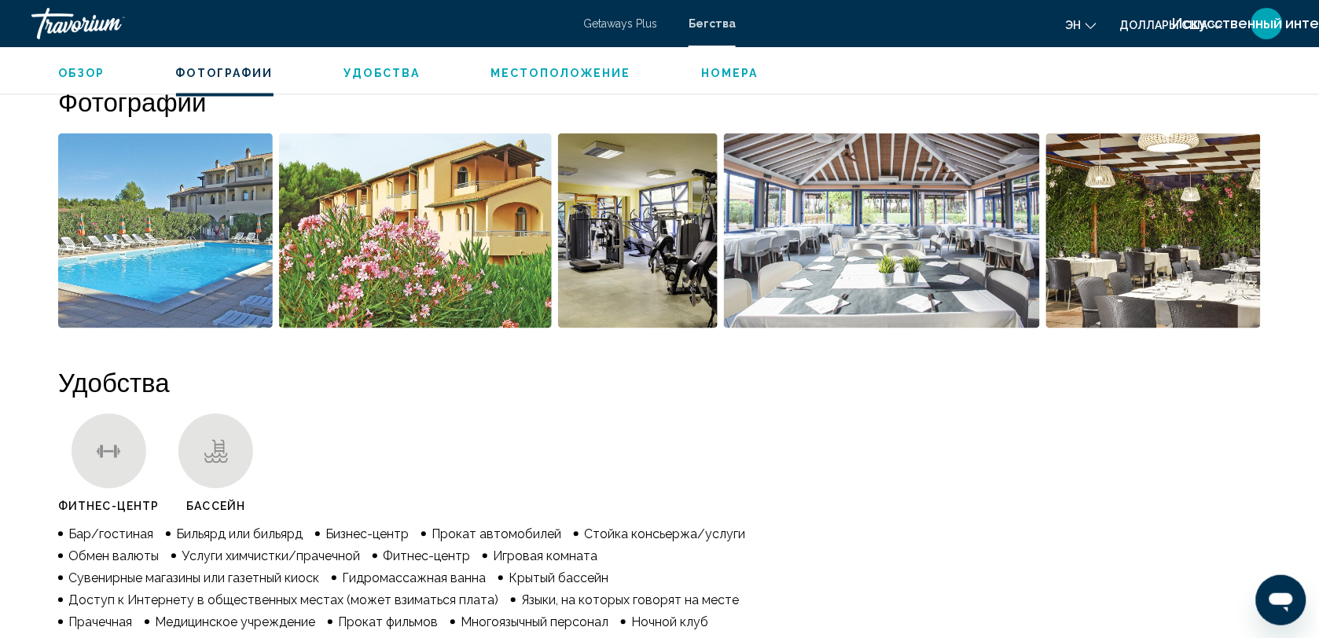
click at [512, 69] on span "Местоположение" at bounding box center [560, 73] width 140 height 13
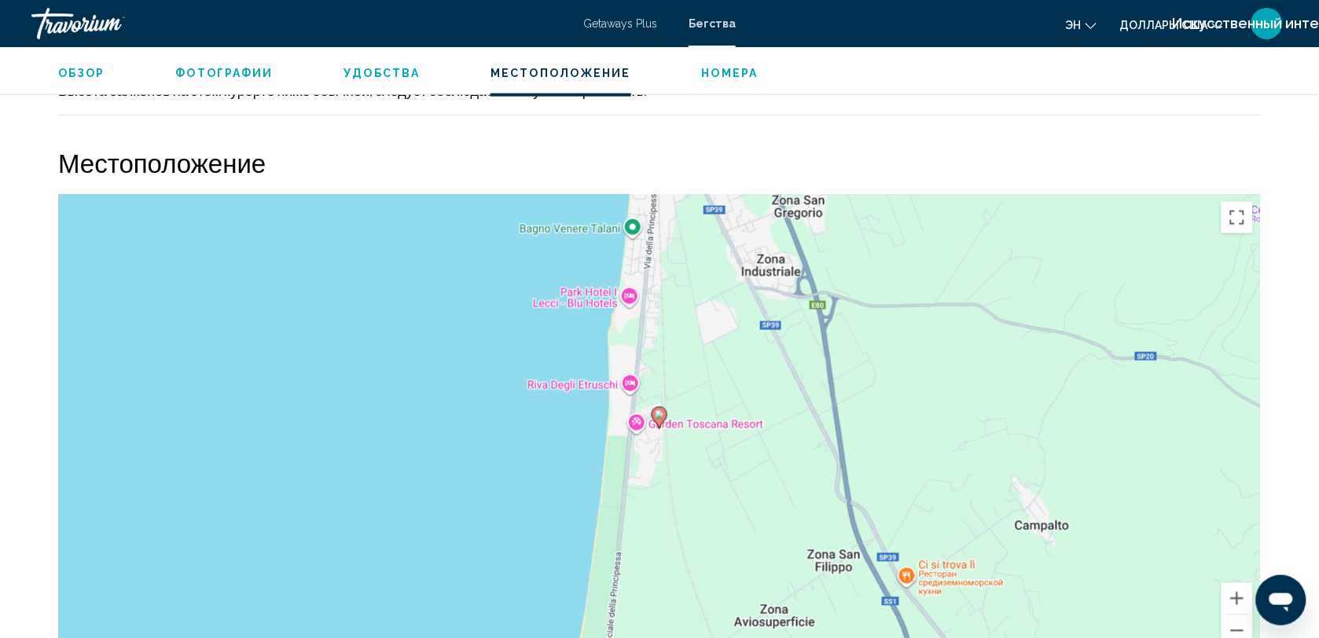
scroll to position [2301, 0]
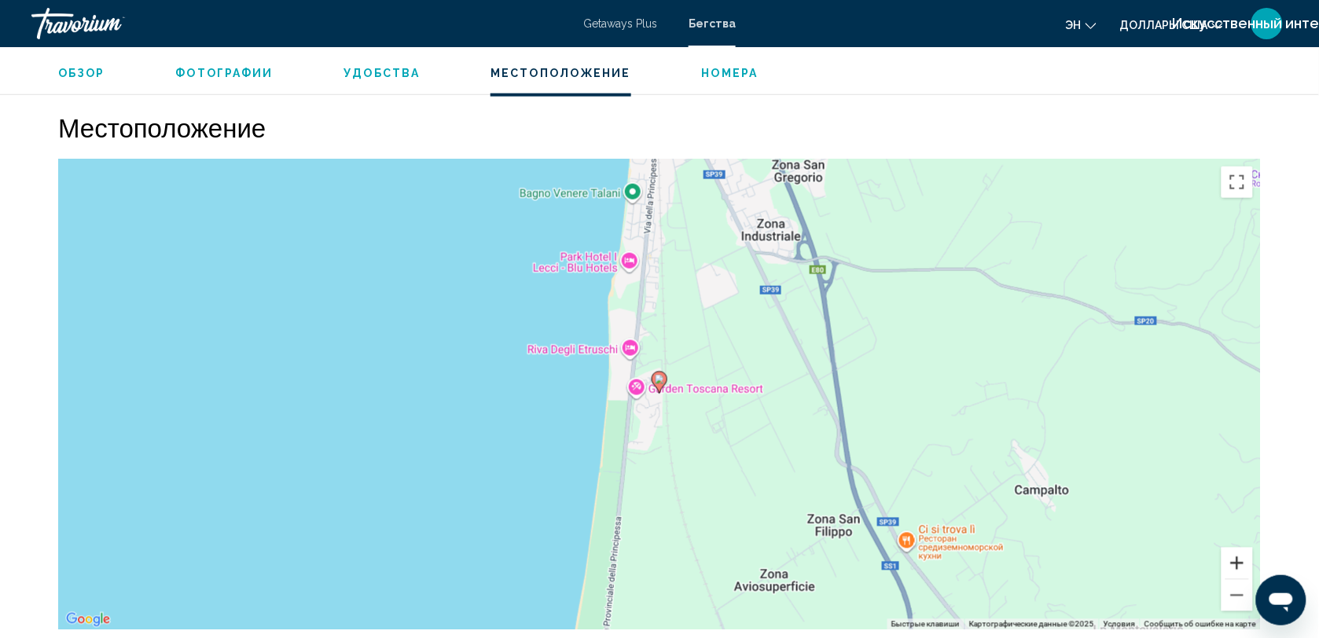
click at [1242, 548] on button "Увеличить" at bounding box center [1236, 563] width 31 height 31
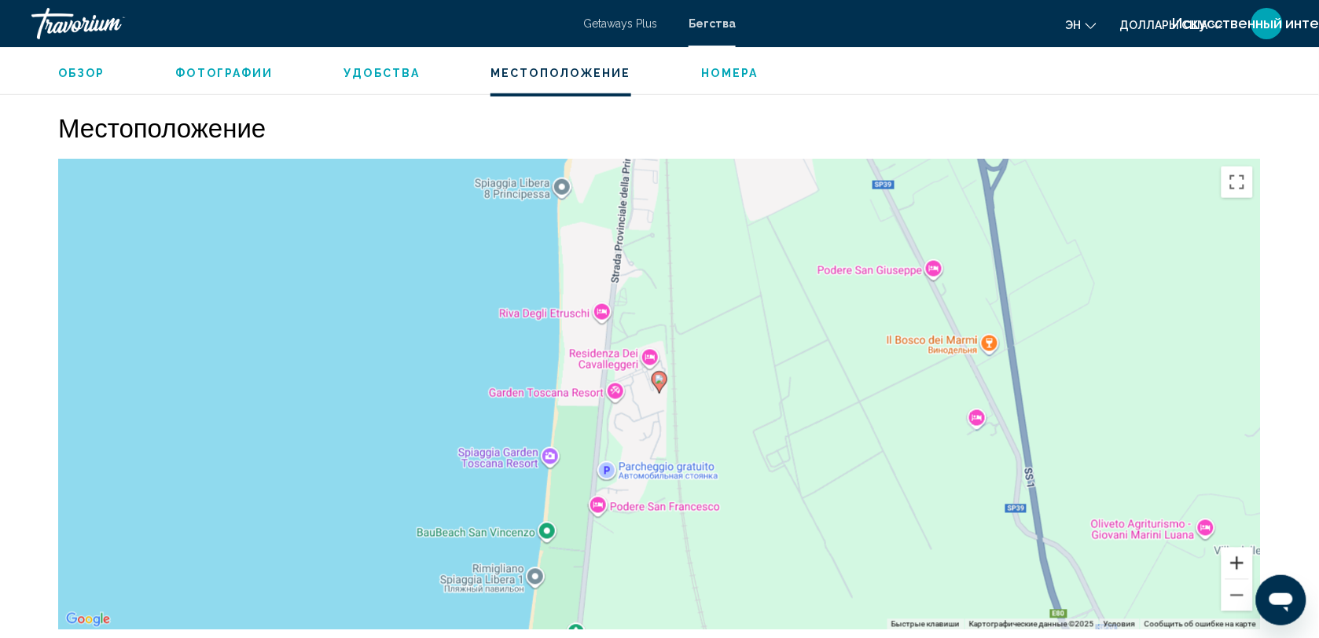
click at [1242, 548] on button "Увеличить" at bounding box center [1236, 563] width 31 height 31
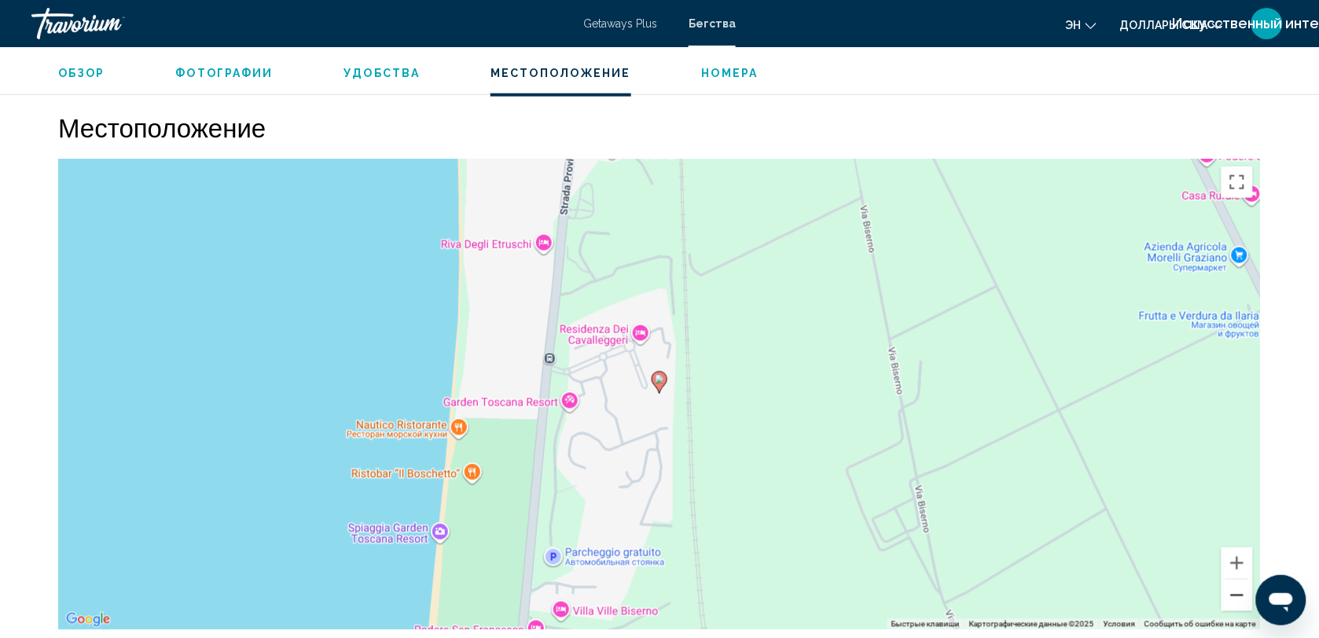
click at [1228, 583] on button "Уменьшить" at bounding box center [1236, 595] width 31 height 31
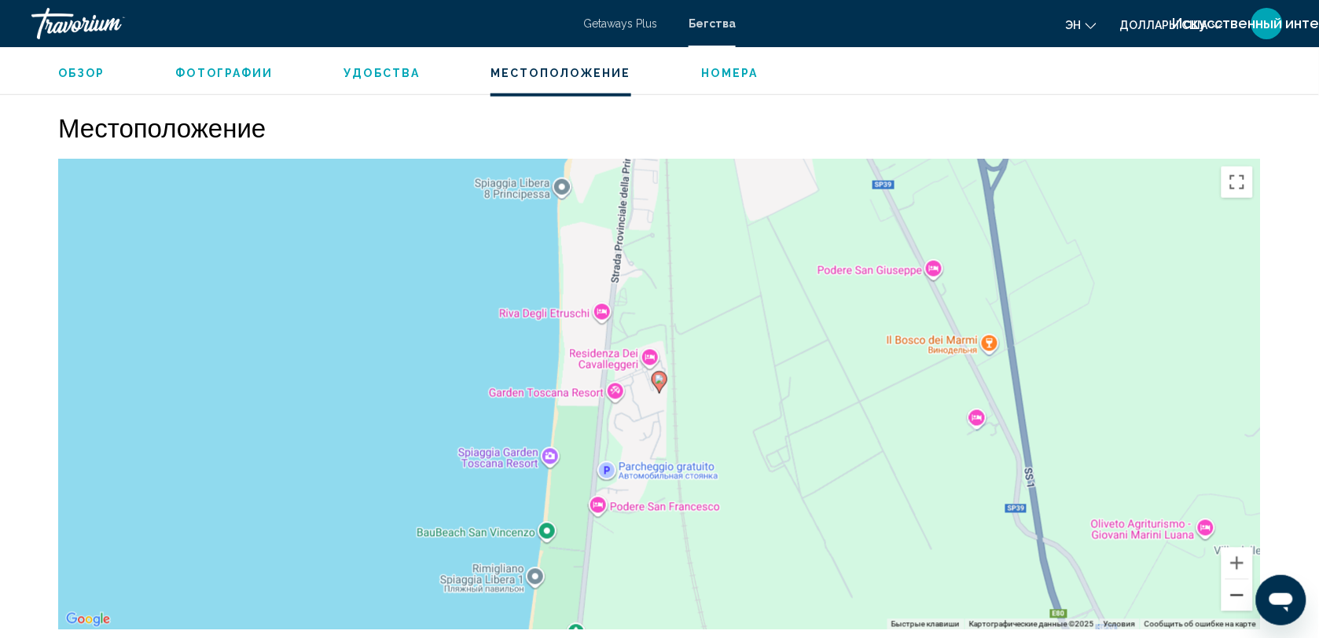
click at [1228, 583] on button "Уменьшить" at bounding box center [1236, 595] width 31 height 31
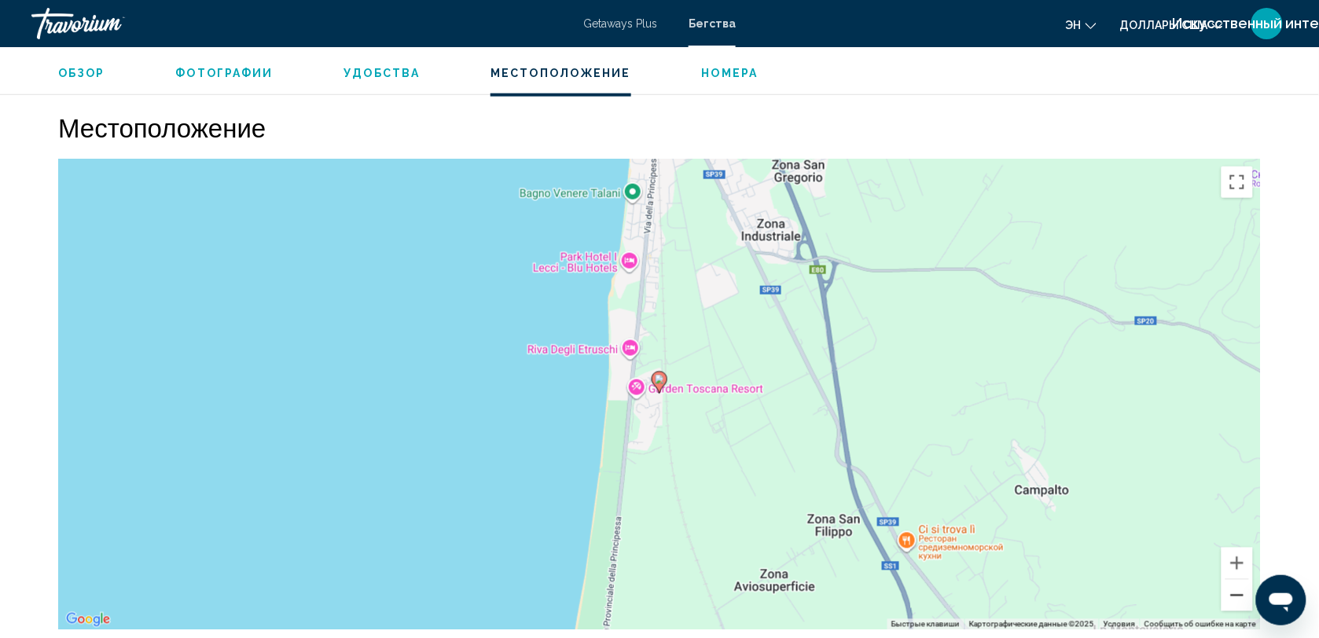
click at [1228, 583] on button "Уменьшить" at bounding box center [1236, 595] width 31 height 31
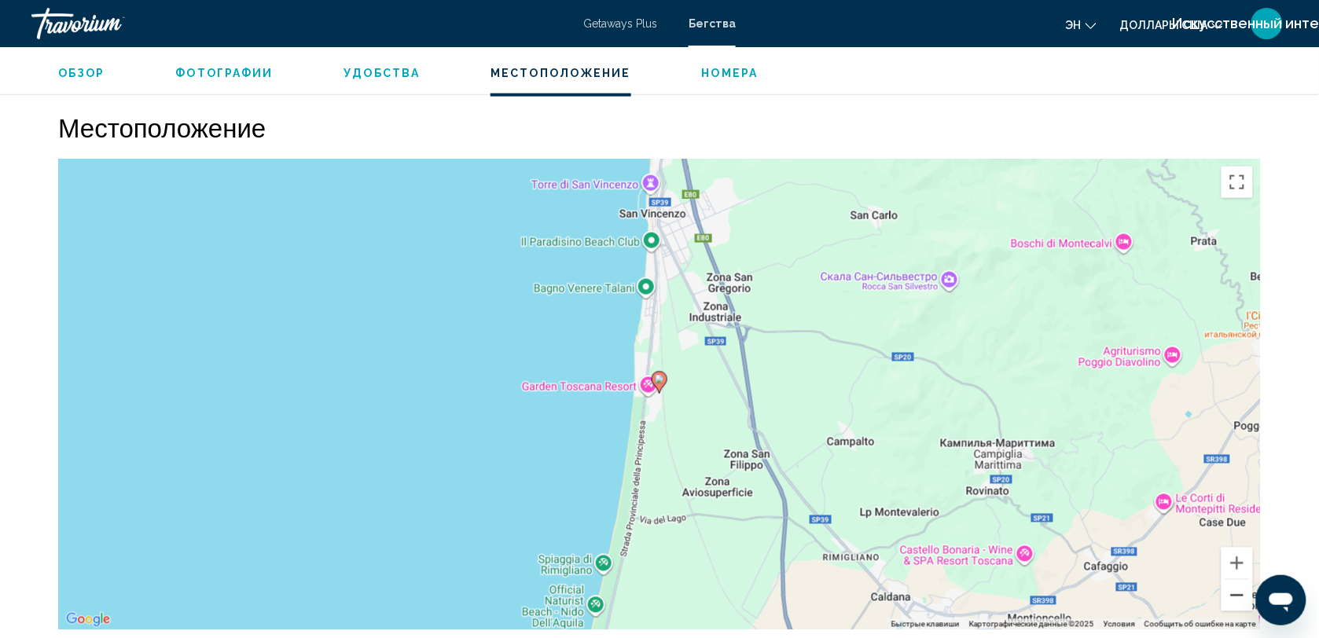
click at [1228, 583] on button "Уменьшить" at bounding box center [1236, 595] width 31 height 31
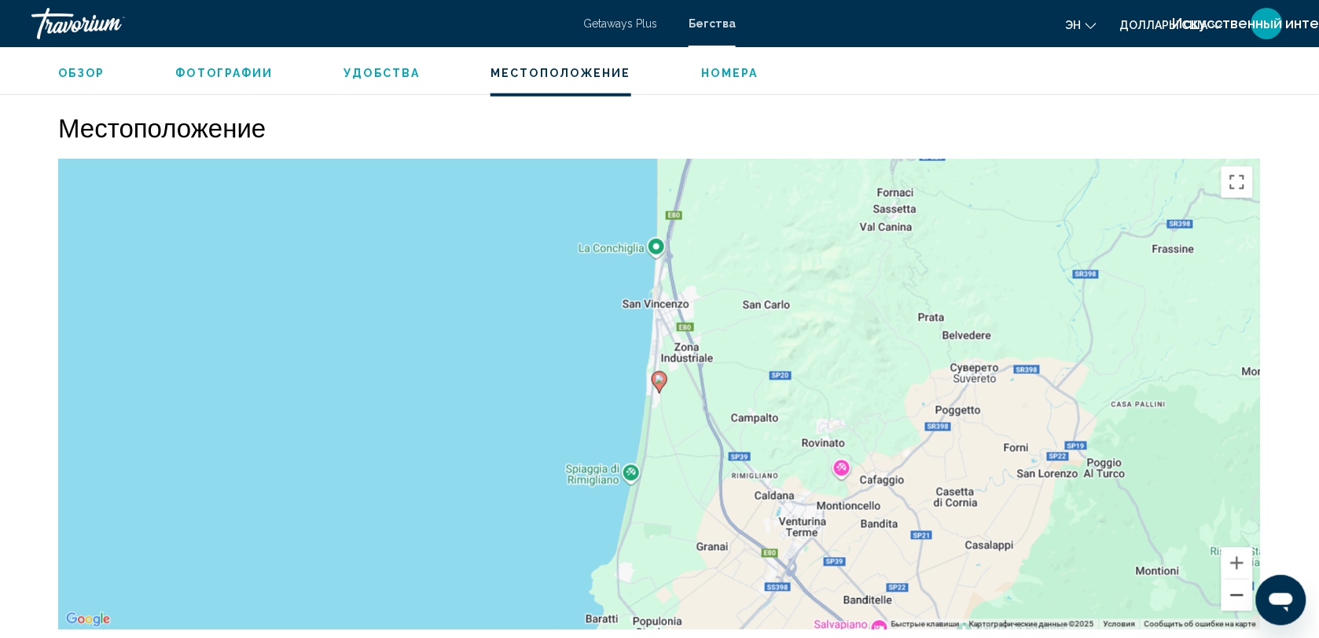
click at [1228, 583] on button "Уменьшить" at bounding box center [1236, 595] width 31 height 31
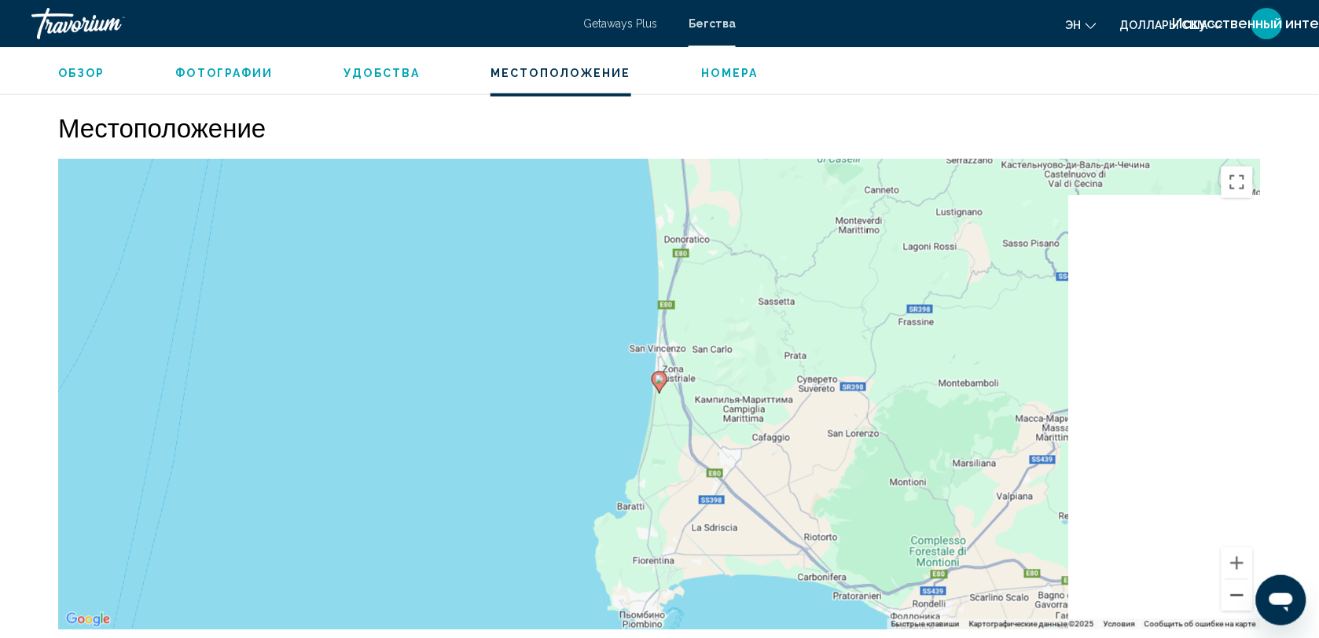
click at [1228, 583] on button "Уменьшить" at bounding box center [1236, 595] width 31 height 31
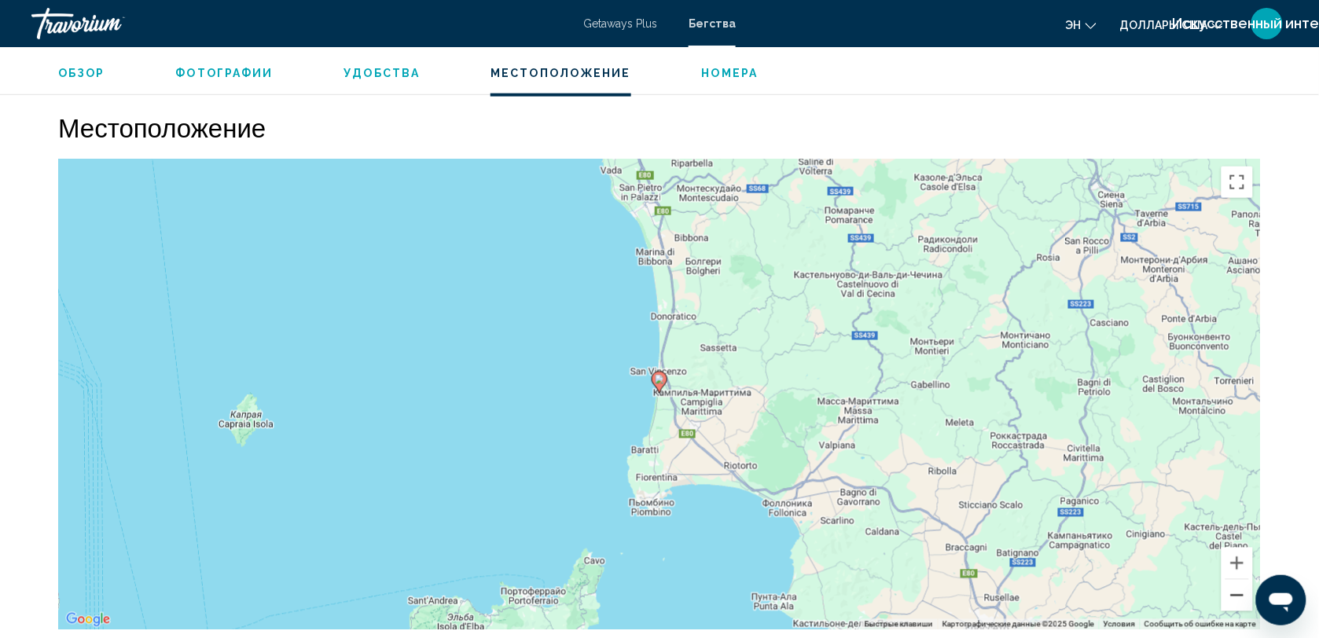
click at [1228, 583] on button "Уменьшить" at bounding box center [1236, 595] width 31 height 31
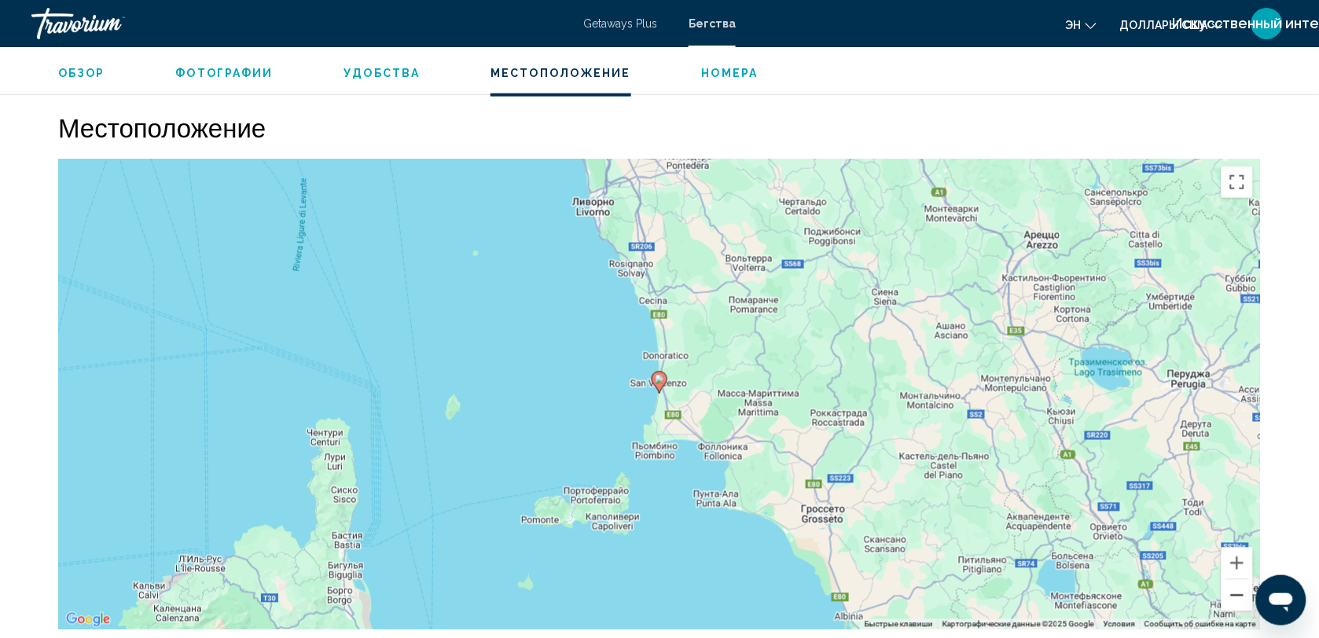
click at [1228, 583] on button "Уменьшить" at bounding box center [1236, 595] width 31 height 31
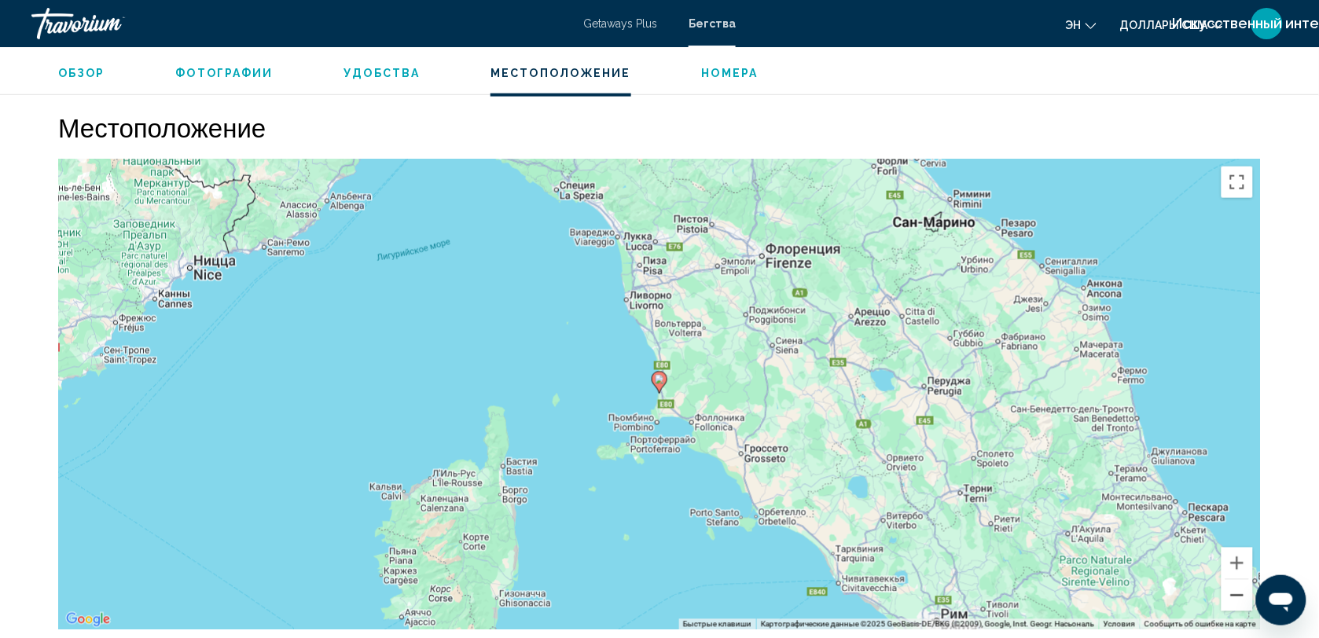
click at [1228, 583] on button "Уменьшить" at bounding box center [1236, 595] width 31 height 31
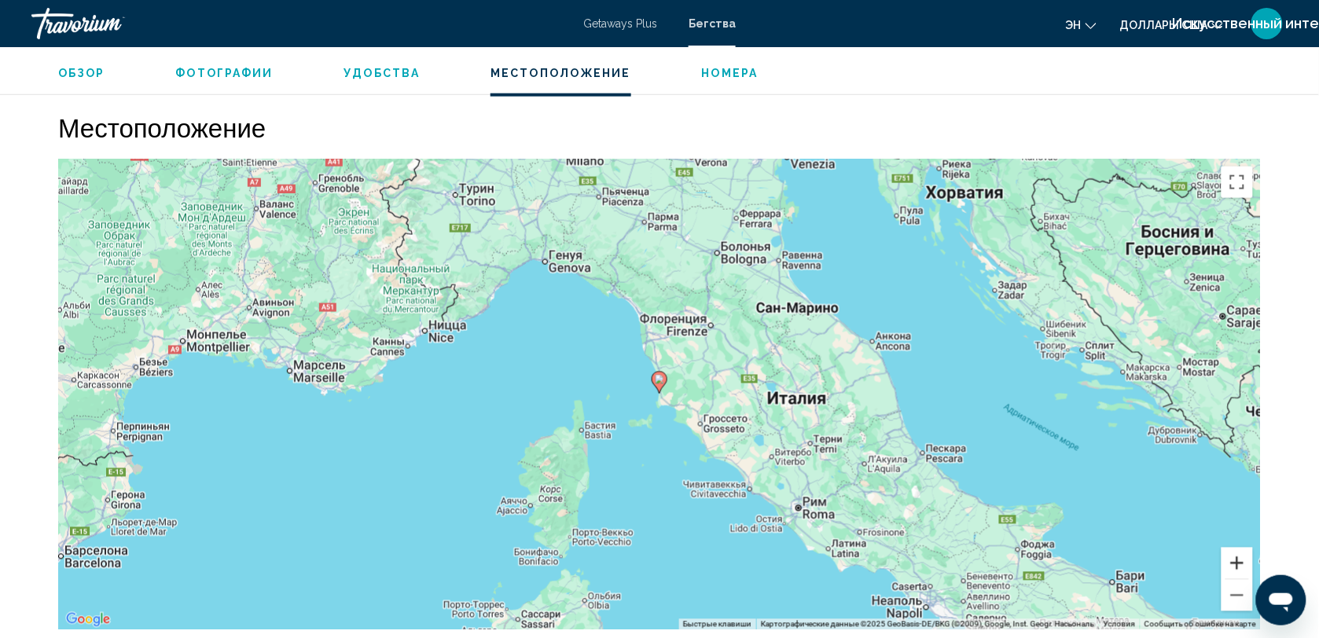
click at [1235, 549] on button "Увеличить" at bounding box center [1236, 563] width 31 height 31
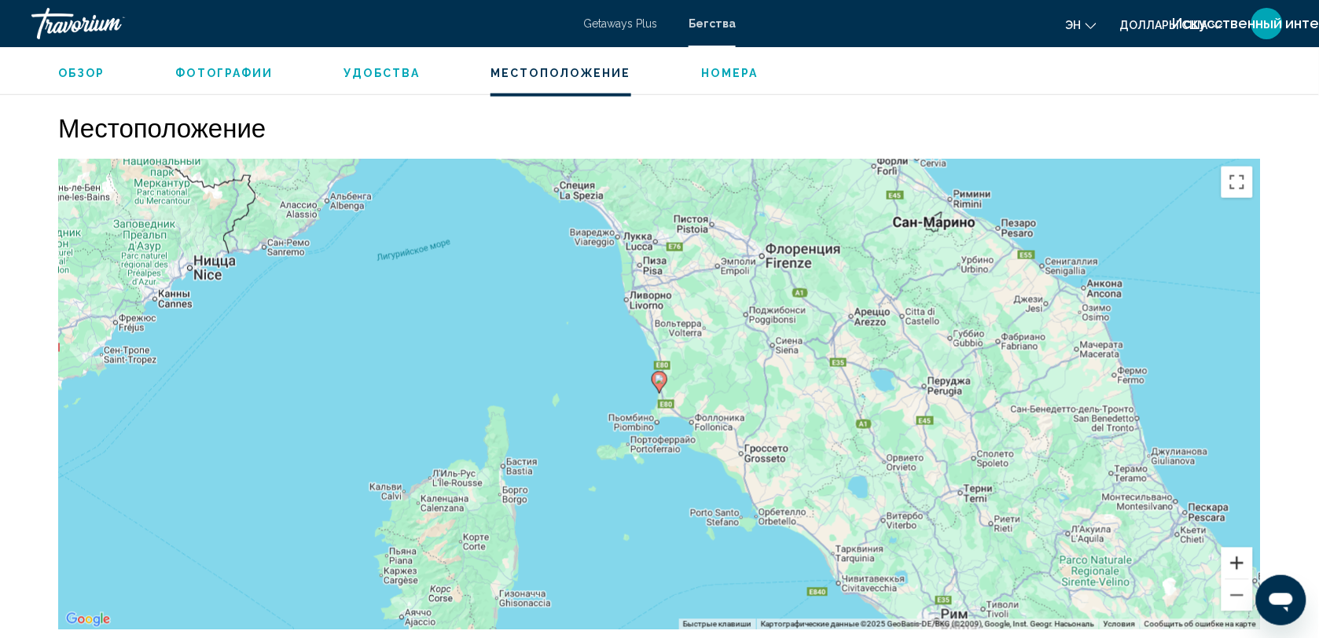
click at [1235, 549] on button "Увеличить" at bounding box center [1236, 563] width 31 height 31
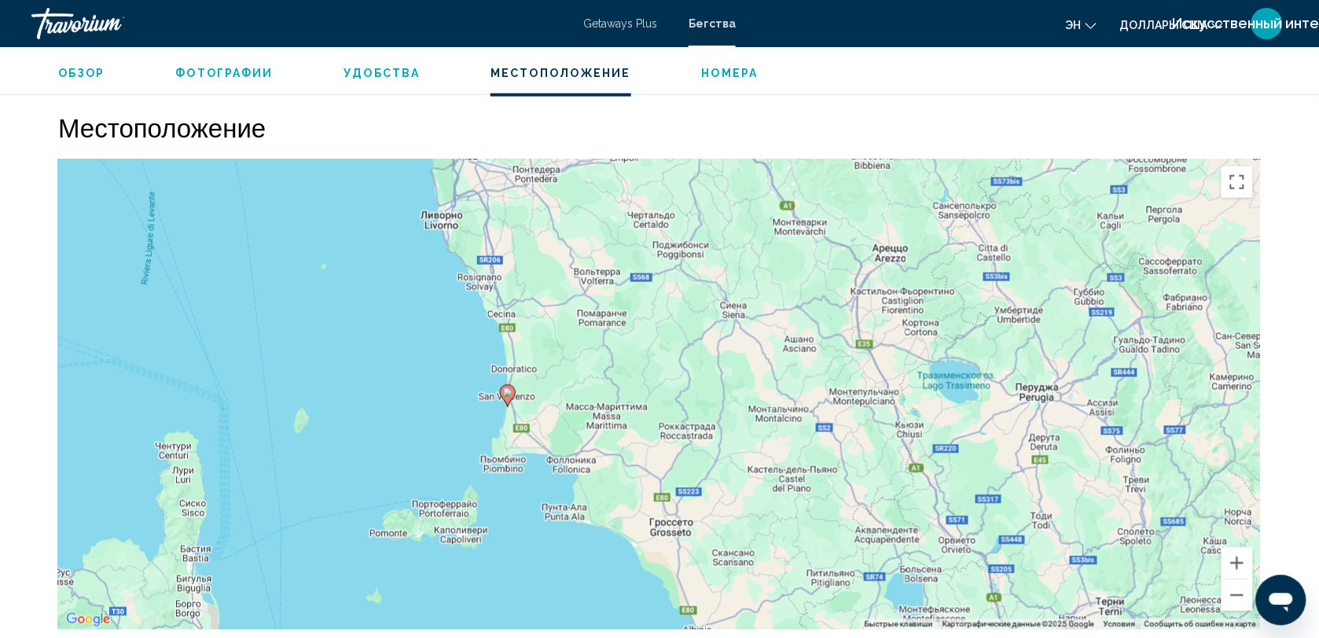
drag, startPoint x: 977, startPoint y: 503, endPoint x: 812, endPoint y: 516, distance: 165.6
click at [812, 516] on div "Чтобы активировать перетаскивание с помощью клавиатуры, нажмите Alt + Ввод. Пос…" at bounding box center [659, 395] width 1202 height 472
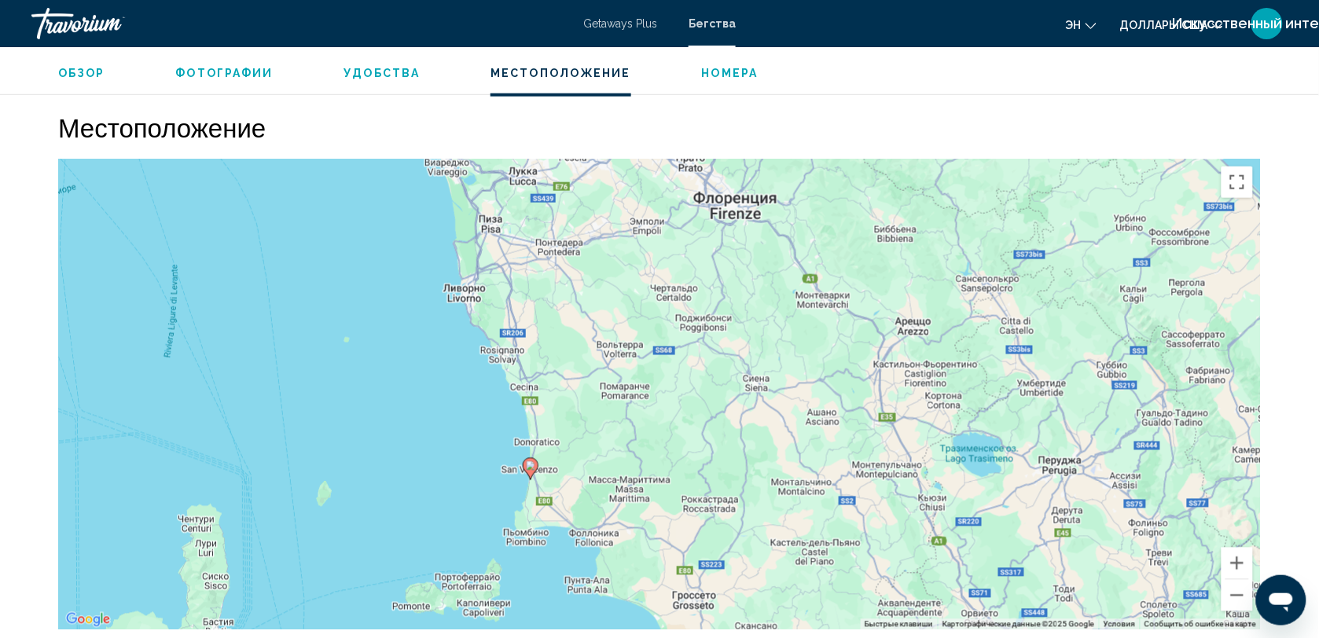
drag, startPoint x: 780, startPoint y: 450, endPoint x: 803, endPoint y: 523, distance: 76.6
click at [803, 523] on div "Чтобы активировать перетаскивание с помощью клавиатуры, нажмите Alt + Ввод. Пос…" at bounding box center [659, 395] width 1202 height 472
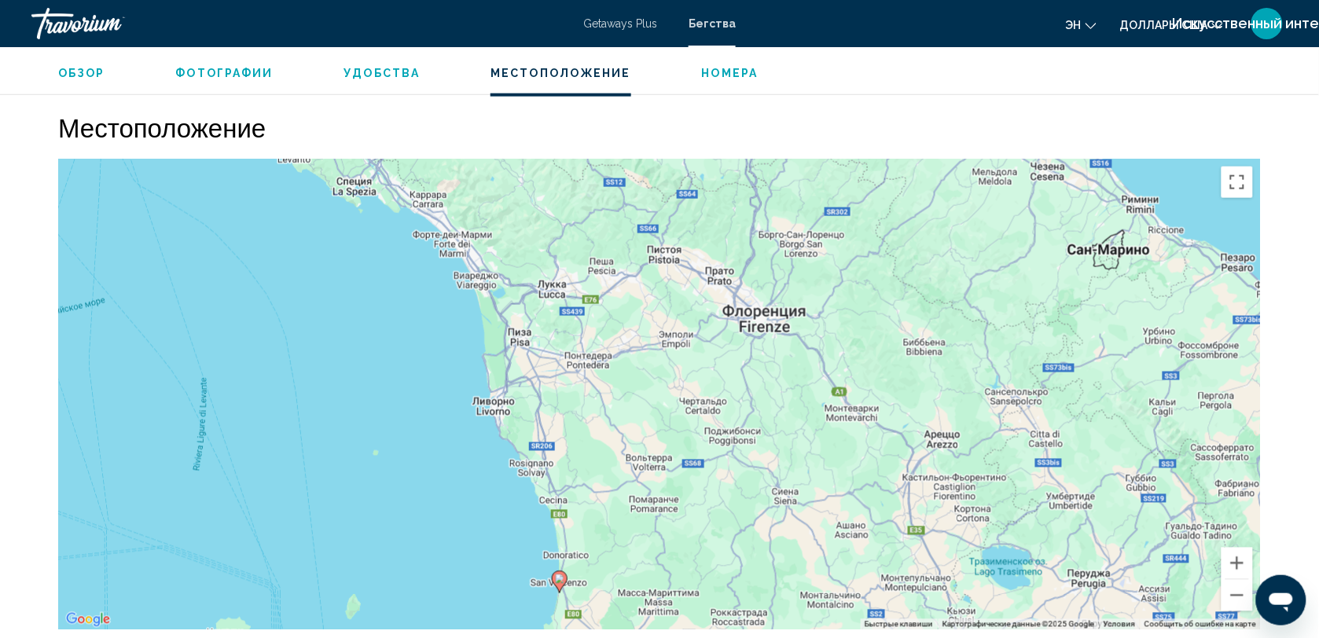
drag, startPoint x: 808, startPoint y: 422, endPoint x: 837, endPoint y: 535, distance: 116.8
click at [837, 535] on div "Чтобы активировать перетаскивание с помощью клавиатуры, нажмите Alt + Ввод. Пос…" at bounding box center [659, 395] width 1202 height 472
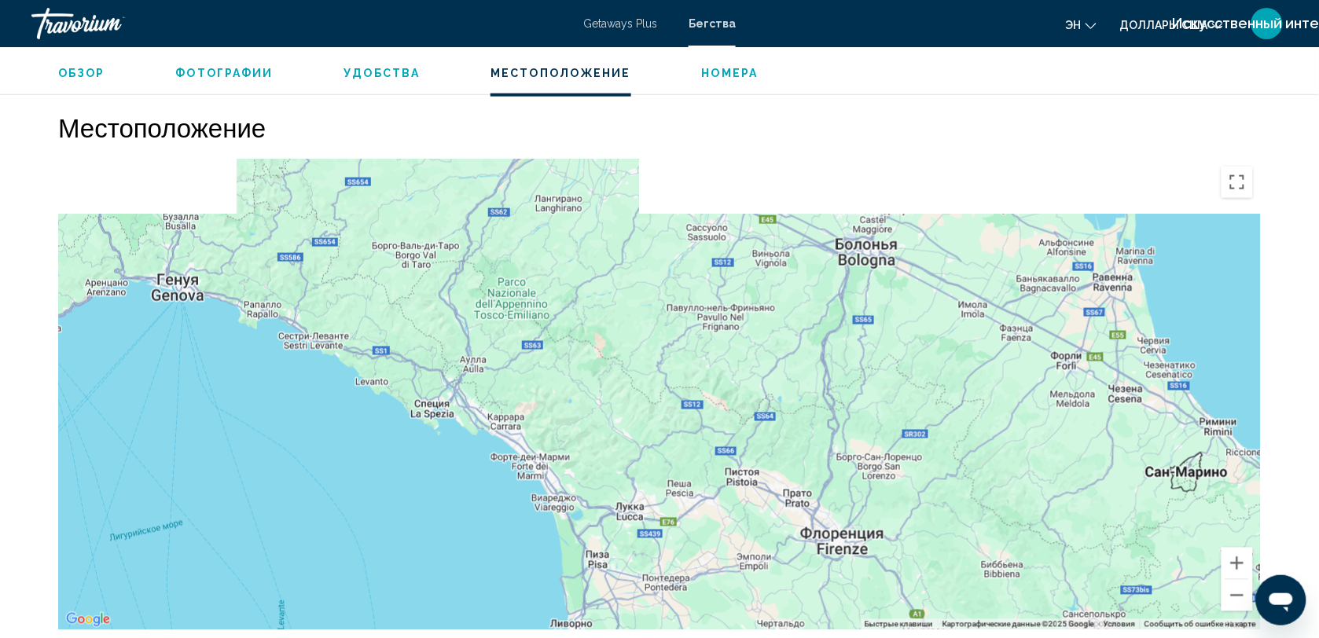
drag, startPoint x: 779, startPoint y: 450, endPoint x: 829, endPoint y: 589, distance: 147.9
click at [829, 589] on div "Чтобы активировать перетаскивание с помощью клавиатуры, нажмите Alt + Ввод. Пос…" at bounding box center [659, 395] width 1202 height 472
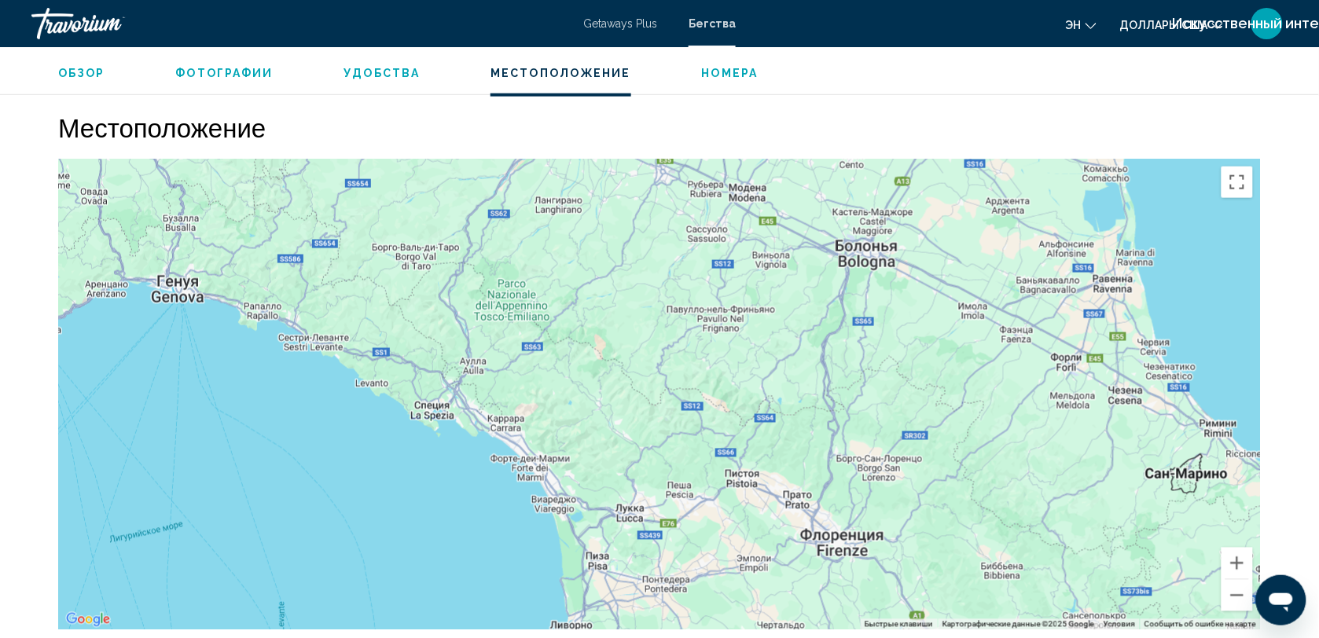
click at [706, 491] on div "Основное содержание" at bounding box center [659, 395] width 1202 height 472
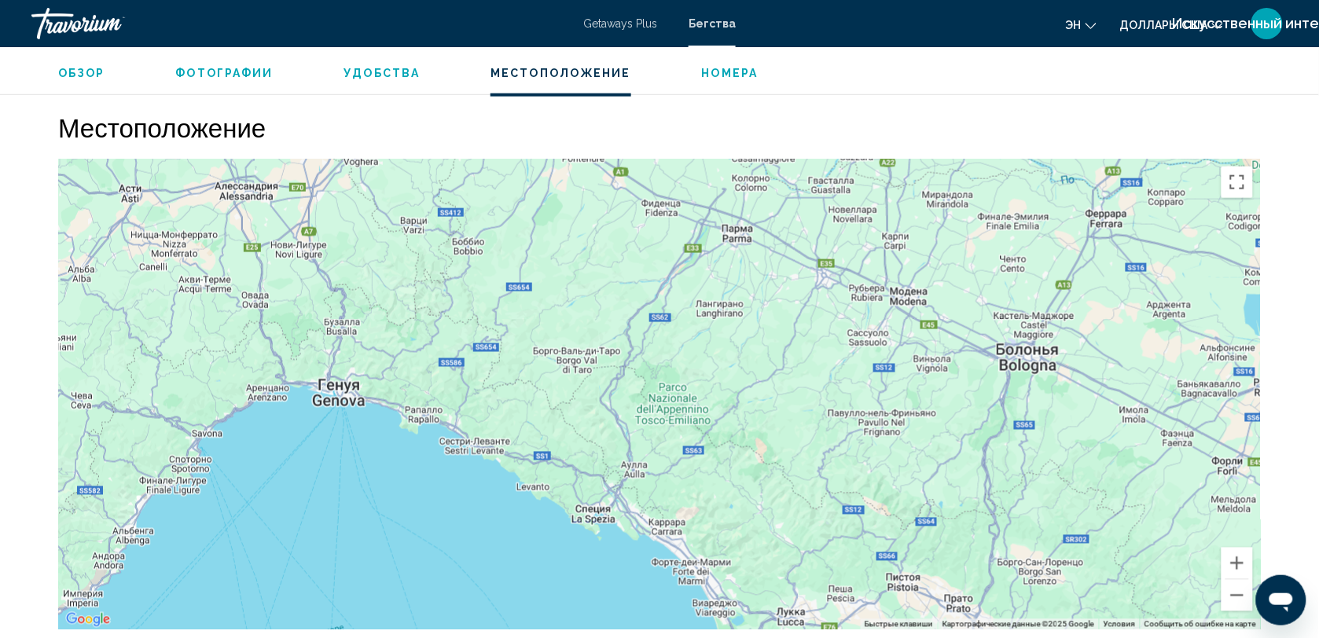
drag, startPoint x: 673, startPoint y: 397, endPoint x: 837, endPoint y: 501, distance: 194.3
click at [837, 501] on div "Основное содержание" at bounding box center [659, 395] width 1202 height 472
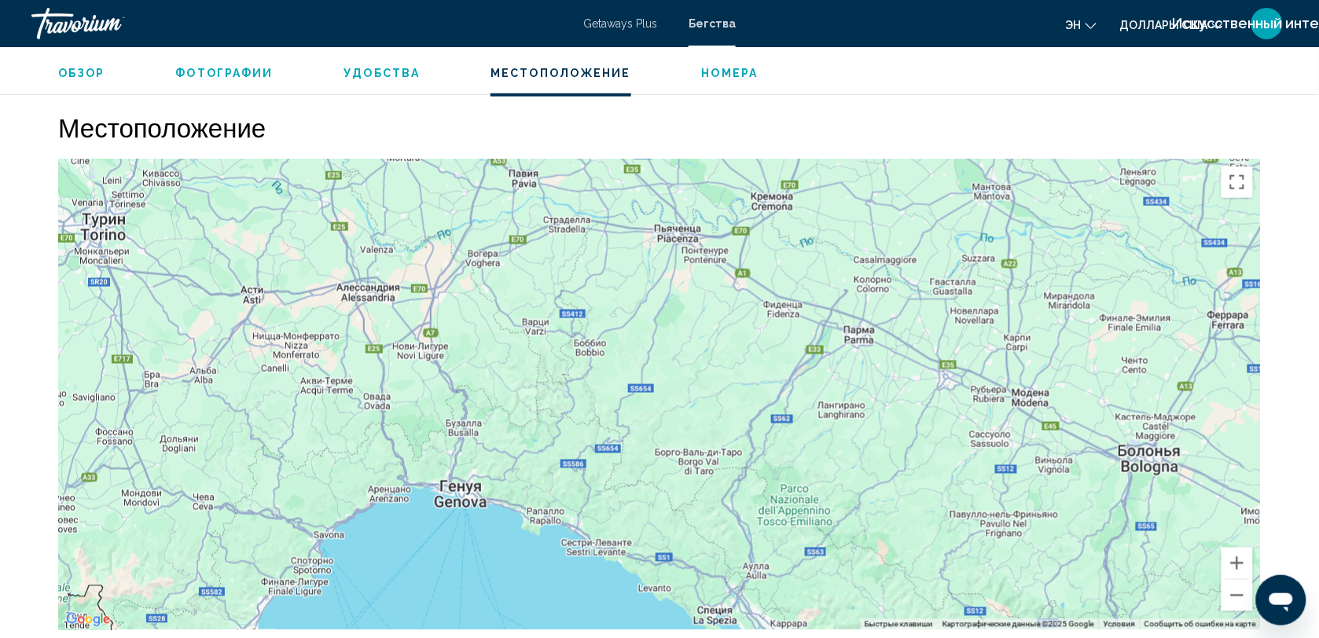
drag, startPoint x: 757, startPoint y: 434, endPoint x: 831, endPoint y: 505, distance: 102.3
click at [831, 505] on div "Основное содержание" at bounding box center [659, 395] width 1202 height 472
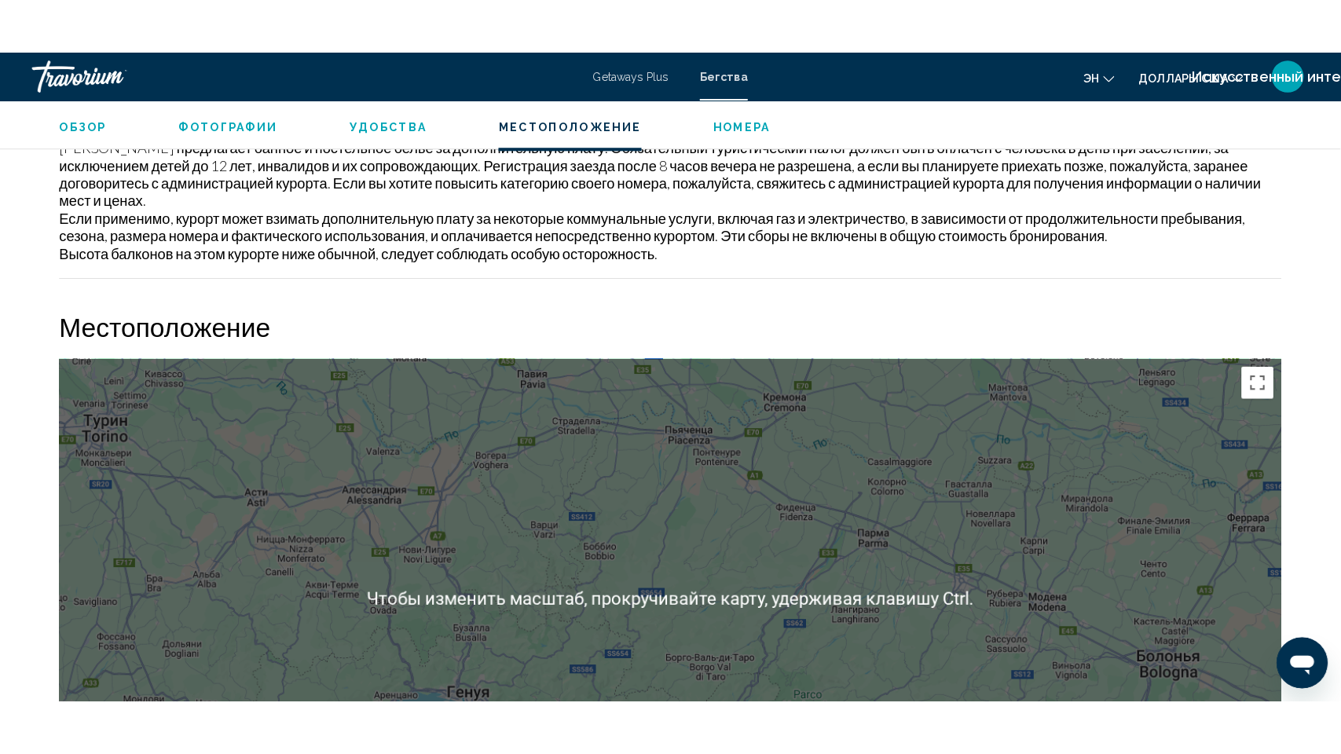
scroll to position [2280, 0]
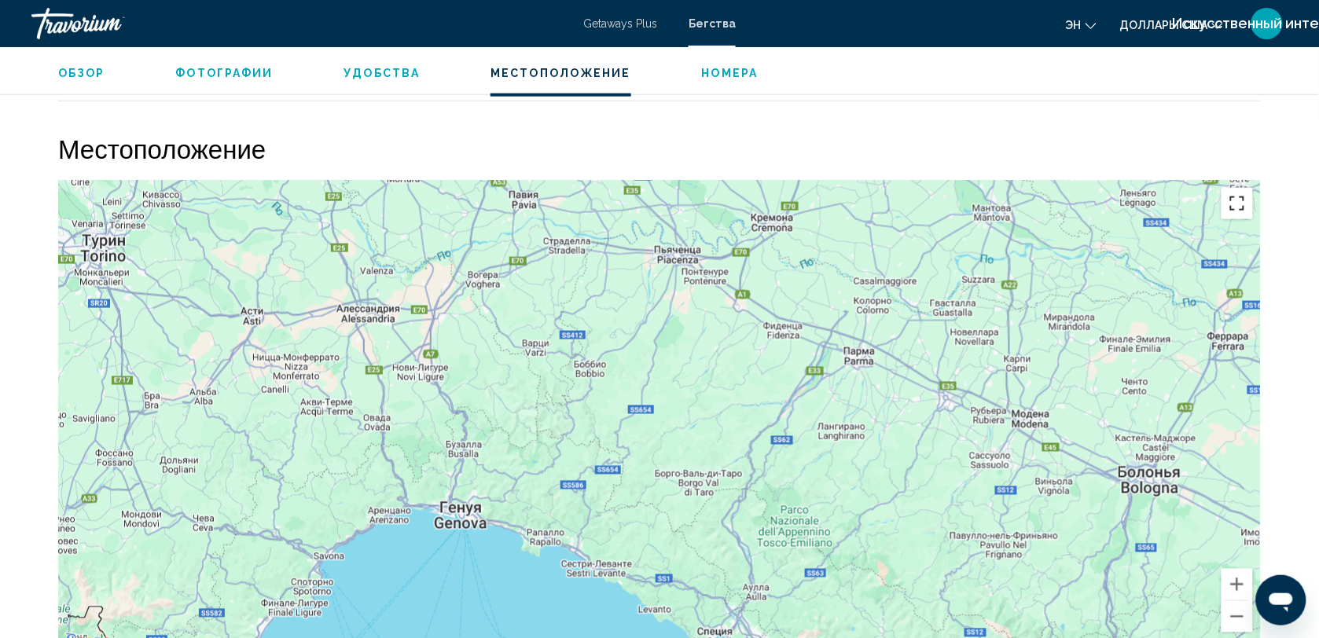
click at [1235, 193] on button "Включить полноэкранный режим" at bounding box center [1236, 203] width 31 height 31
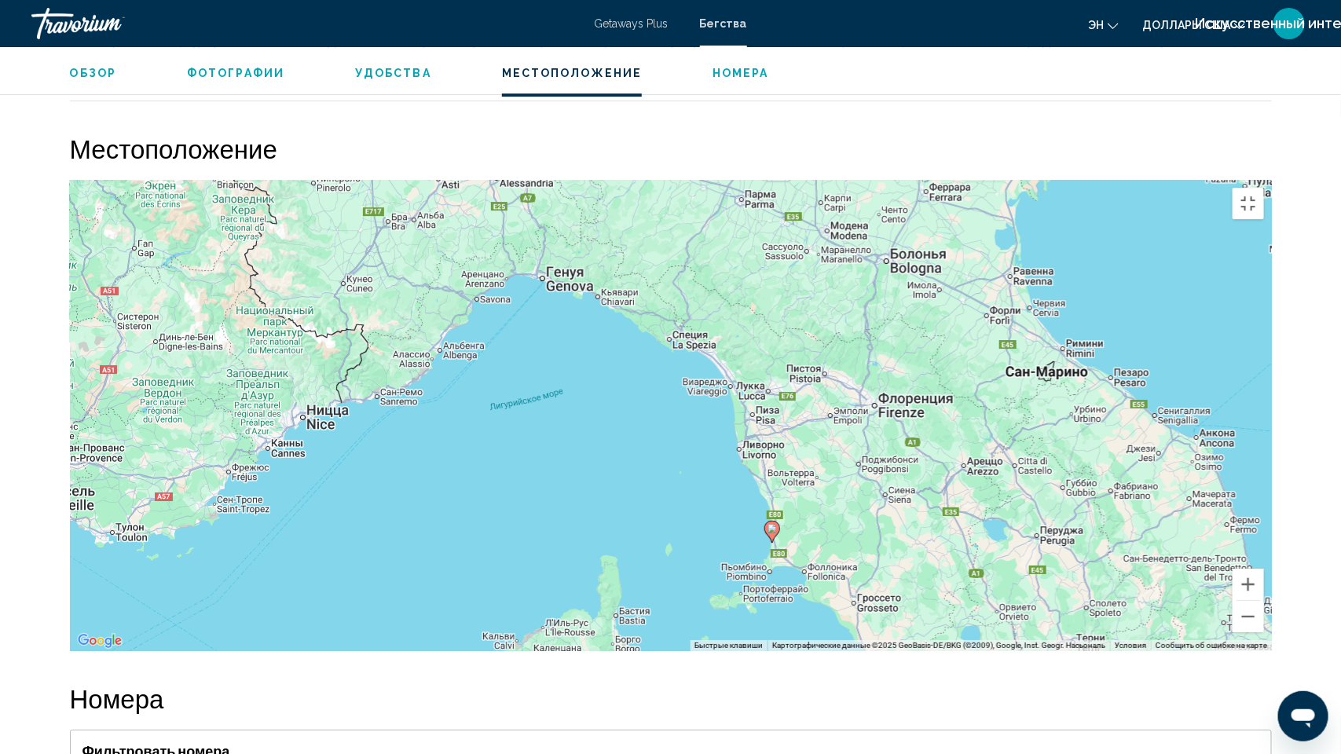
drag, startPoint x: 1026, startPoint y: 512, endPoint x: 807, endPoint y: 246, distance: 343.9
click at [807, 246] on div "Чтобы активировать перетаскивание с помощью клавиатуры, нажмите Alt + Ввод. Пос…" at bounding box center [671, 416] width 1202 height 472
click at [1264, 600] on button "Увеличить" at bounding box center [1248, 584] width 31 height 31
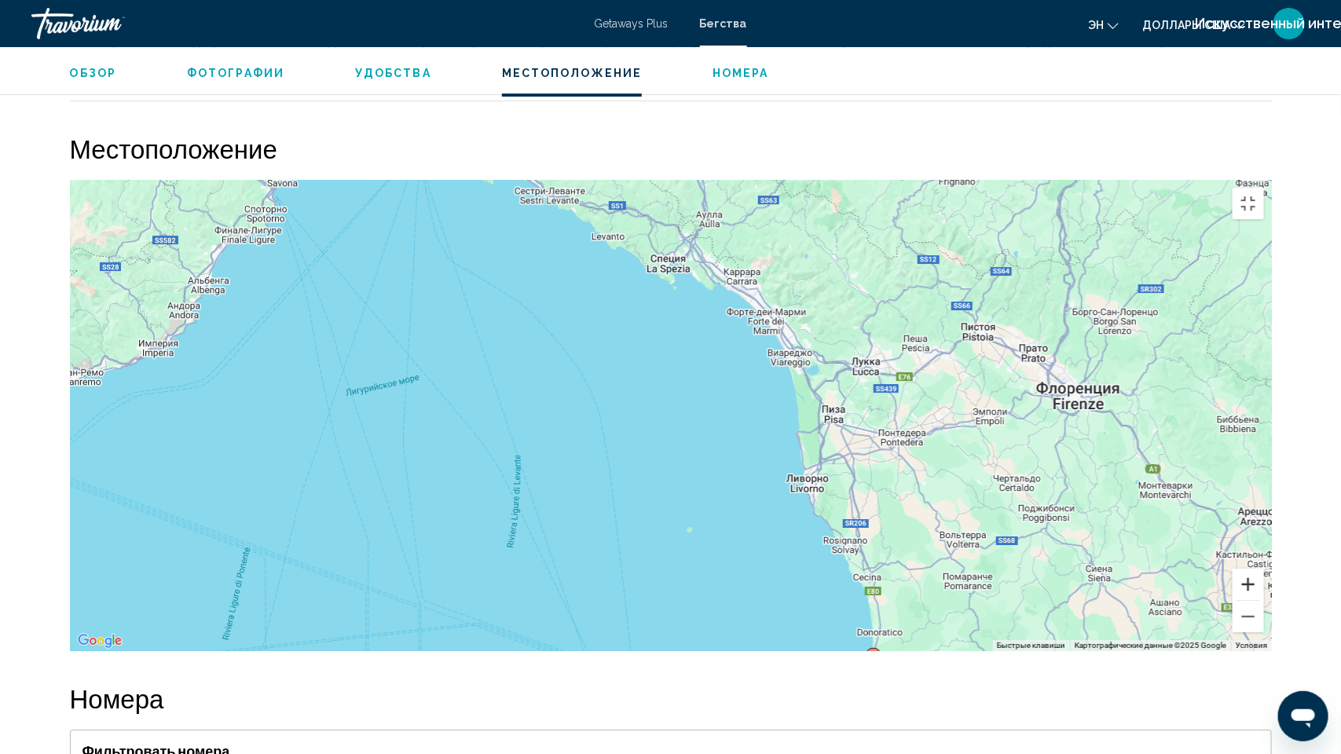
click at [1264, 600] on button "Увеличить" at bounding box center [1248, 584] width 31 height 31
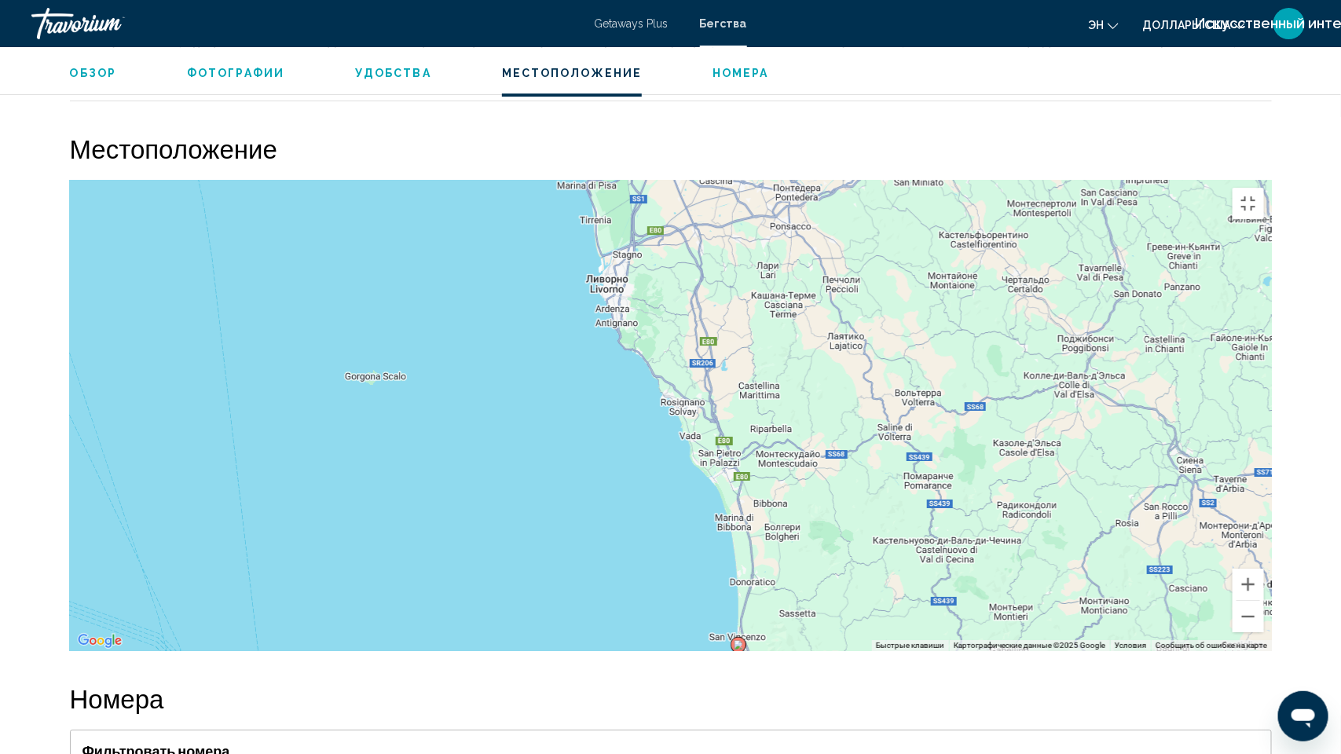
drag, startPoint x: 1158, startPoint y: 605, endPoint x: 819, endPoint y: 335, distance: 433.4
click at [819, 335] on div "Чтобы активировать перетаскивание с помощью клавиатуры, нажмите Alt + Ввод. Пос…" at bounding box center [671, 416] width 1202 height 472
click at [1264, 633] on button "Уменьшить" at bounding box center [1248, 616] width 31 height 31
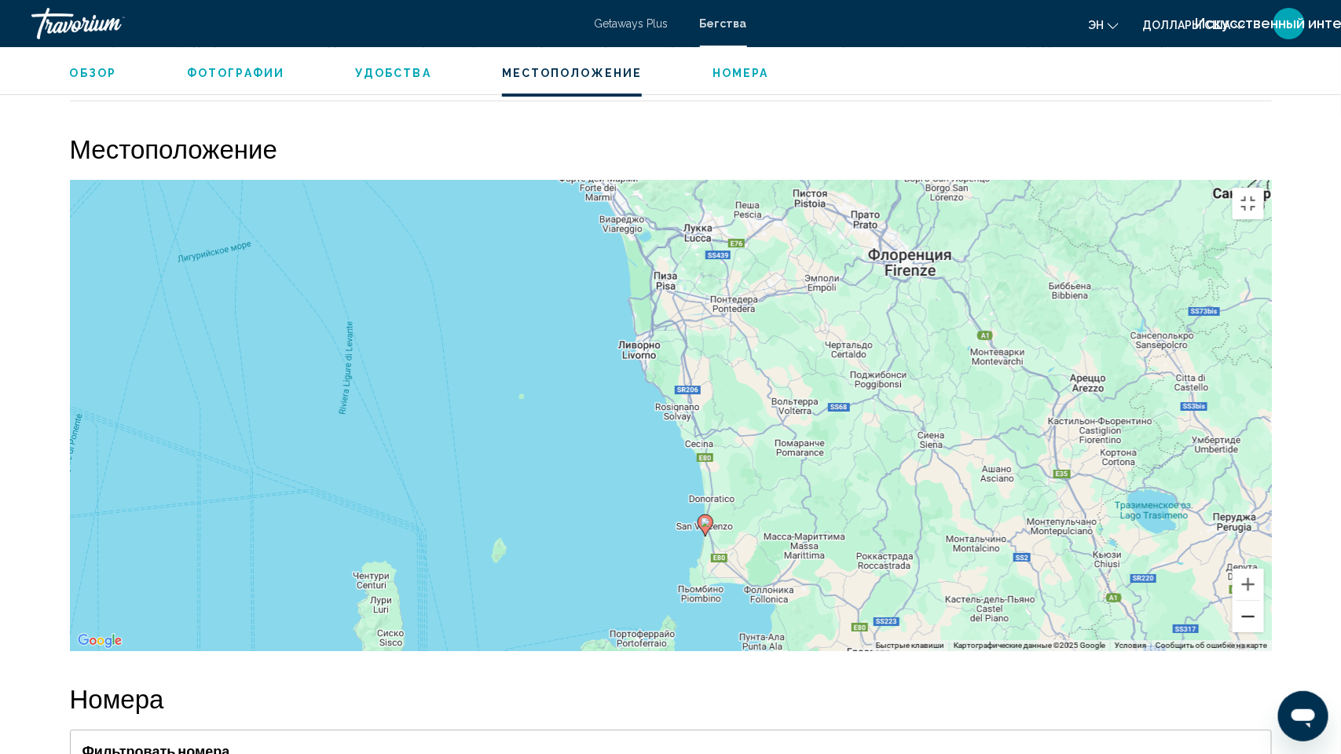
click at [1264, 633] on button "Уменьшить" at bounding box center [1248, 616] width 31 height 31
